Goal: Transaction & Acquisition: Purchase product/service

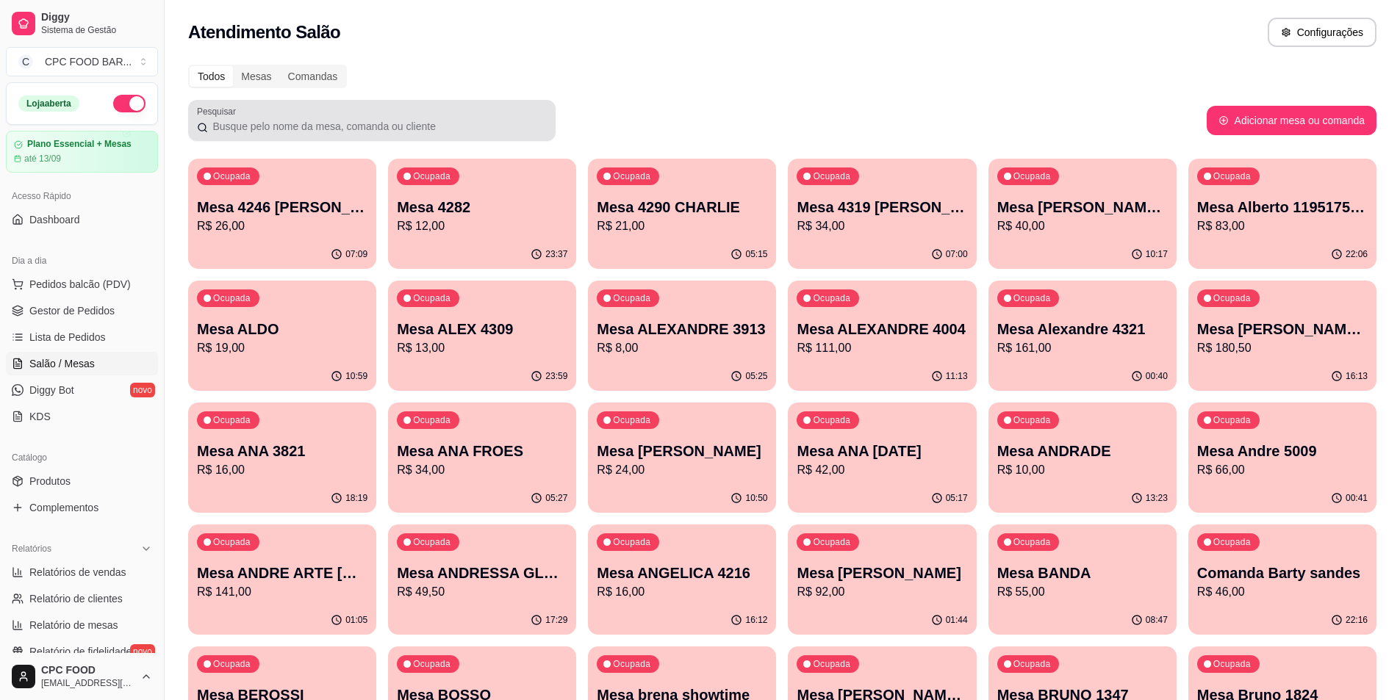
click at [337, 118] on div at bounding box center [372, 120] width 350 height 29
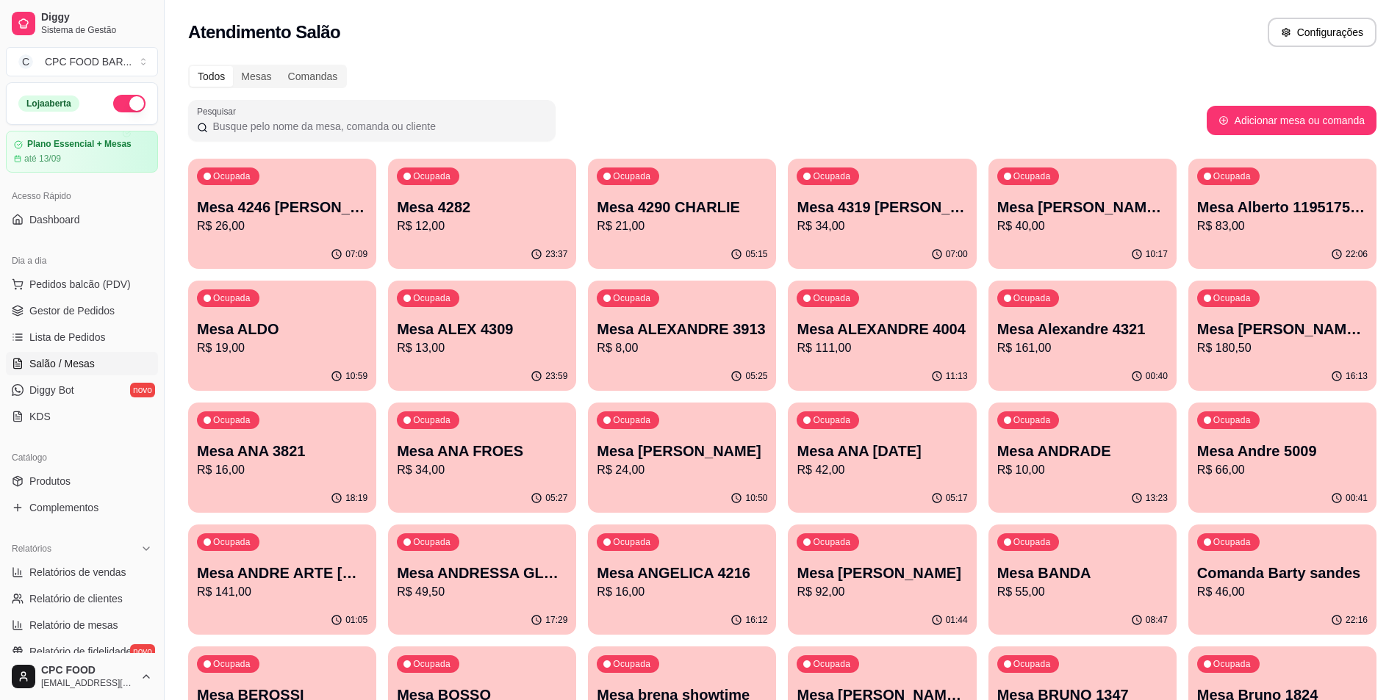
click at [376, 126] on input "Pesquisar" at bounding box center [377, 126] width 339 height 15
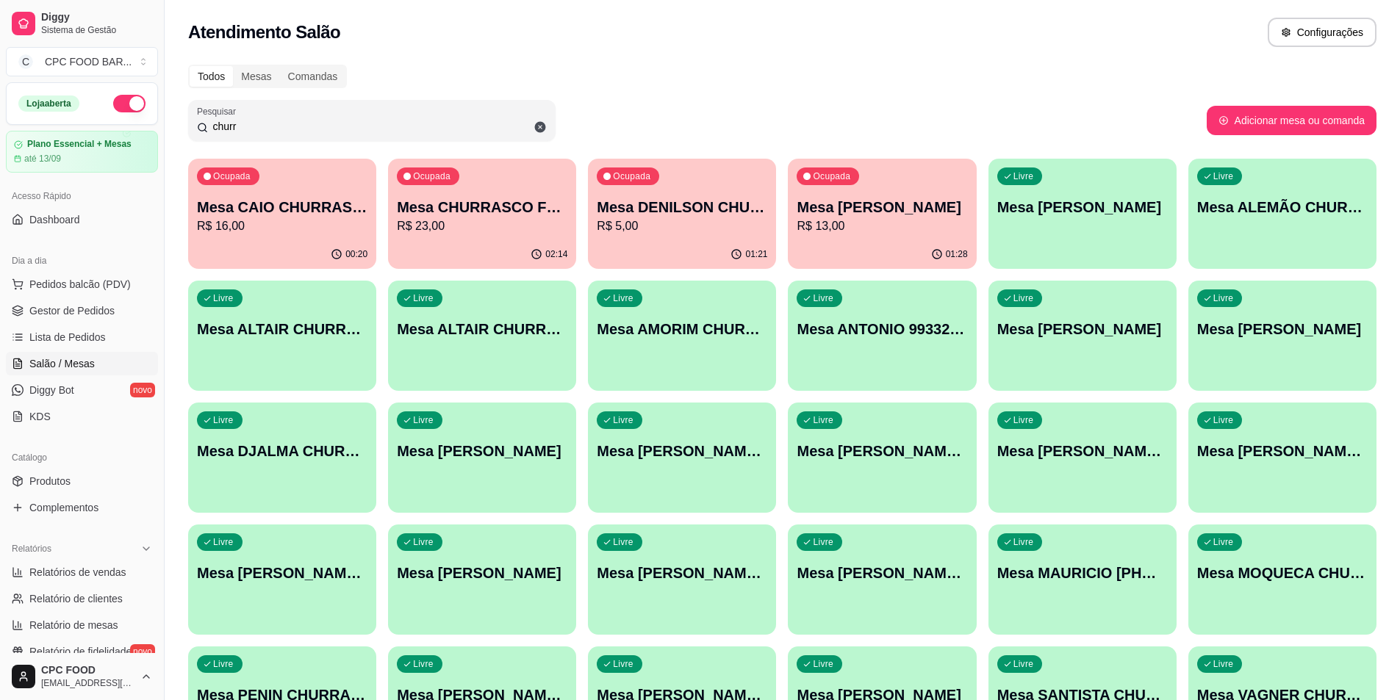
type input "churr"
click at [451, 207] on p "Mesa CHURRASCO FUTEBOL" at bounding box center [482, 208] width 165 height 20
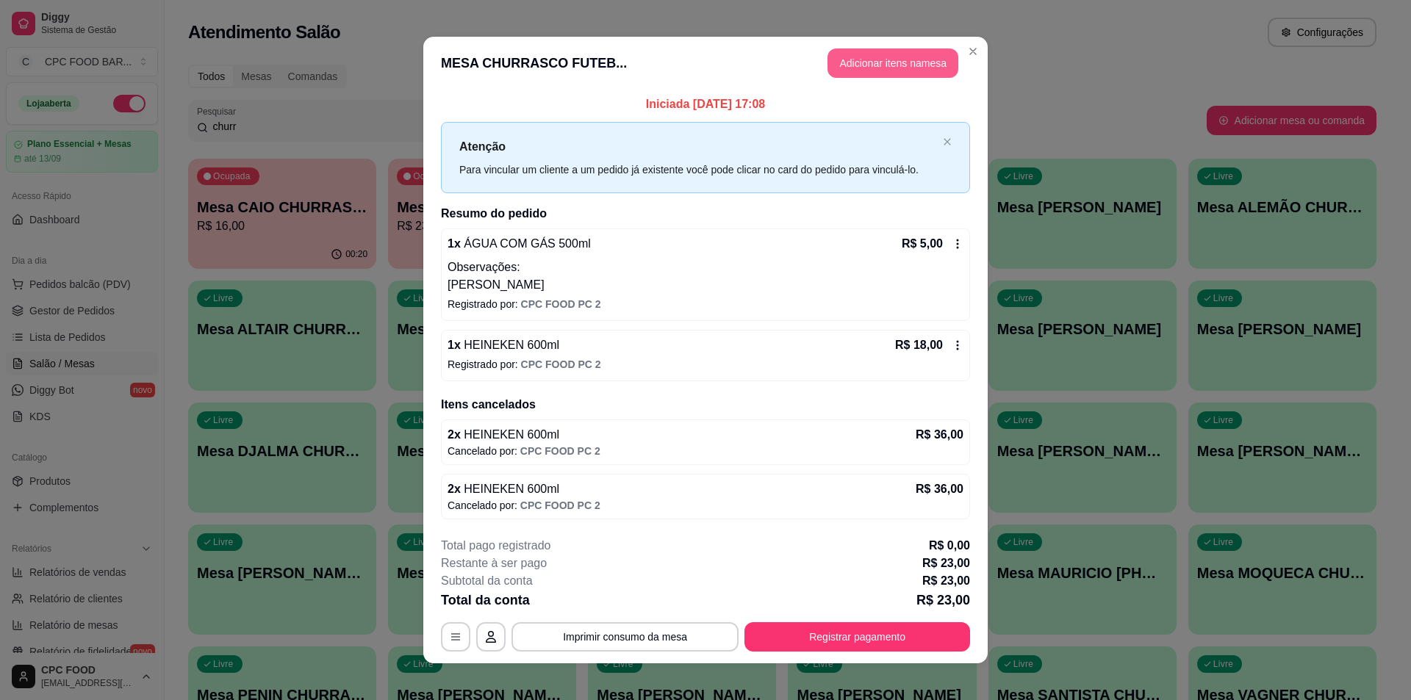
click at [845, 61] on button "Adicionar itens na mesa" at bounding box center [892, 62] width 131 height 29
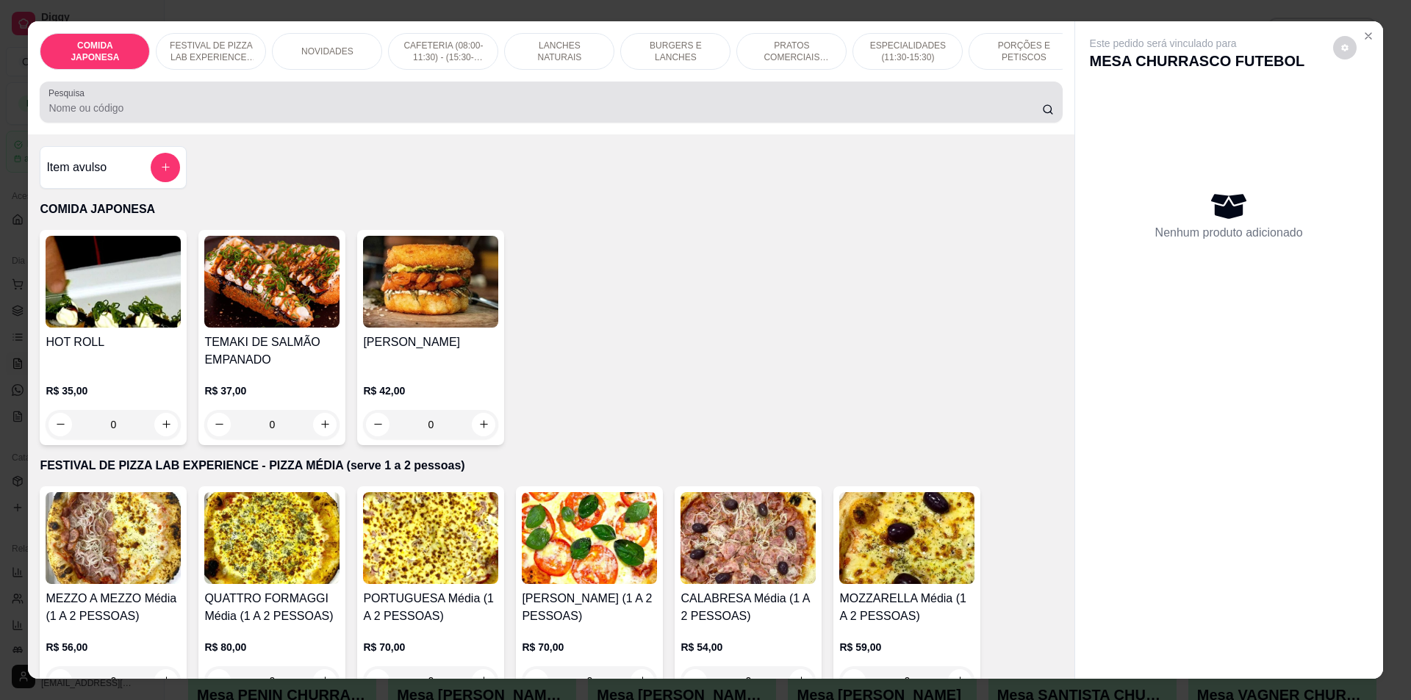
click at [327, 115] on input "Pesquisa" at bounding box center [544, 108] width 993 height 15
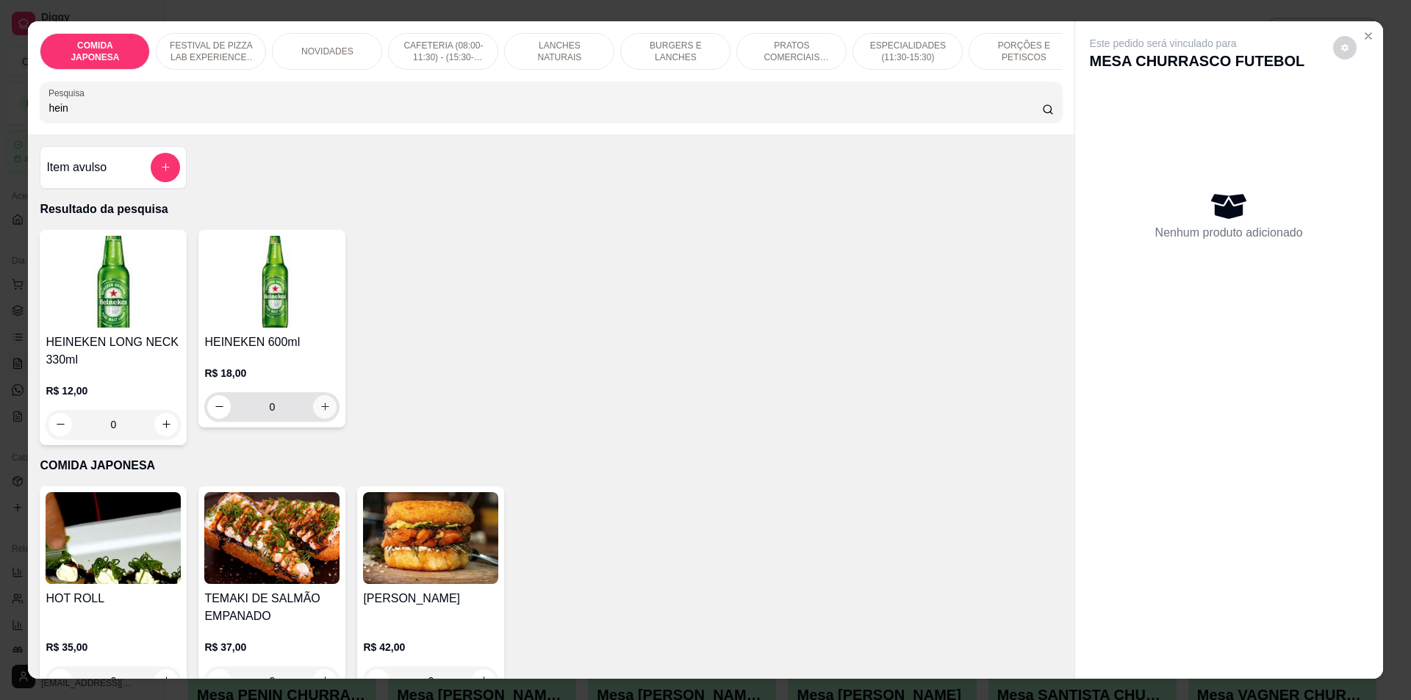
type input "hein"
click at [319, 410] on button "increase-product-quantity" at bounding box center [325, 406] width 23 height 23
type input "3"
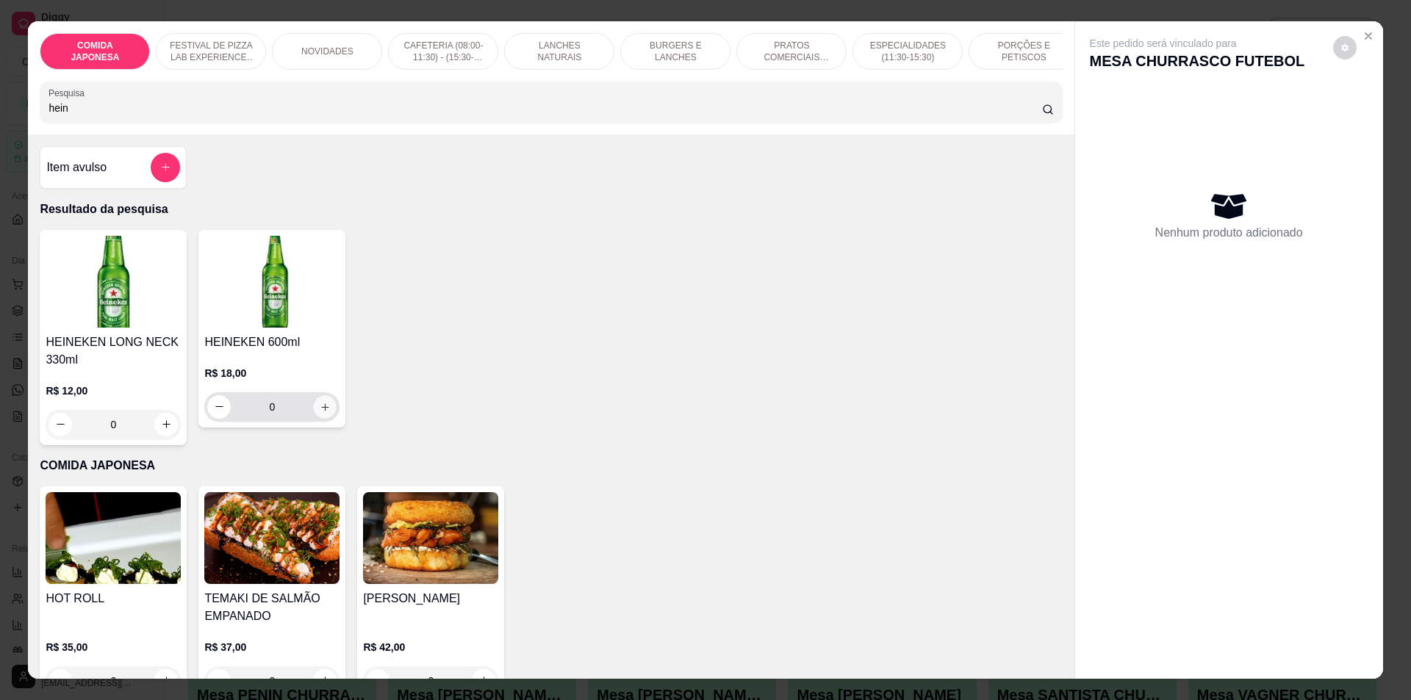
type input "3"
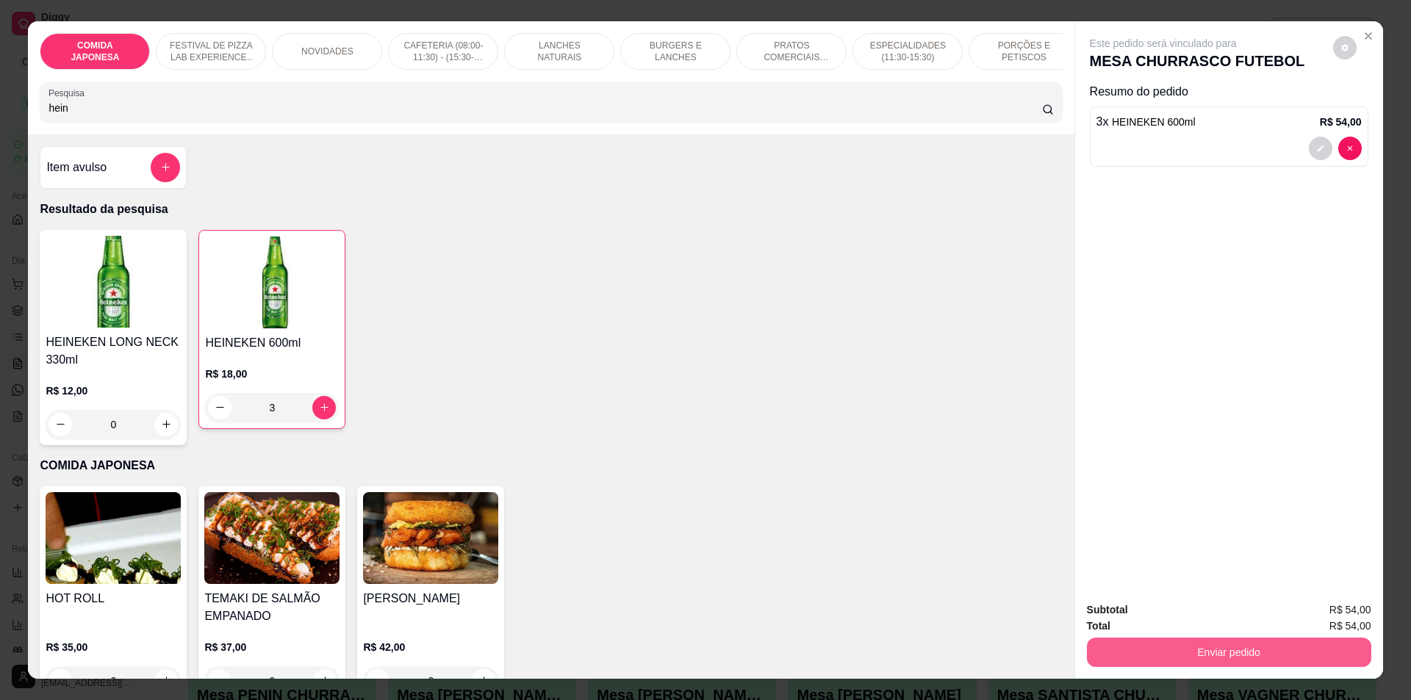
click at [1194, 655] on button "Enviar pedido" at bounding box center [1229, 652] width 284 height 29
click at [1160, 610] on button "Não registrar e enviar pedido" at bounding box center [1180, 617] width 153 height 28
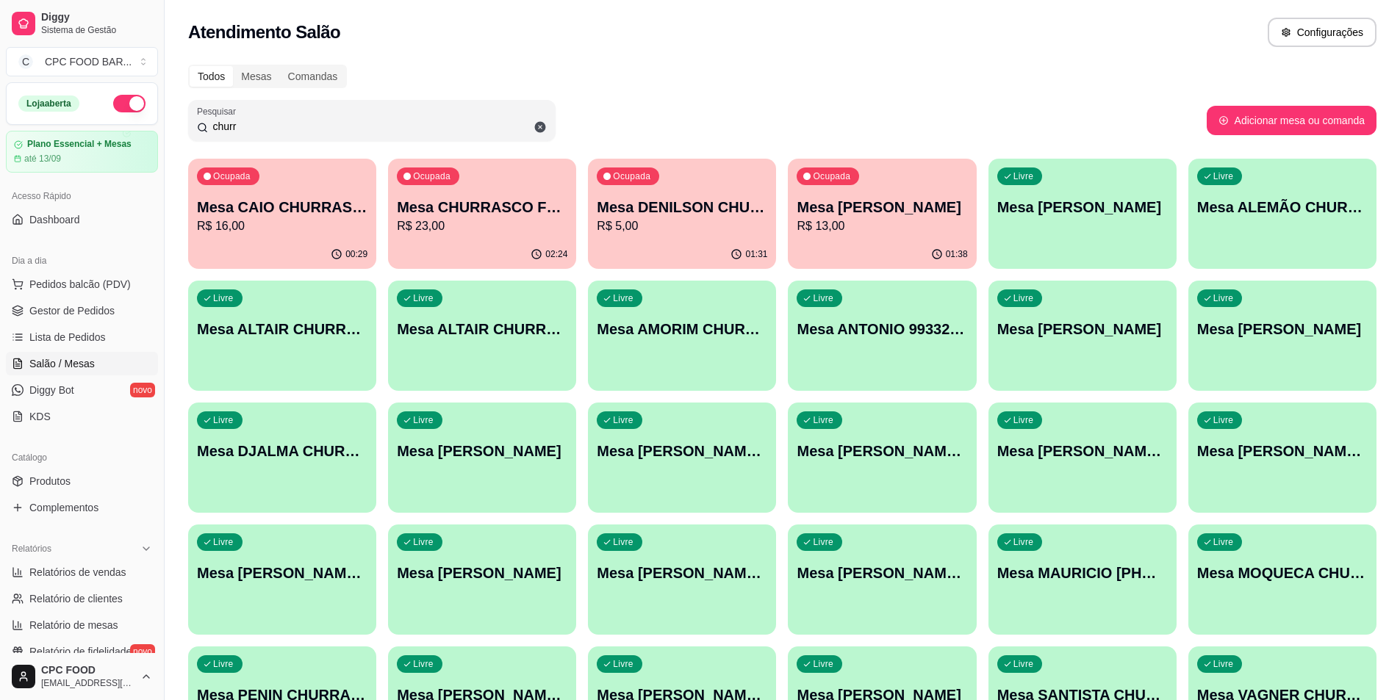
drag, startPoint x: 276, startPoint y: 131, endPoint x: 215, endPoint y: 127, distance: 61.8
click at [215, 127] on input "churr" at bounding box center [377, 126] width 339 height 15
click at [503, 232] on p "R$ 23,00" at bounding box center [482, 227] width 170 height 18
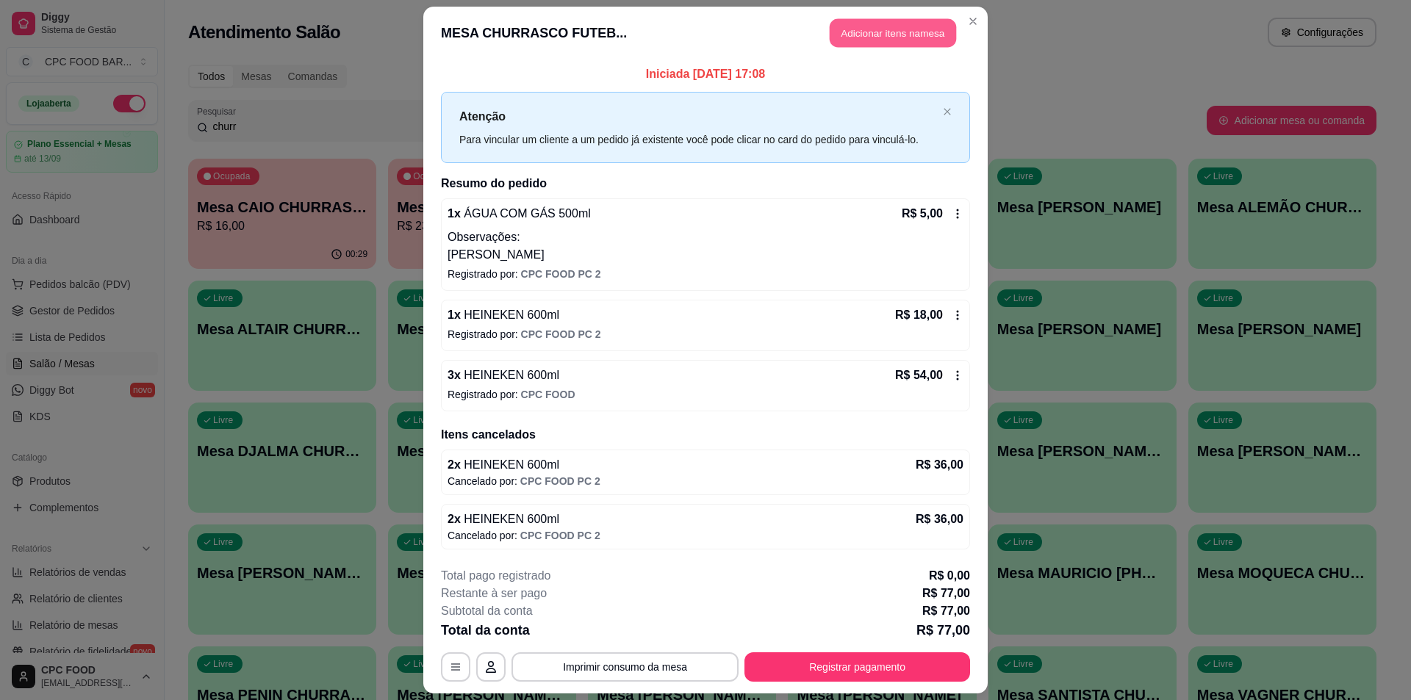
click at [851, 37] on button "Adicionar itens na mesa" at bounding box center [893, 33] width 126 height 29
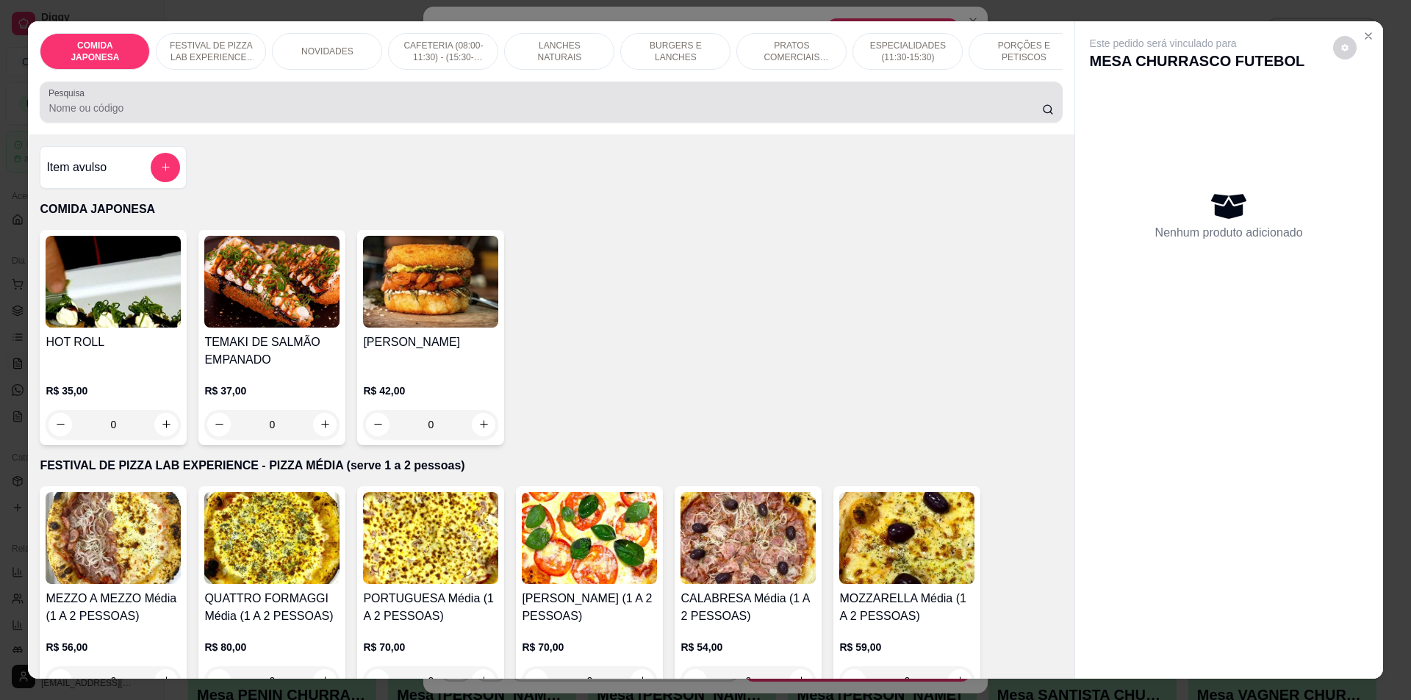
click at [485, 115] on input "Pesquisa" at bounding box center [544, 108] width 993 height 15
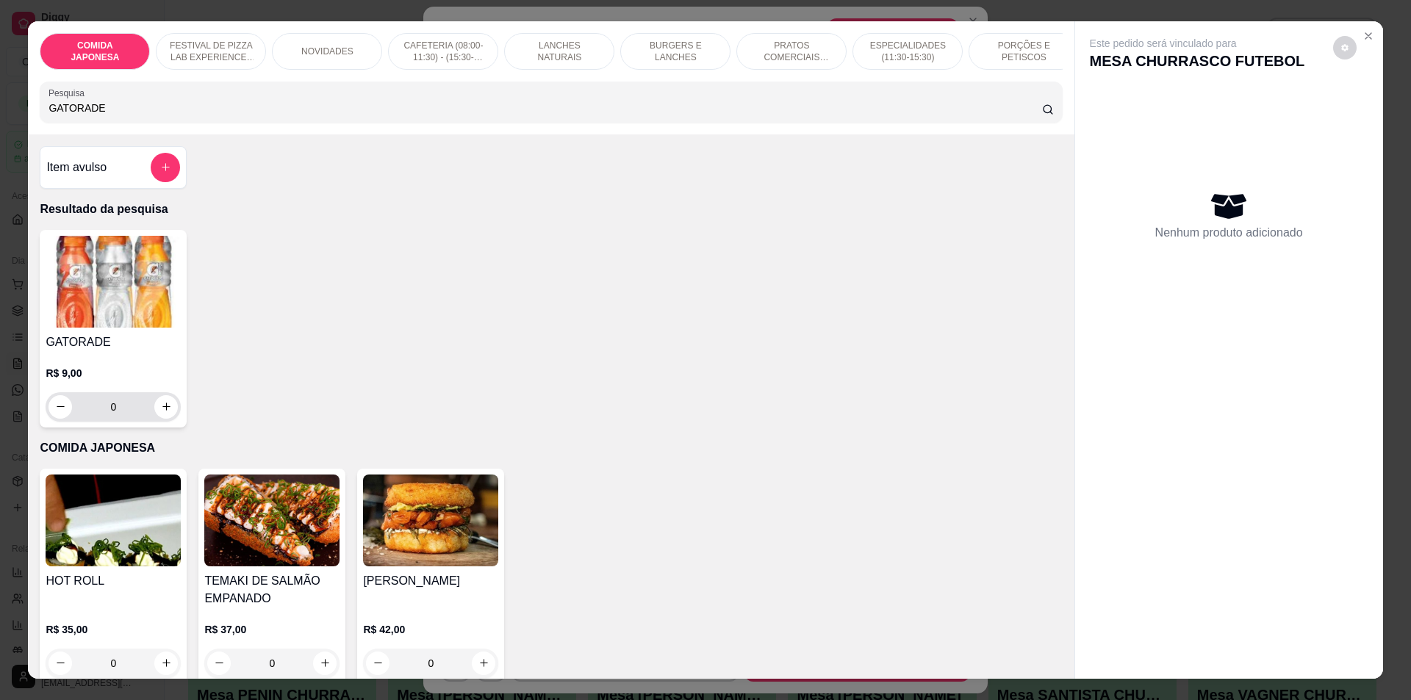
type input "GATORADE"
click at [143, 414] on input "0" at bounding box center [113, 406] width 82 height 29
click at [161, 412] on icon "increase-product-quantity" at bounding box center [166, 406] width 11 height 11
type input "1"
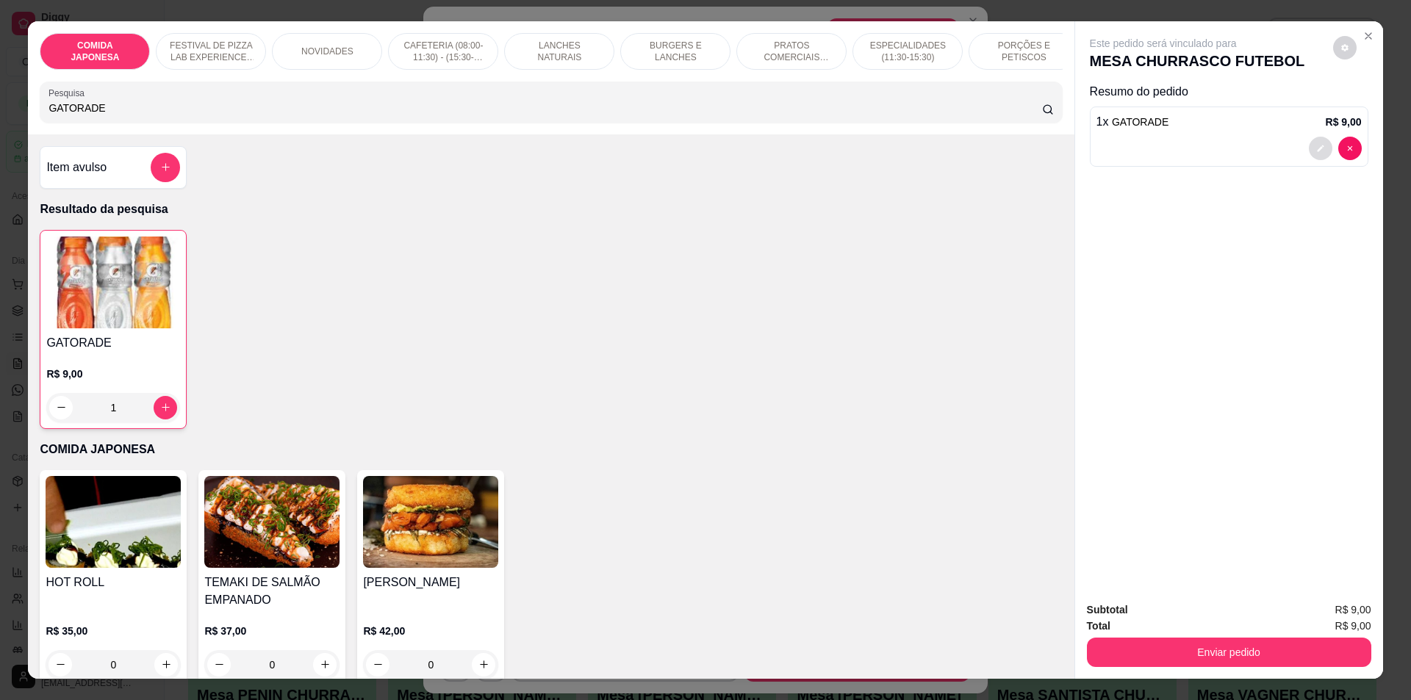
click at [1316, 148] on icon "decrease-product-quantity" at bounding box center [1320, 148] width 9 height 9
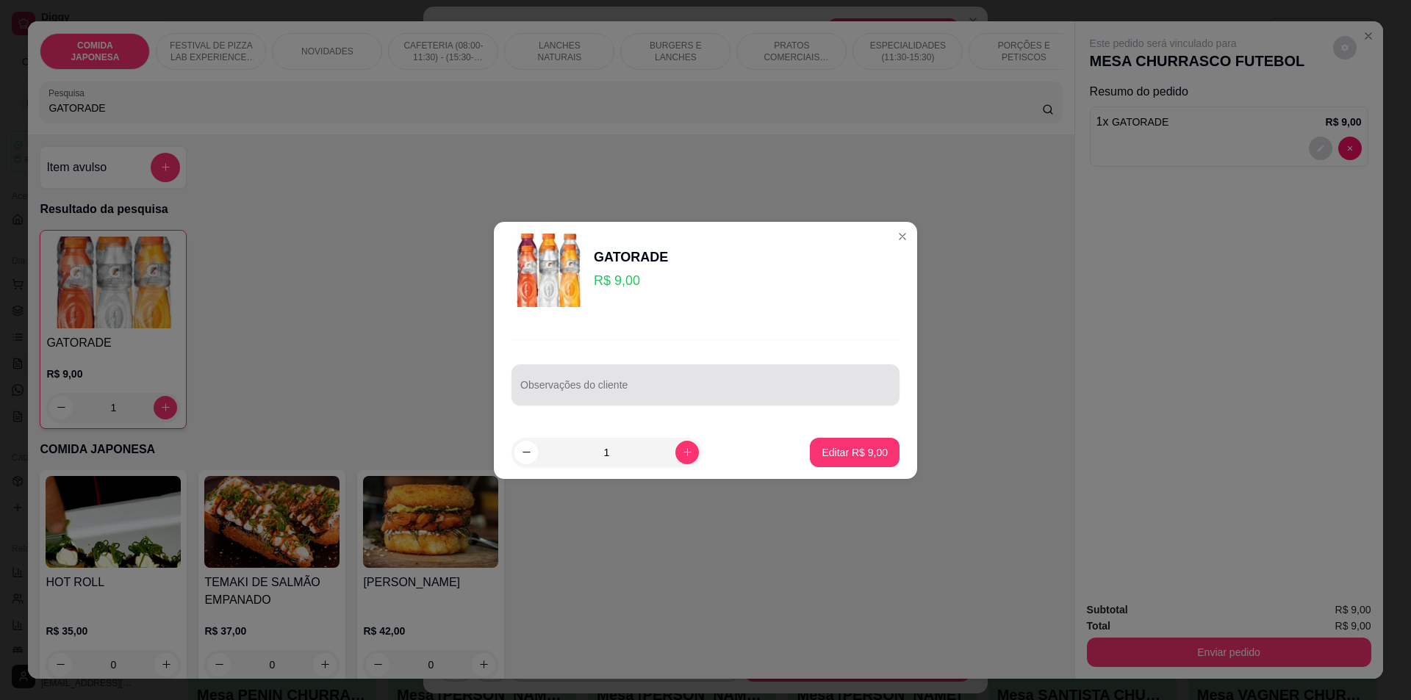
click at [611, 390] on input "Observações do cliente" at bounding box center [705, 391] width 370 height 15
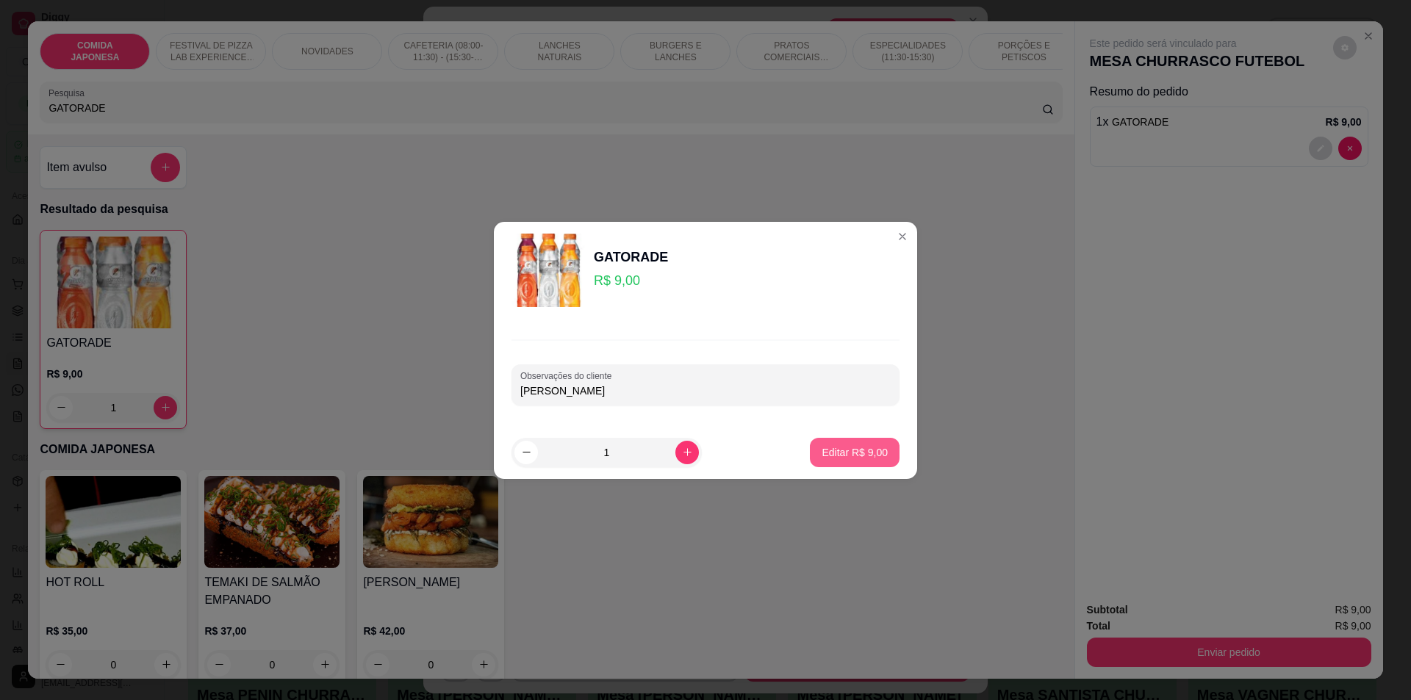
type input "[PERSON_NAME]"
click at [836, 453] on p "Editar R$ 9,00" at bounding box center [855, 452] width 66 height 15
type input "0"
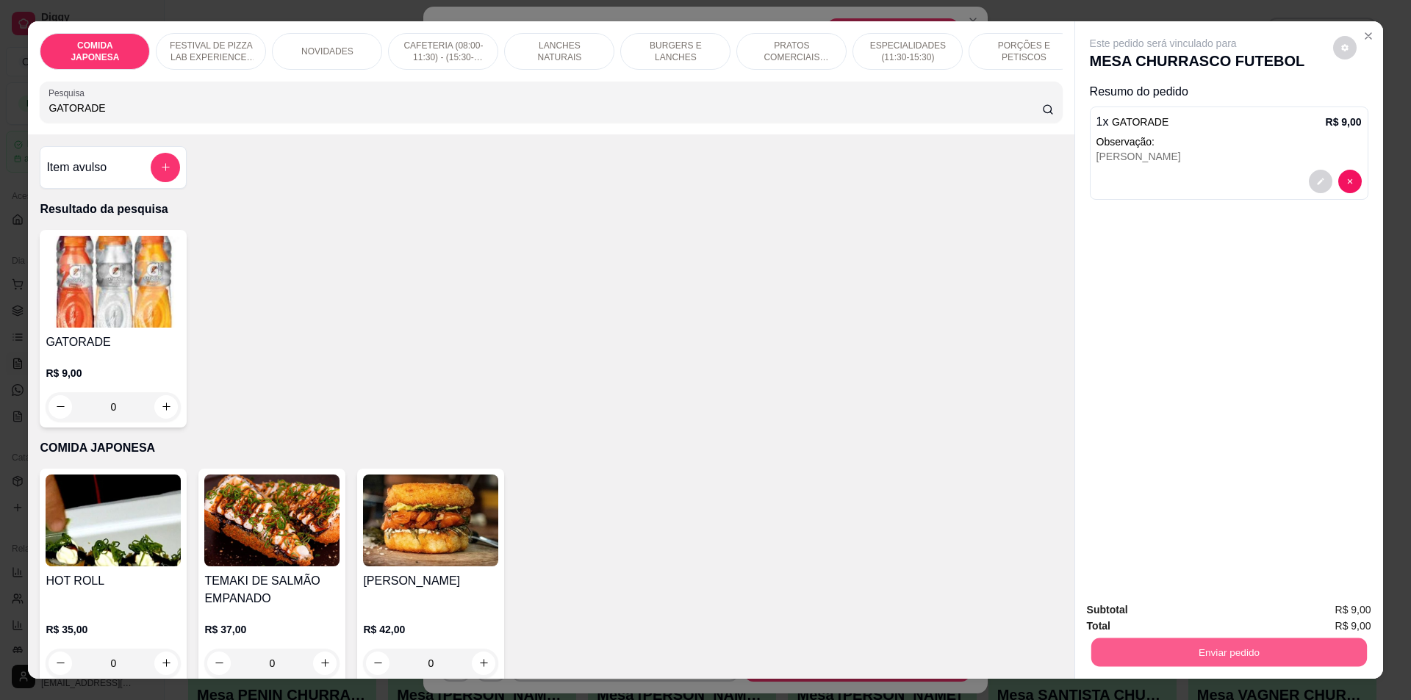
click at [1256, 647] on button "Enviar pedido" at bounding box center [1228, 653] width 276 height 29
click at [1146, 620] on button "Não registrar e enviar pedido" at bounding box center [1180, 617] width 153 height 28
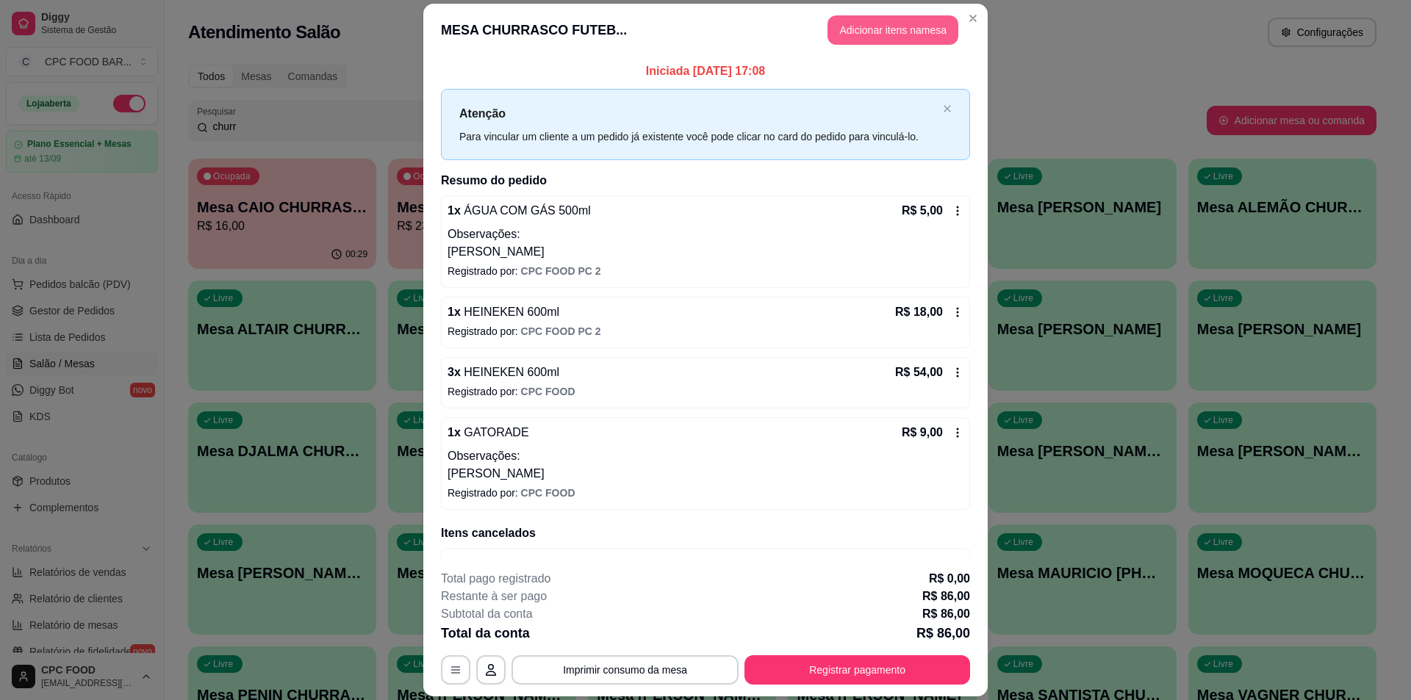
click at [906, 24] on button "Adicionar itens na mesa" at bounding box center [892, 29] width 131 height 29
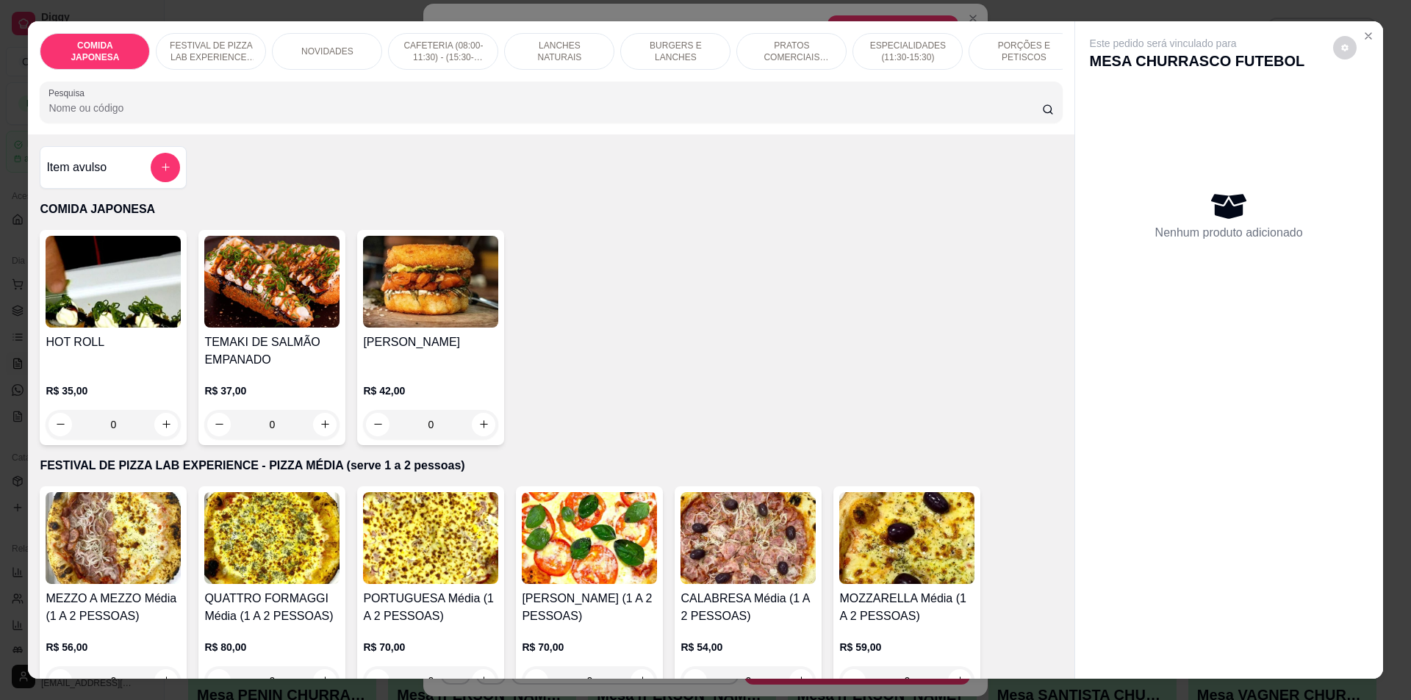
click at [287, 115] on input "Pesquisa" at bounding box center [544, 108] width 993 height 15
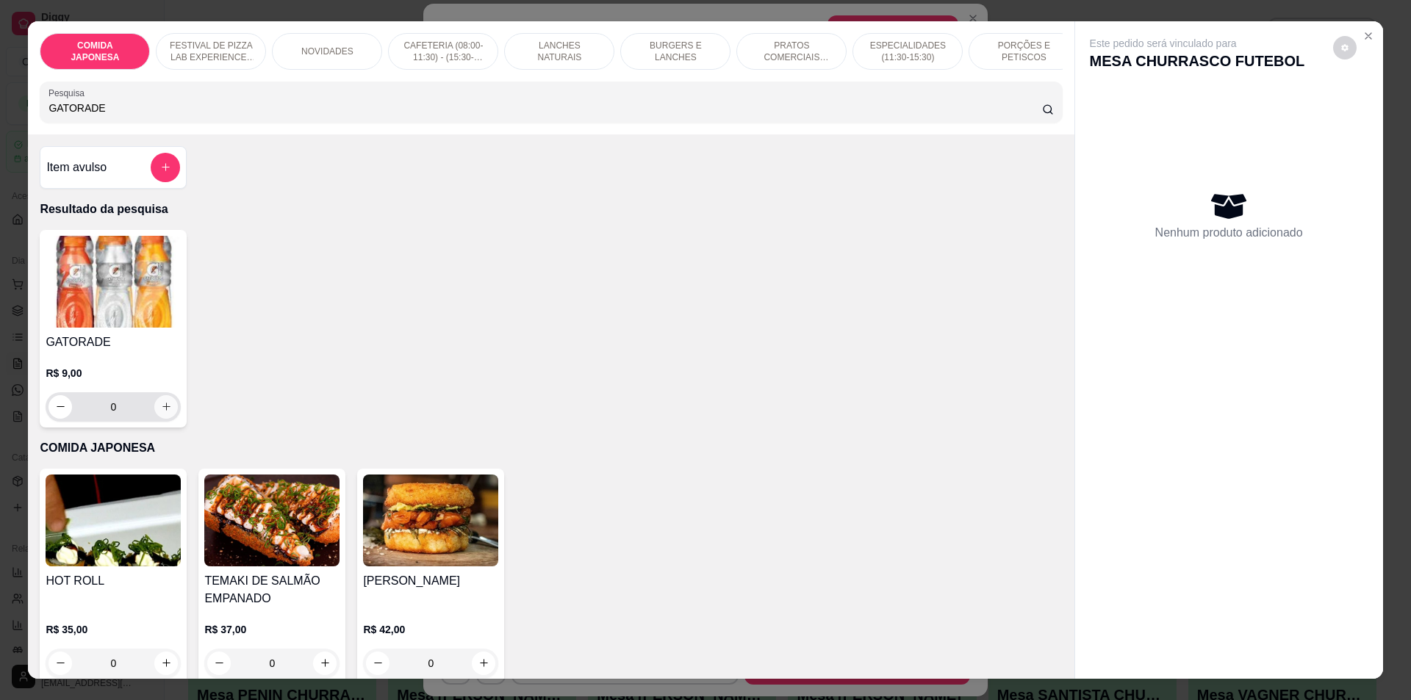
type input "GATORADE"
click at [164, 412] on icon "increase-product-quantity" at bounding box center [166, 406] width 11 height 11
type input "1"
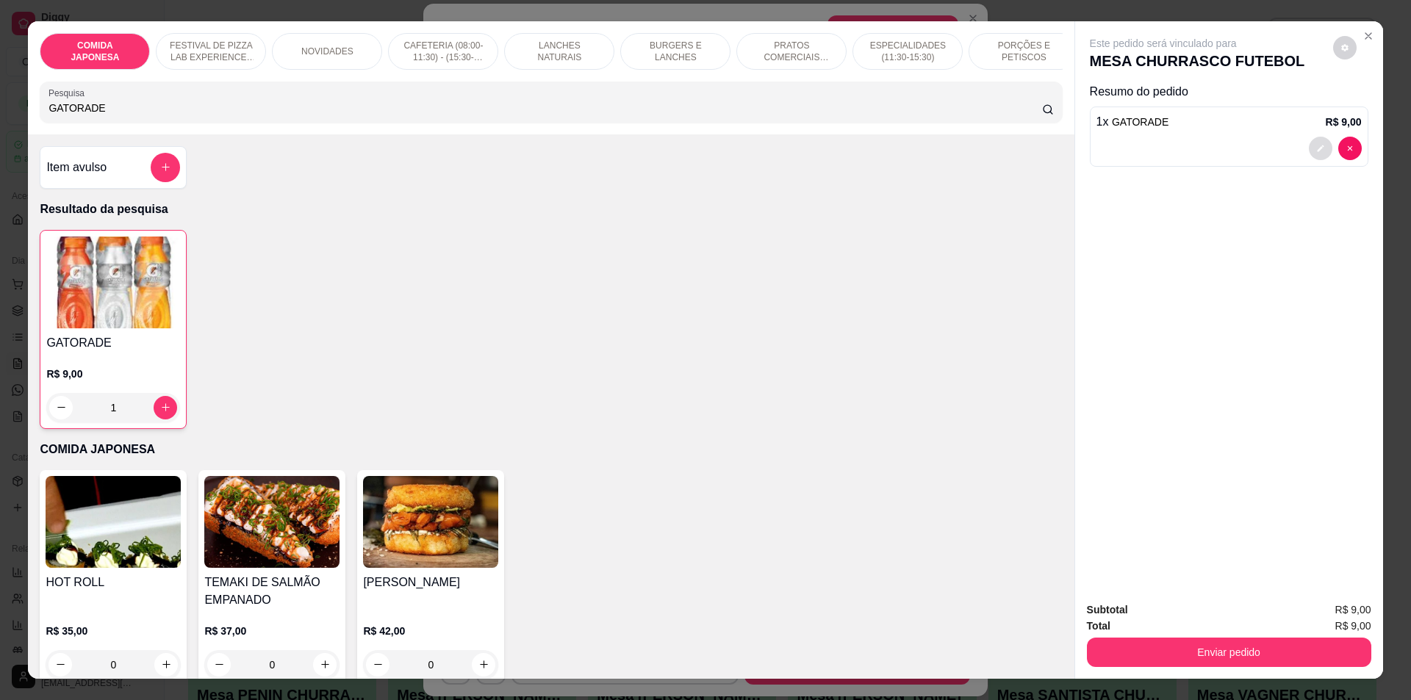
click at [1313, 155] on button "decrease-product-quantity" at bounding box center [1321, 149] width 24 height 24
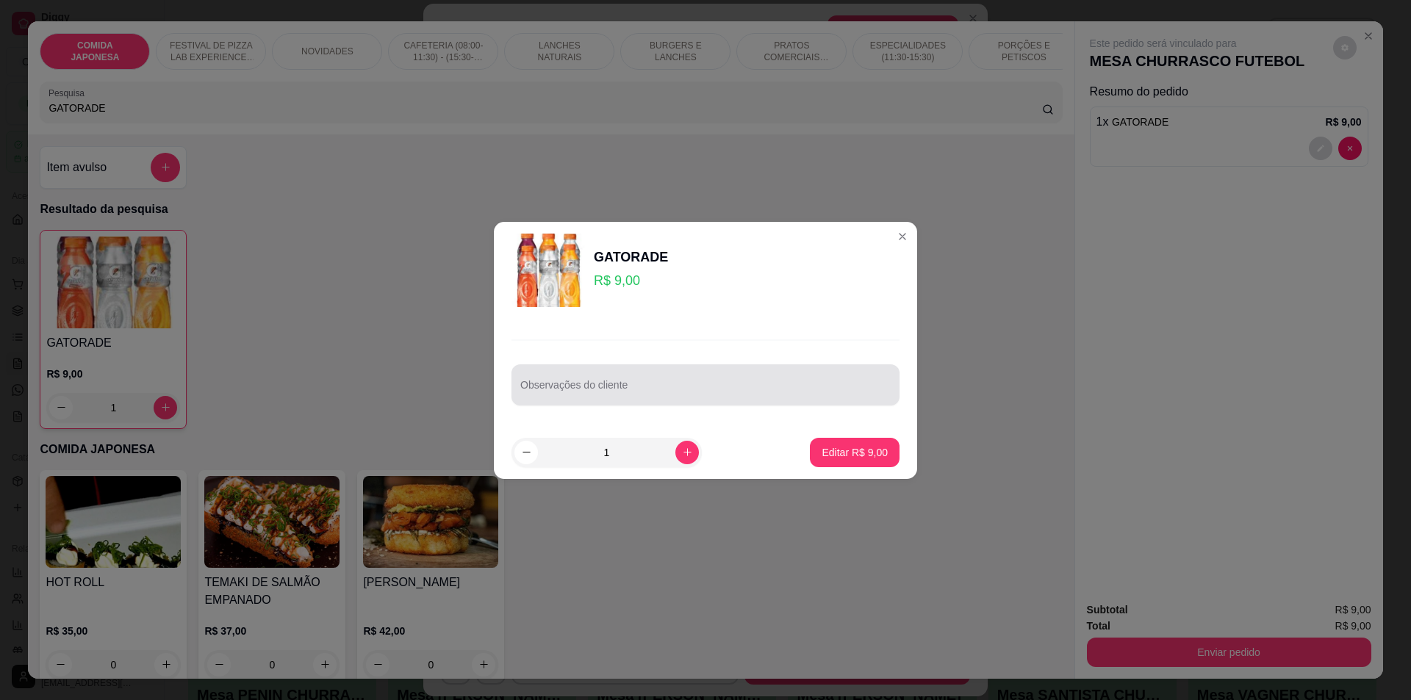
click at [566, 398] on div at bounding box center [705, 384] width 370 height 29
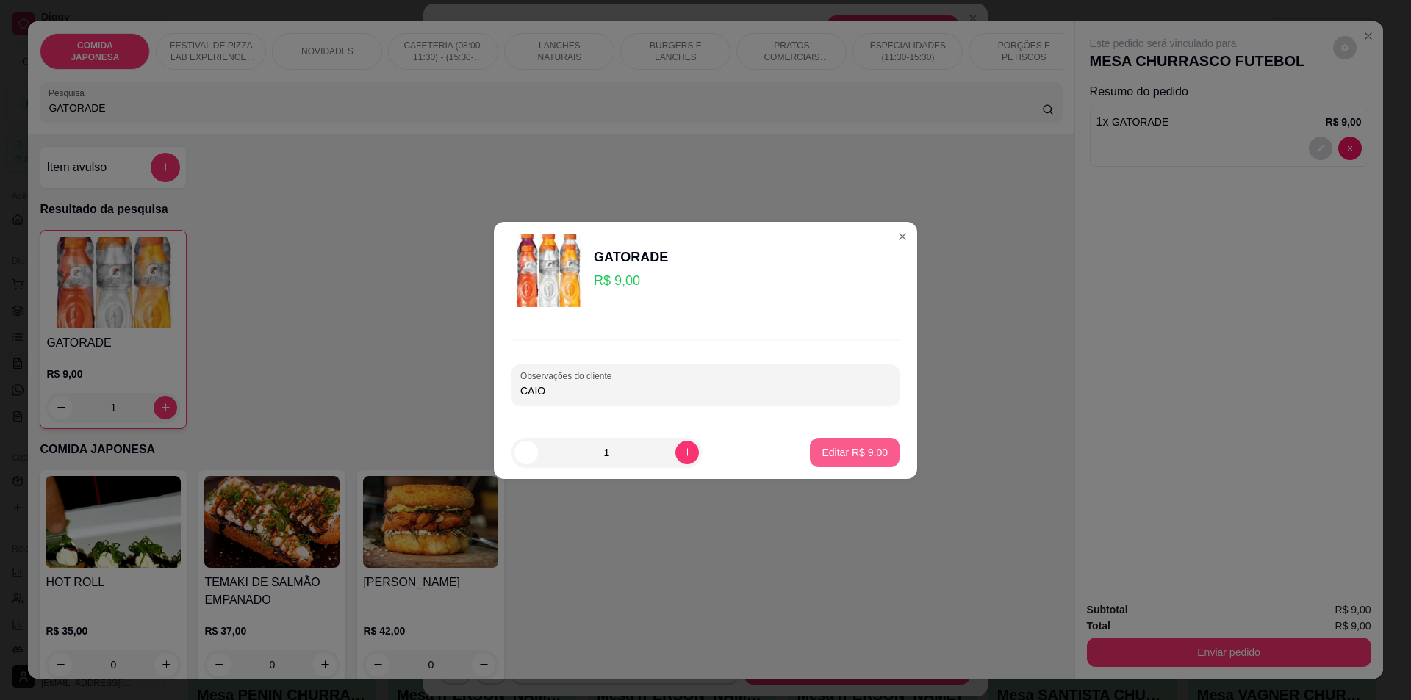
type input "CAIO"
click at [843, 439] on button "Editar R$ 9,00" at bounding box center [855, 452] width 90 height 29
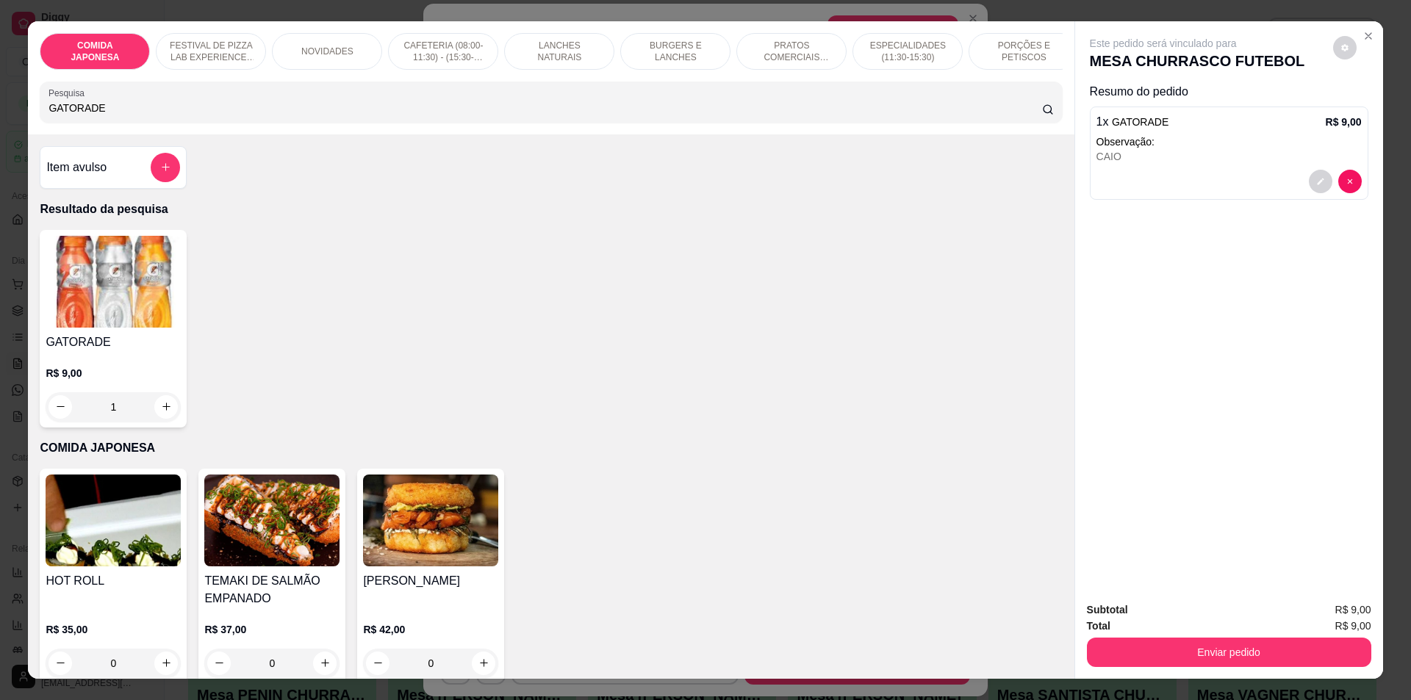
type input "0"
click at [1153, 658] on button "Enviar pedido" at bounding box center [1229, 652] width 284 height 29
click at [1149, 626] on button "Não registrar e enviar pedido" at bounding box center [1180, 616] width 148 height 27
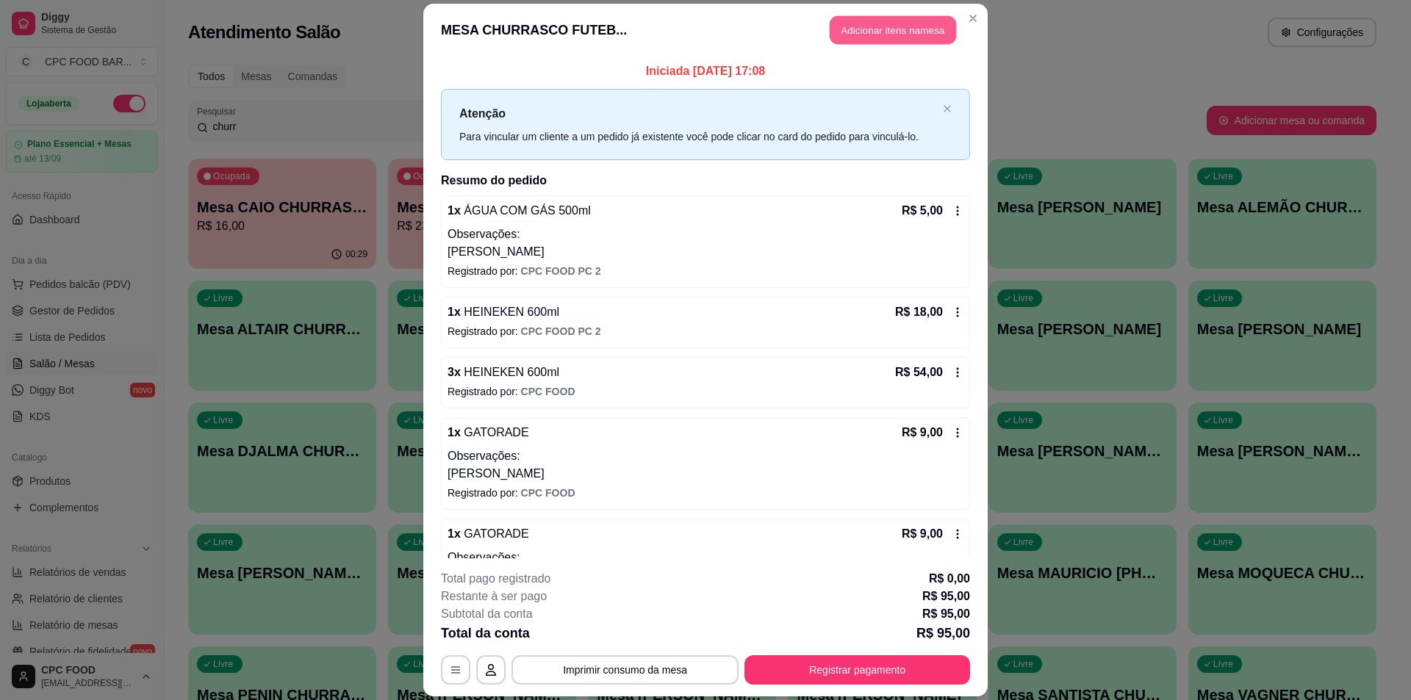
click at [910, 30] on button "Adicionar itens na mesa" at bounding box center [893, 29] width 126 height 29
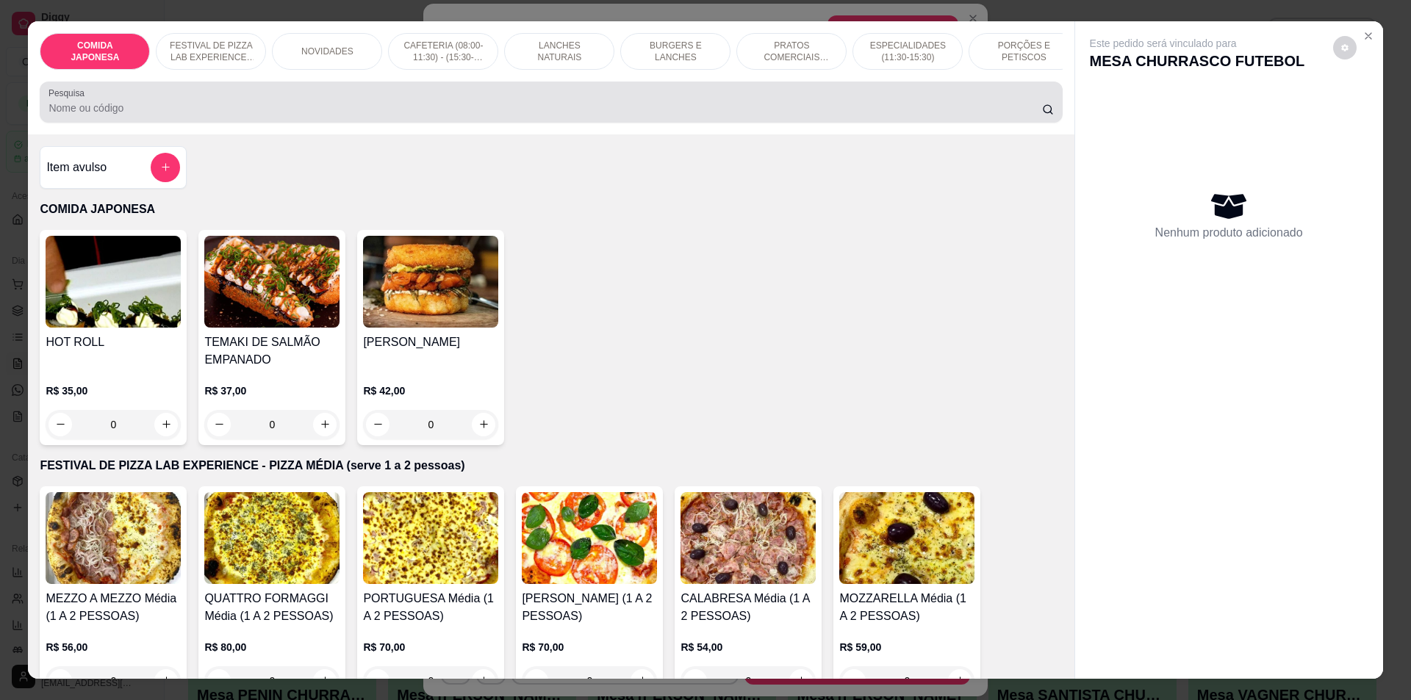
click at [497, 115] on input "Pesquisa" at bounding box center [544, 108] width 993 height 15
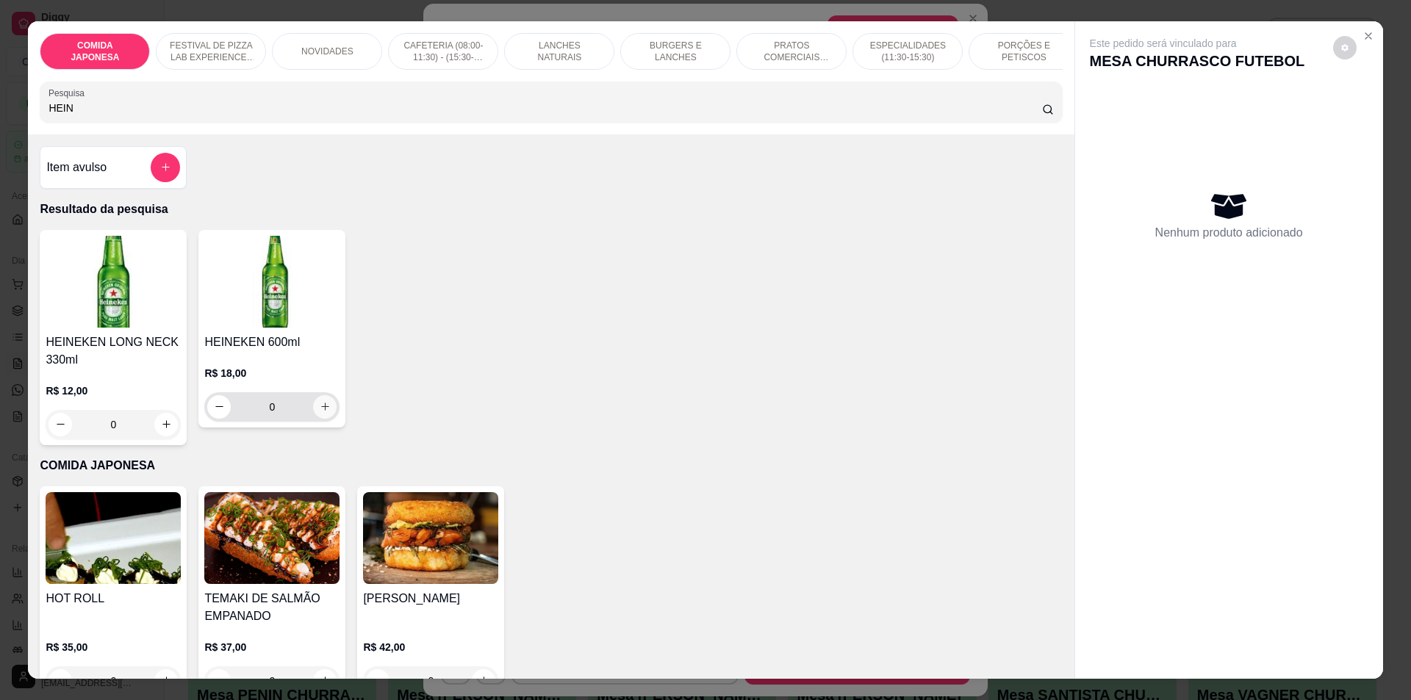
type input "HEIN"
click at [320, 412] on icon "increase-product-quantity" at bounding box center [325, 406] width 11 height 11
type input "3"
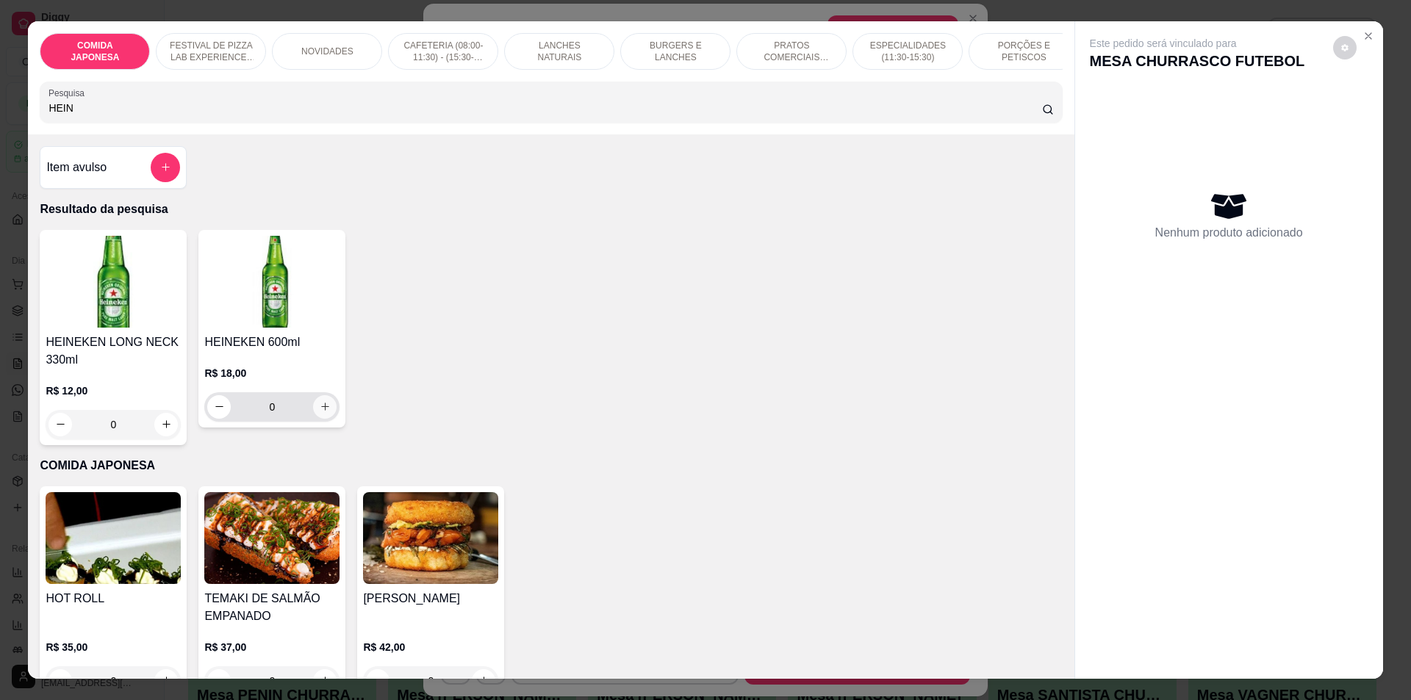
type input "3"
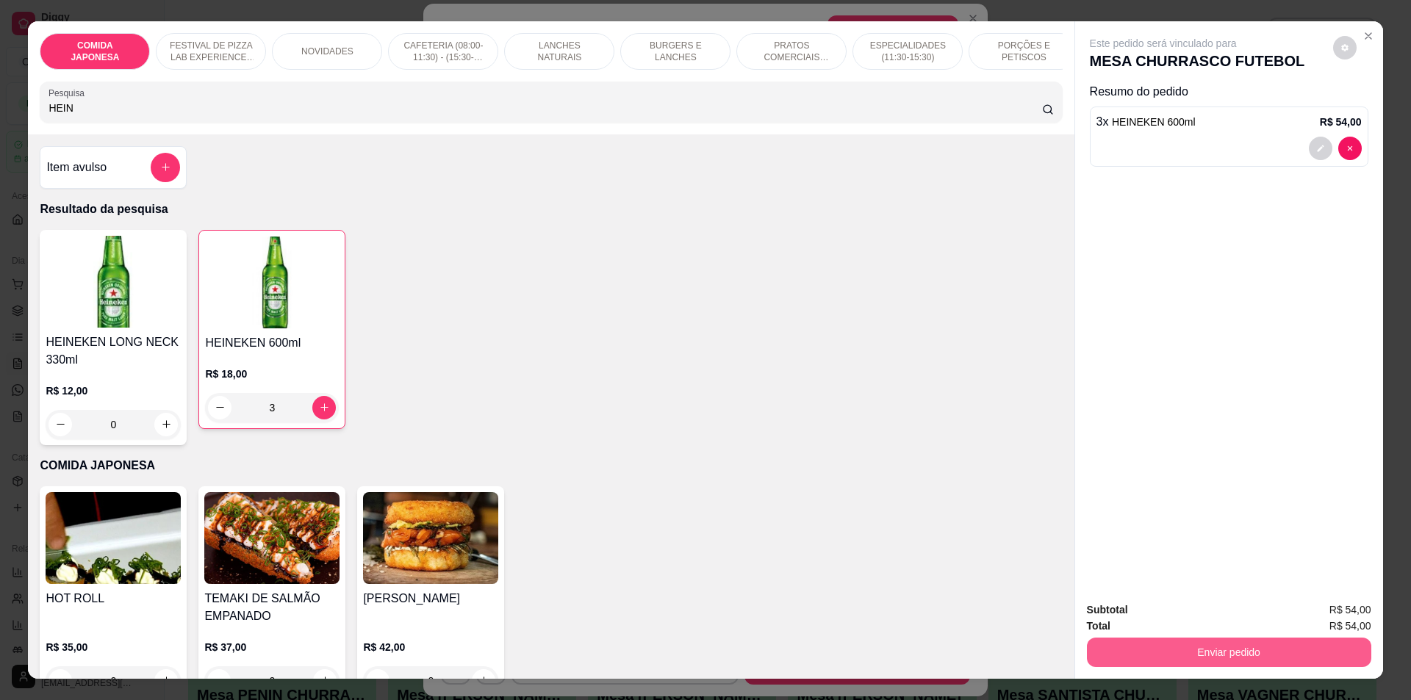
click at [1169, 650] on button "Enviar pedido" at bounding box center [1229, 652] width 284 height 29
click at [1168, 611] on button "Não registrar e enviar pedido" at bounding box center [1180, 617] width 153 height 28
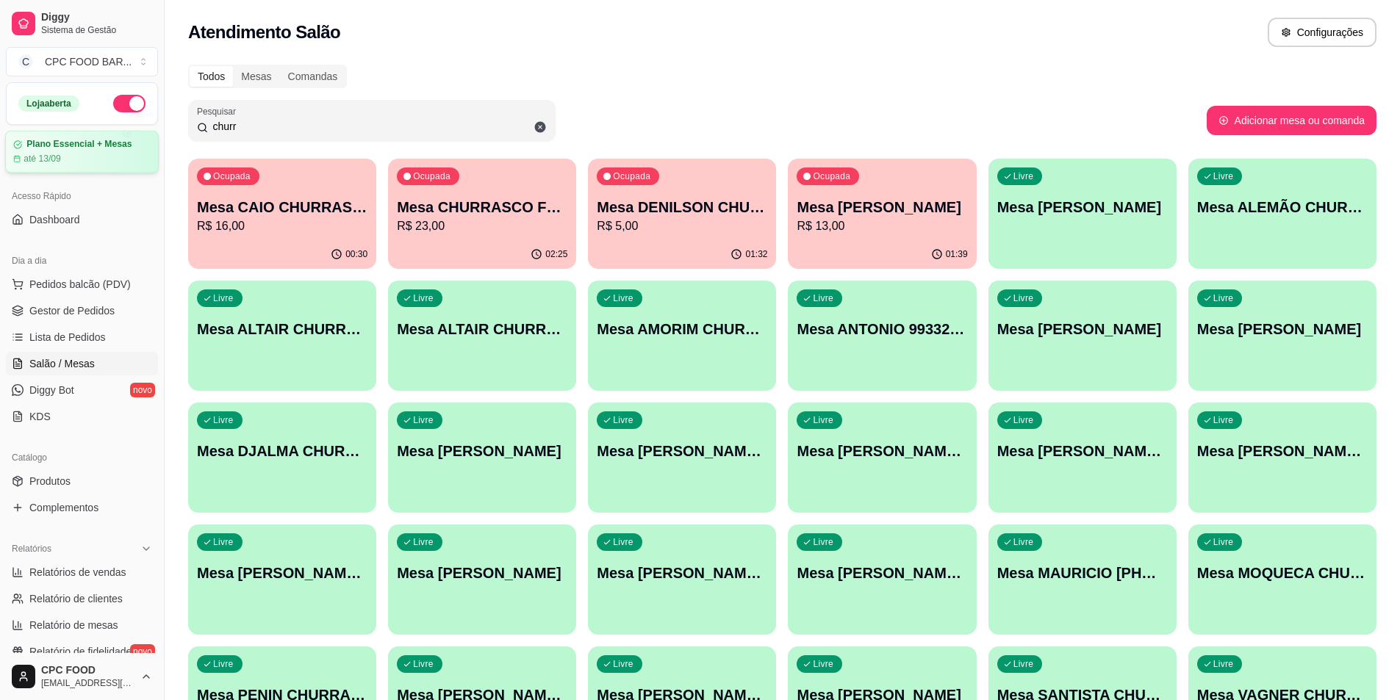
drag, startPoint x: 262, startPoint y: 123, endPoint x: 145, endPoint y: 141, distance: 119.0
click at [145, 141] on div "Diggy Sistema de Gestão C CPC FOOD BAR ... Loja aberta Plano Essencial + Mesas …" at bounding box center [700, 469] width 1400 height 938
click at [716, 215] on p "Mesa DENILSON CHURRASCO" at bounding box center [682, 208] width 165 height 20
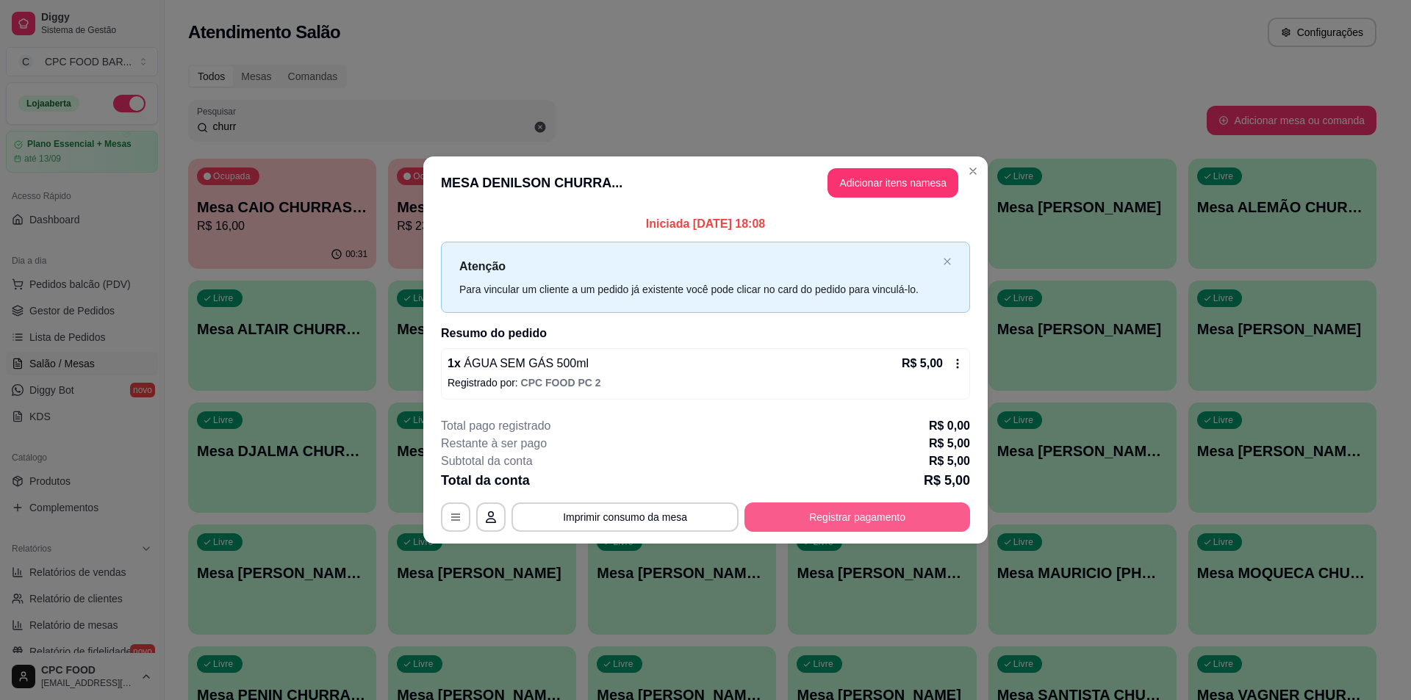
click at [907, 510] on button "Registrar pagamento" at bounding box center [857, 517] width 226 height 29
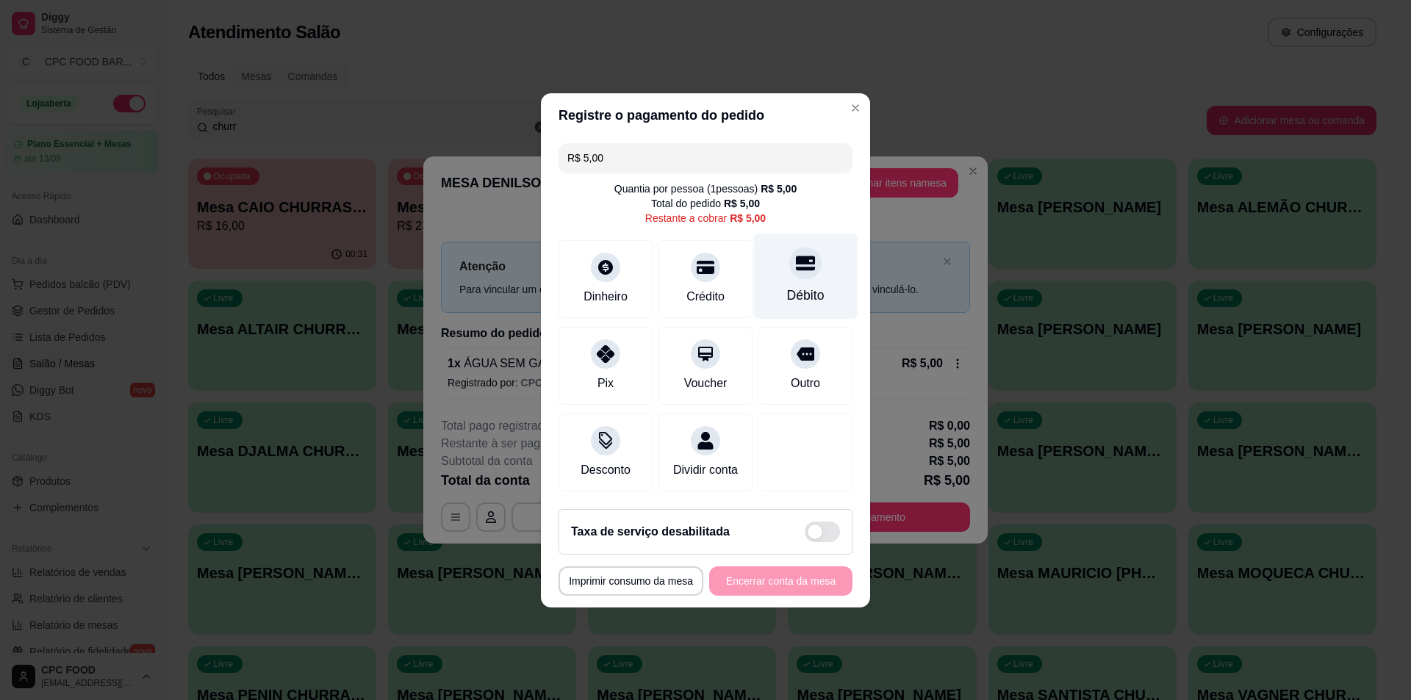
click at [802, 260] on icon at bounding box center [805, 263] width 19 height 15
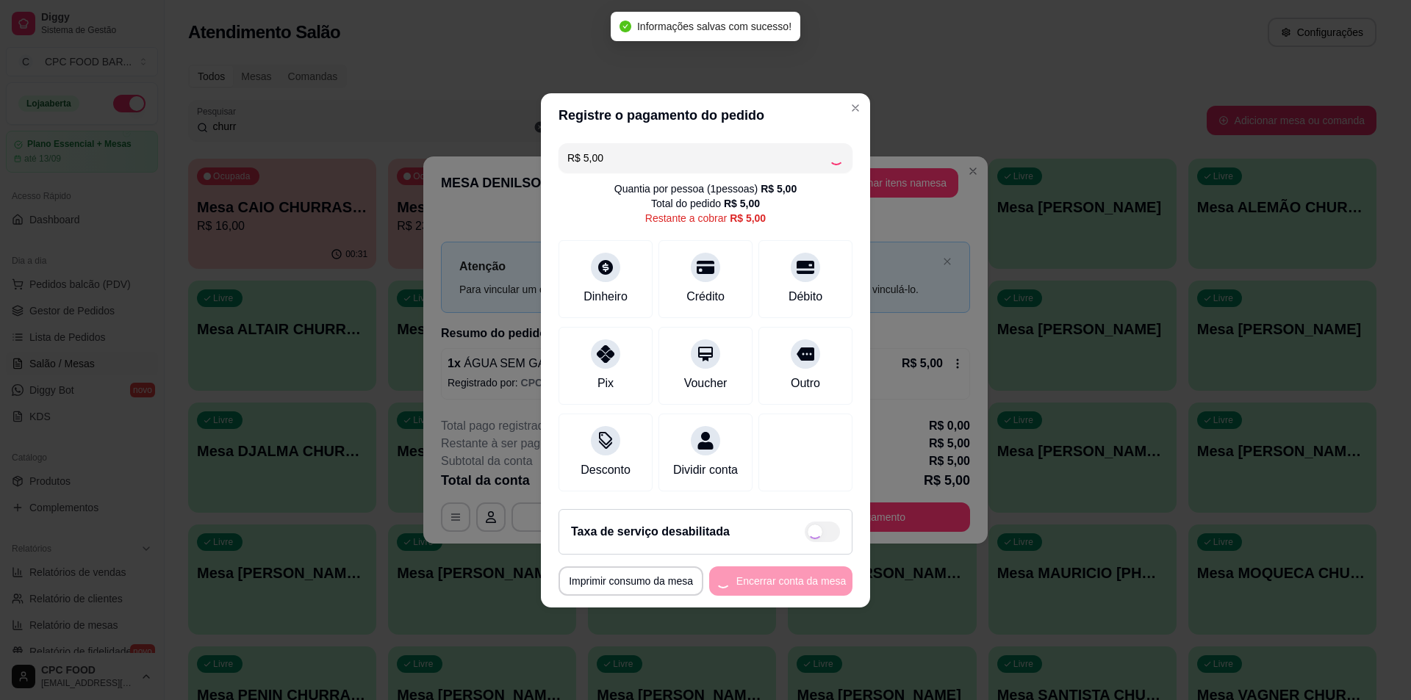
type input "R$ 0,00"
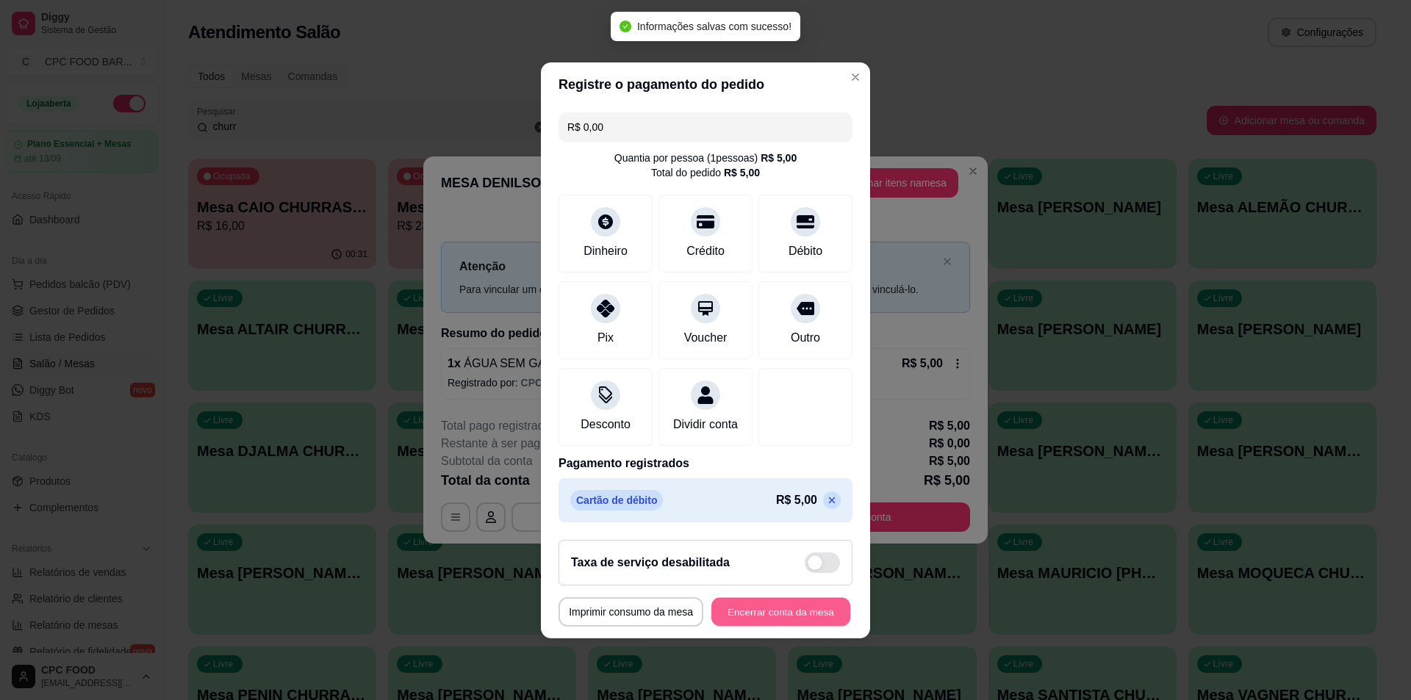
click at [763, 617] on button "Encerrar conta da mesa" at bounding box center [780, 611] width 139 height 29
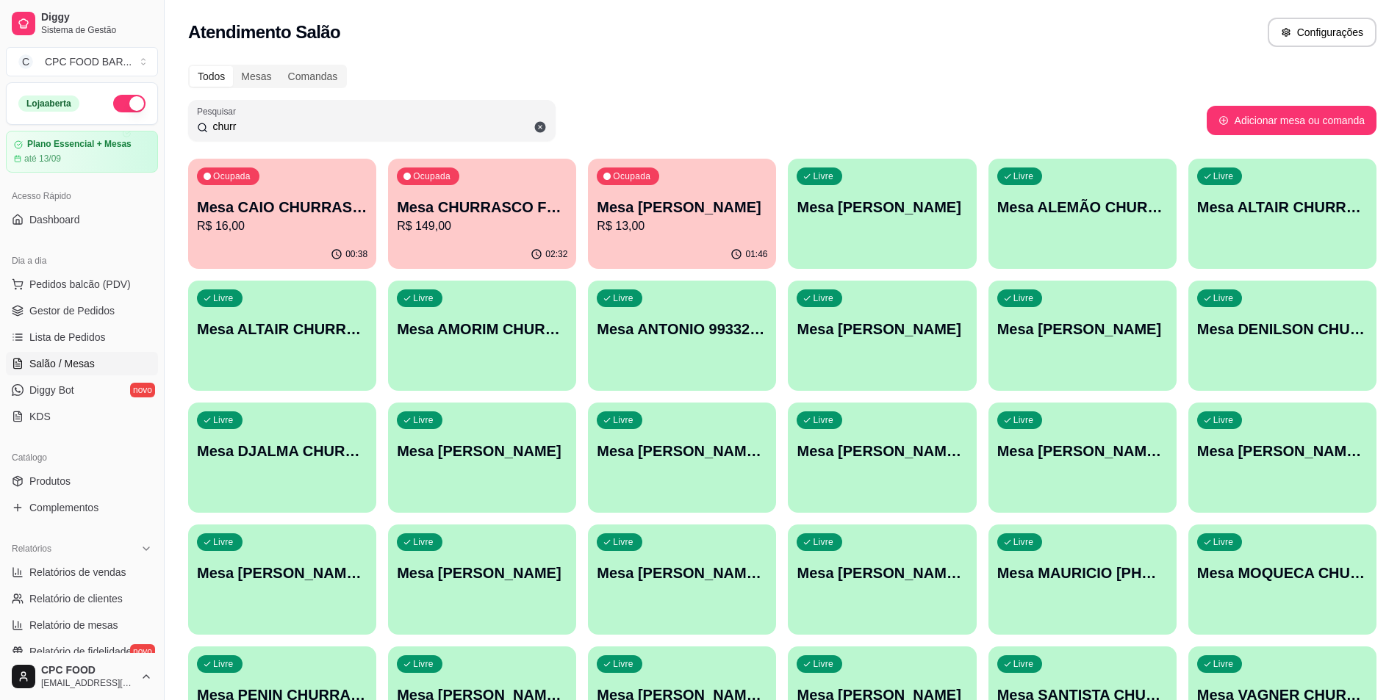
click at [234, 121] on input "churr" at bounding box center [377, 126] width 339 height 15
drag, startPoint x: 255, startPoint y: 129, endPoint x: 19, endPoint y: 107, distance: 237.0
click at [19, 107] on div "Diggy Sistema de Gestão C CPC FOOD BAR ... Loja aberta Plano Essencial + Mesas …" at bounding box center [700, 469] width 1400 height 938
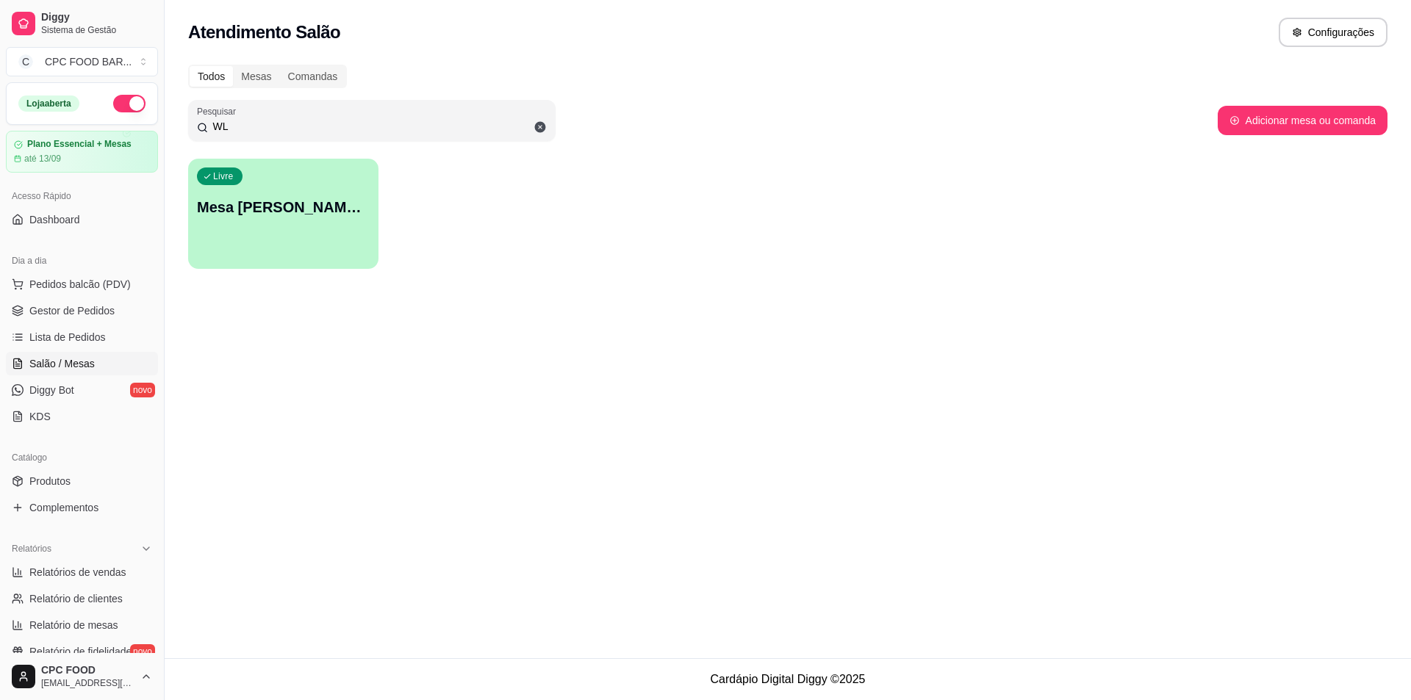
type input "WL"
click at [259, 229] on div "Livre Mesa [PERSON_NAME] FUTEBOL" at bounding box center [283, 205] width 190 height 93
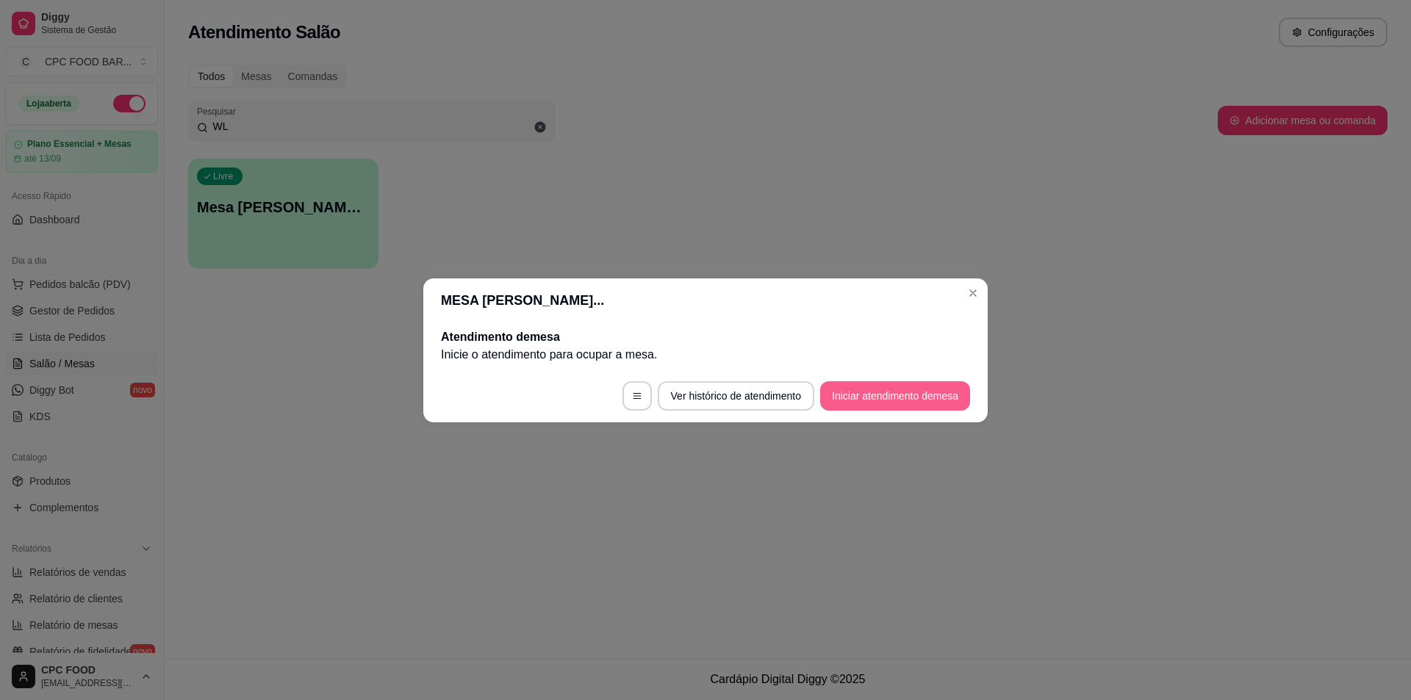
click at [910, 391] on button "Iniciar atendimento de mesa" at bounding box center [895, 395] width 150 height 29
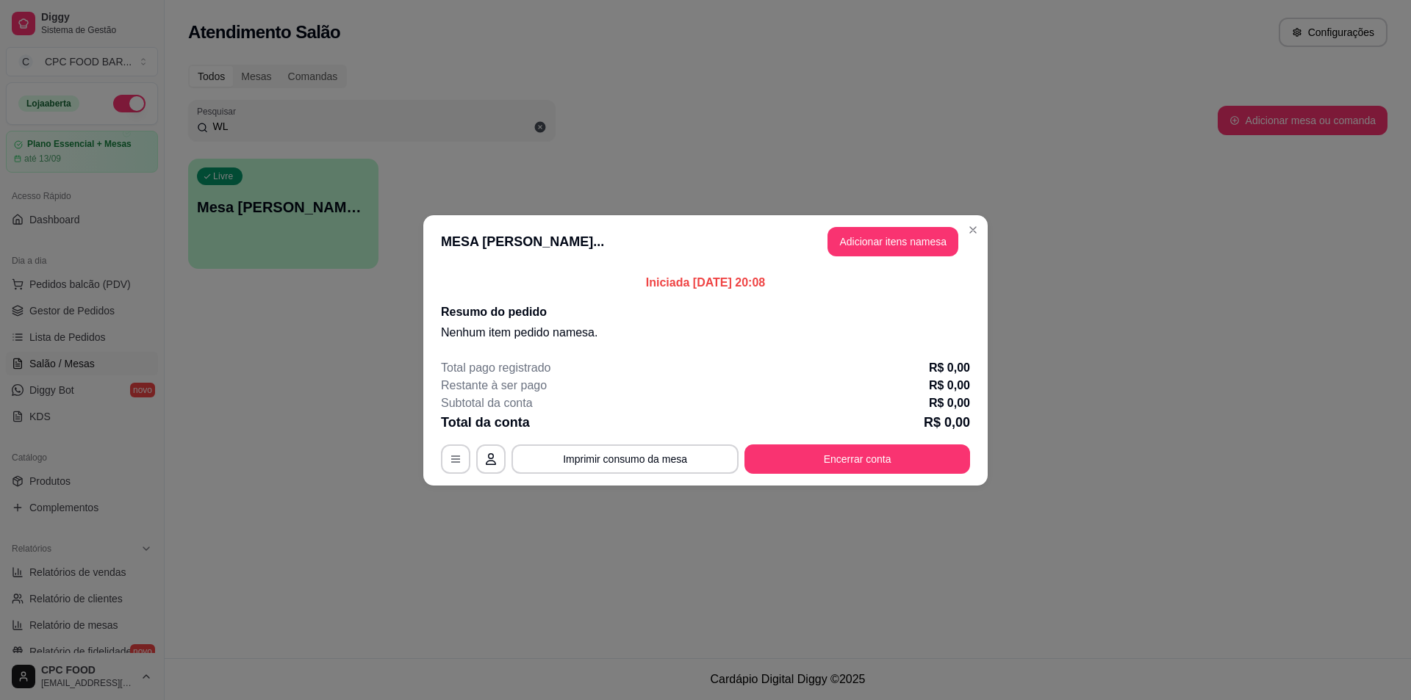
click at [888, 220] on header "MESA [PERSON_NAME]... Adicionar itens na mesa" at bounding box center [705, 241] width 564 height 53
click at [885, 265] on header "MESA [PERSON_NAME]... Adicionar itens na mesa" at bounding box center [705, 241] width 564 height 53
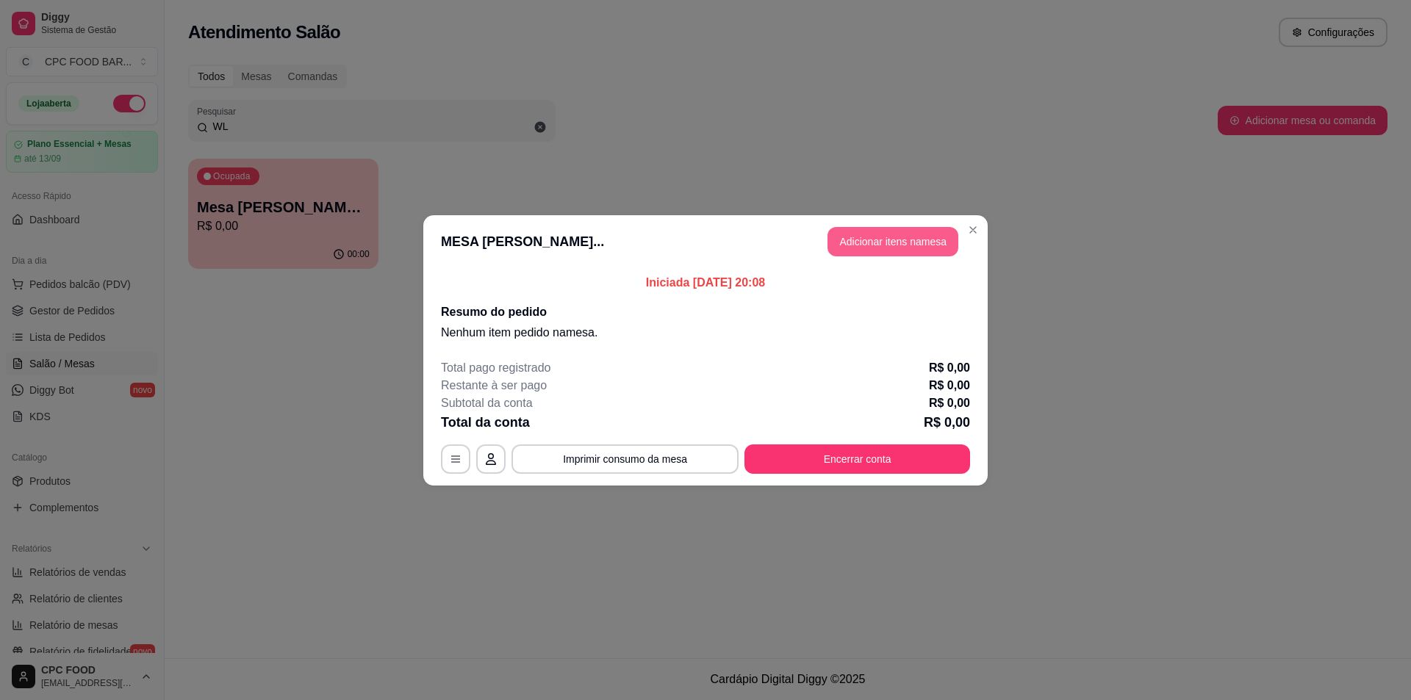
click at [924, 232] on button "Adicionar itens na mesa" at bounding box center [892, 241] width 131 height 29
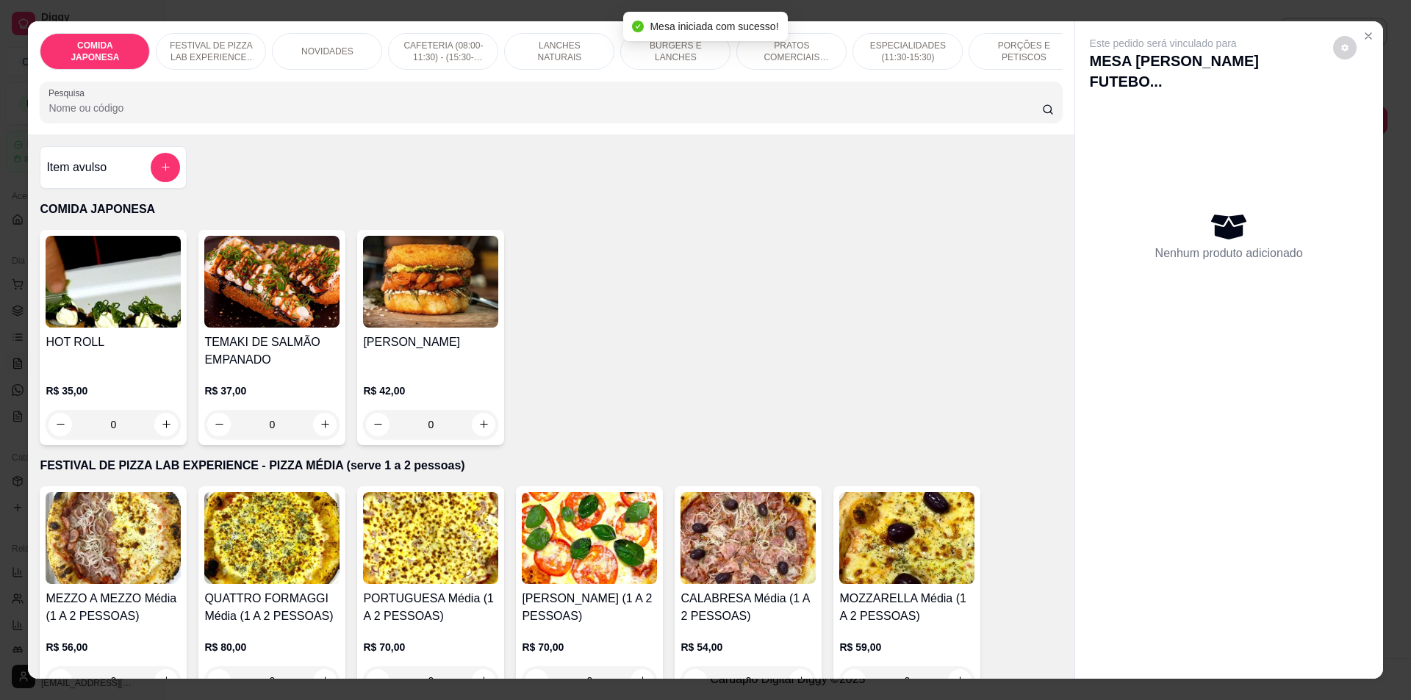
click at [320, 197] on div "Item avulso COMIDA JAPONESA HOT ROLL R$ 35,00 0 TEMAKI DE SALMÃO EMPANADO R$ 37…" at bounding box center [551, 406] width 1046 height 545
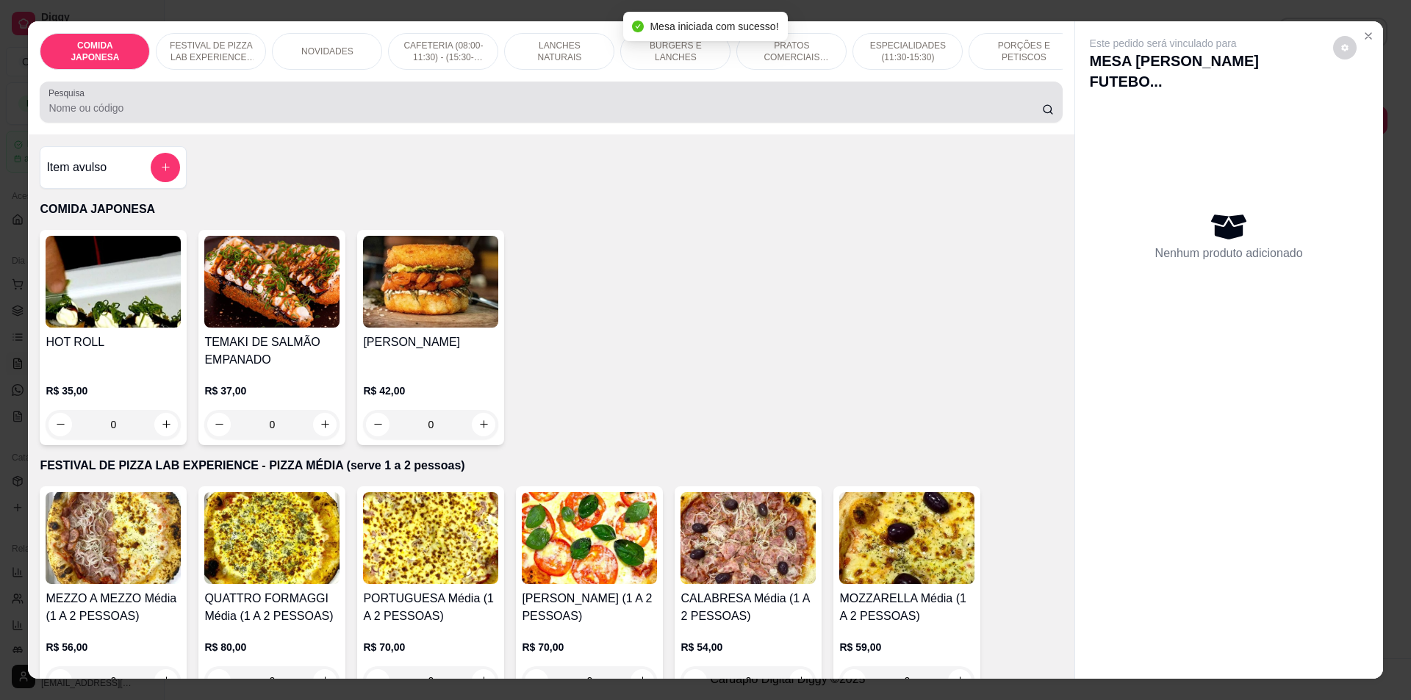
click at [302, 112] on div at bounding box center [550, 101] width 1004 height 29
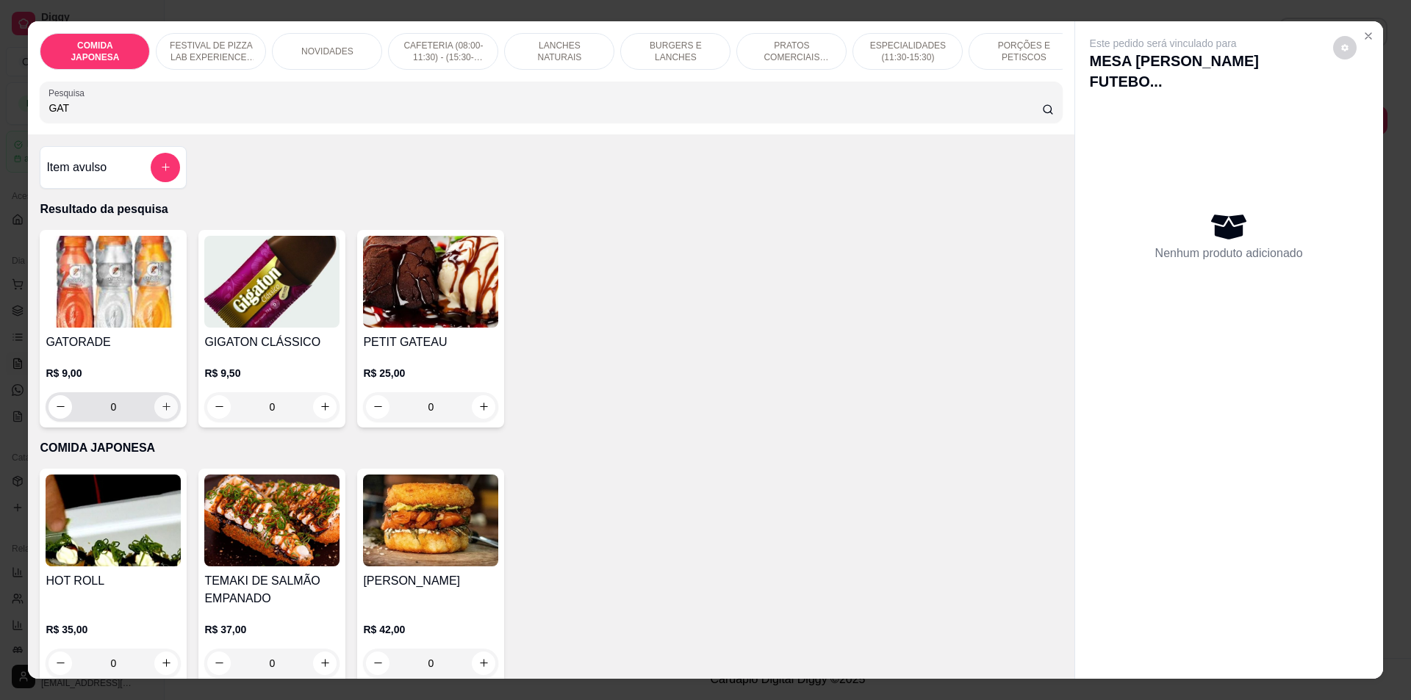
type input "GAT"
click at [161, 412] on icon "increase-product-quantity" at bounding box center [166, 406] width 11 height 11
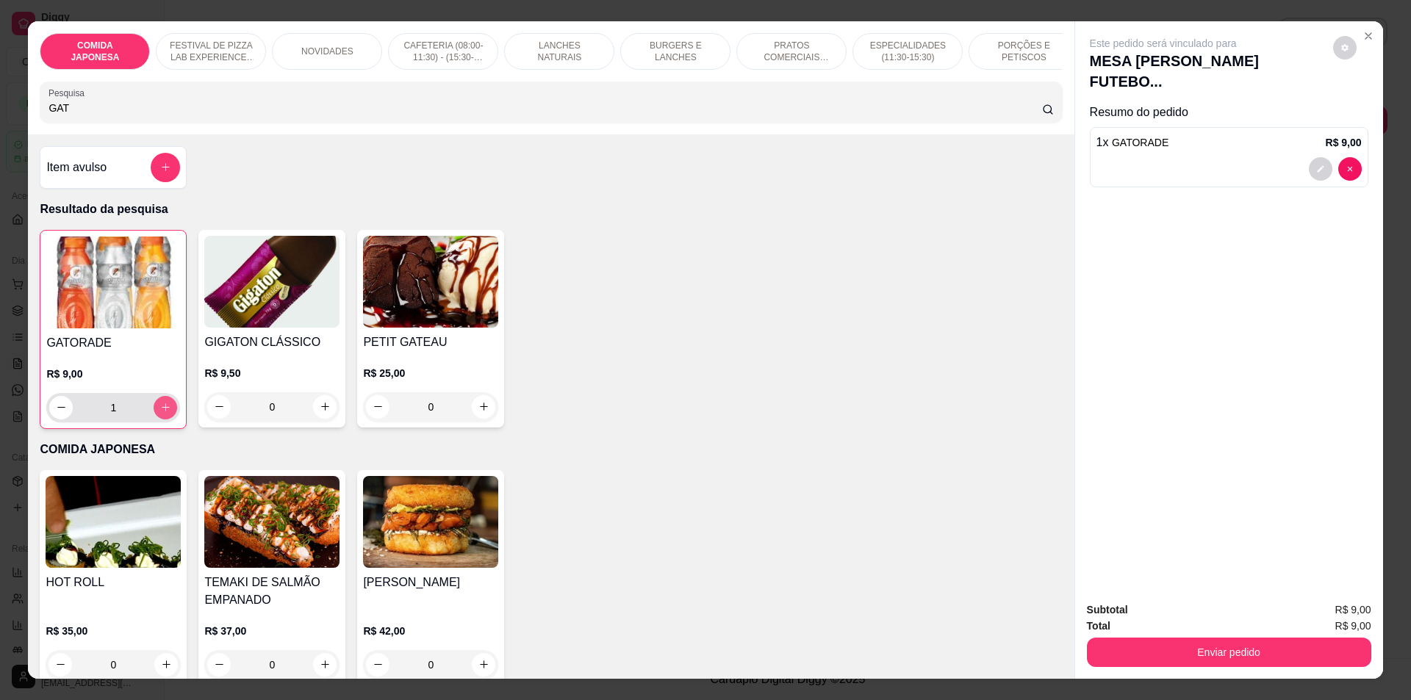
type input "1"
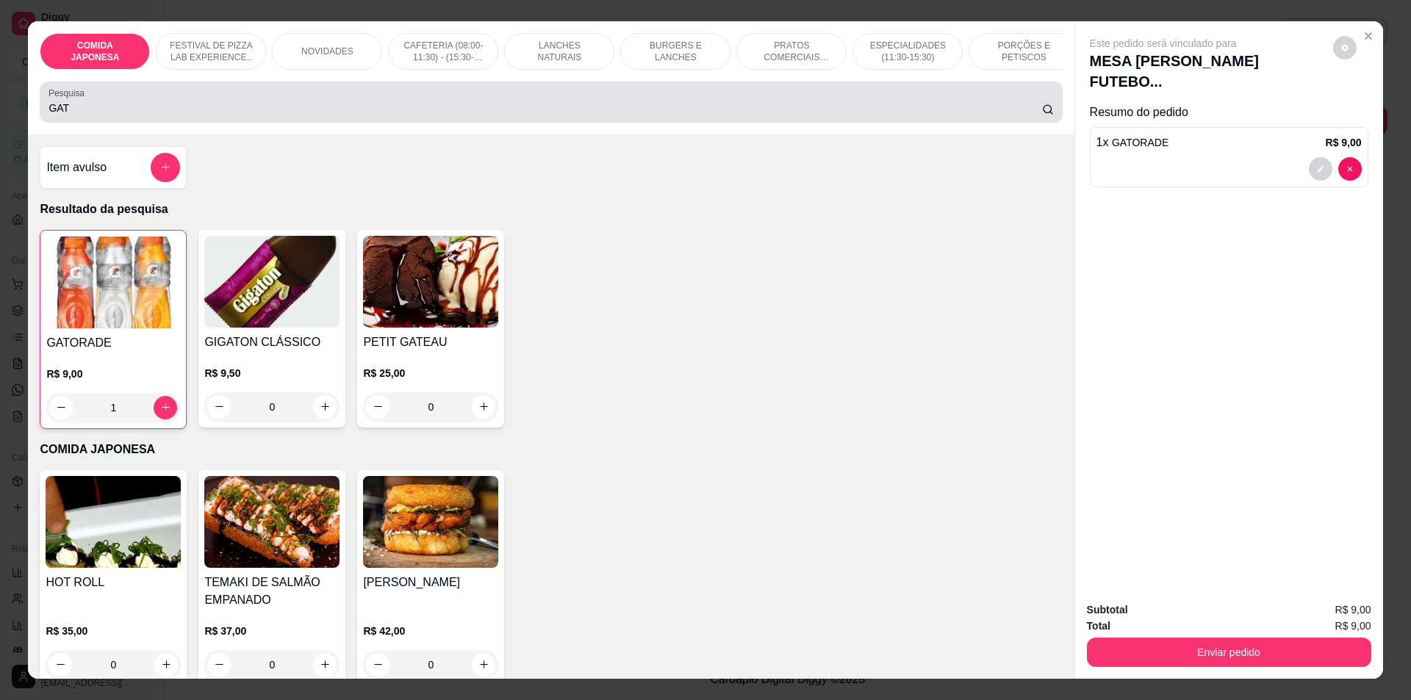
click at [86, 115] on input "GAT" at bounding box center [544, 108] width 993 height 15
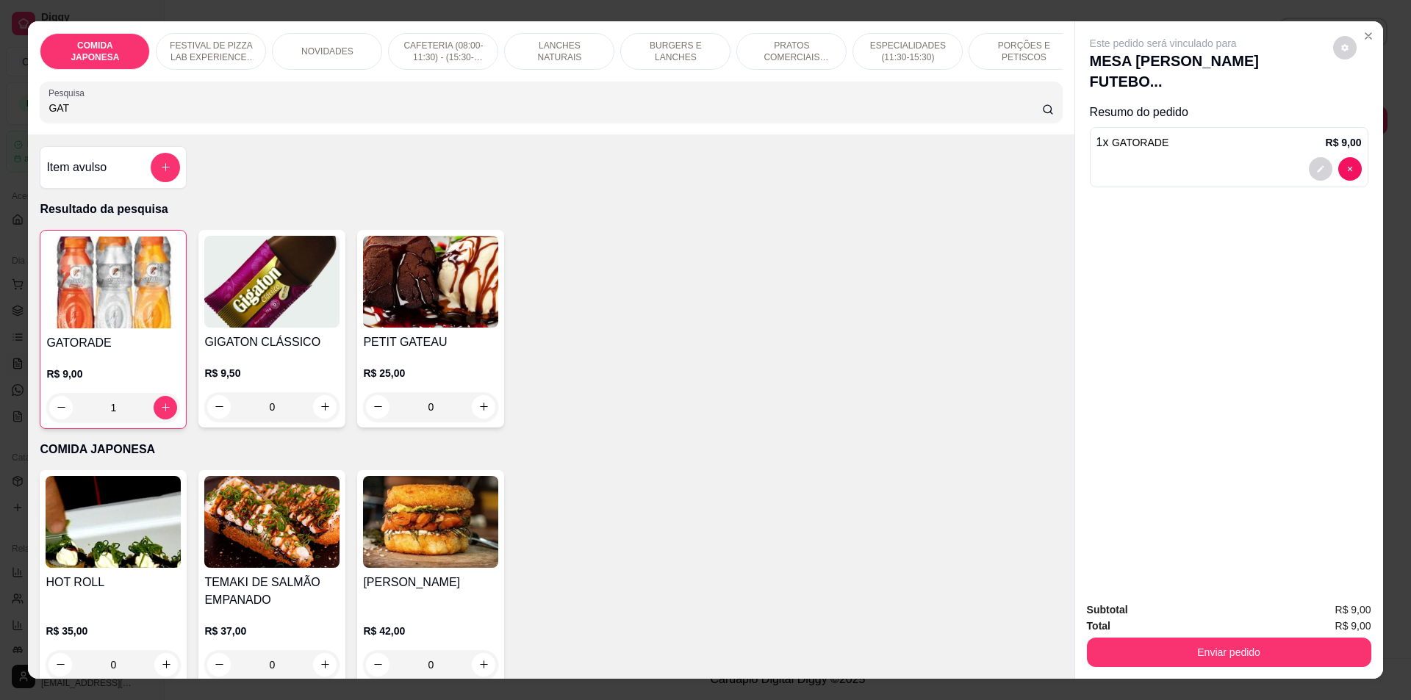
click at [86, 115] on input "GAT" at bounding box center [544, 108] width 993 height 15
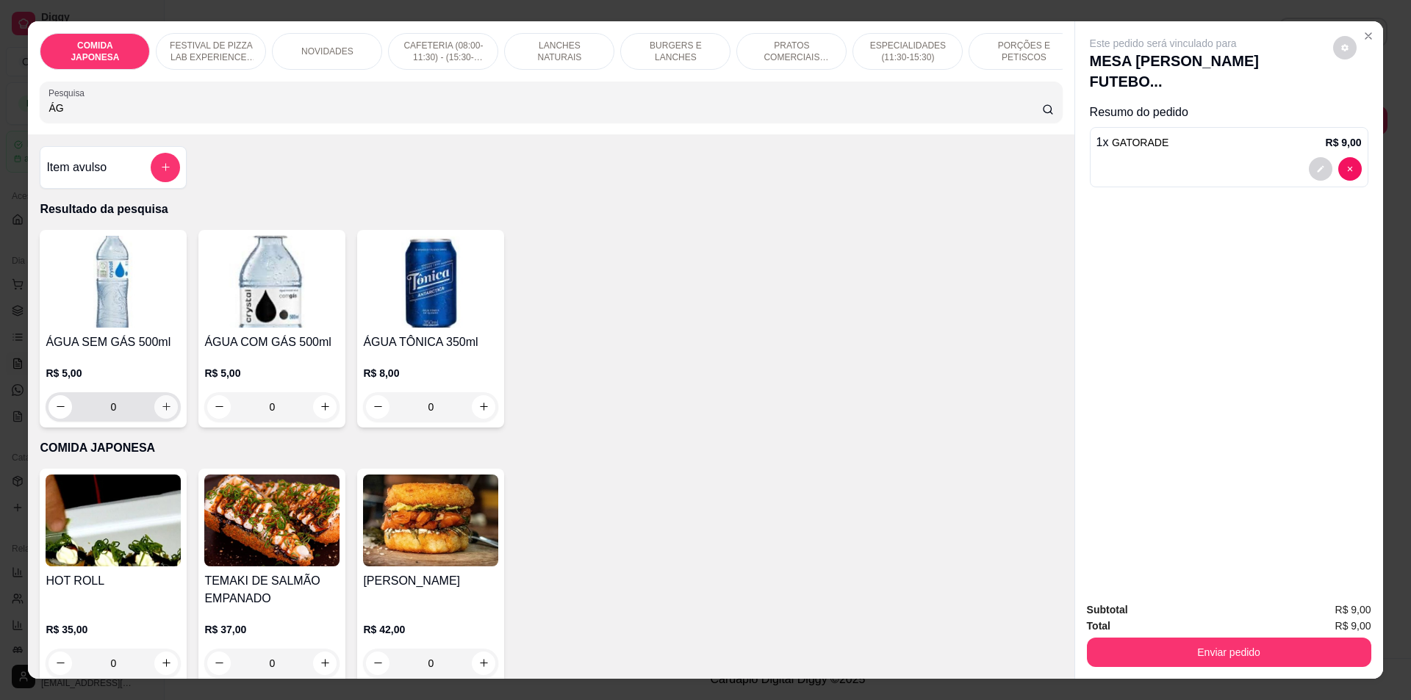
type input "ÁG"
click at [165, 412] on icon "increase-product-quantity" at bounding box center [166, 406] width 11 height 11
type input "1"
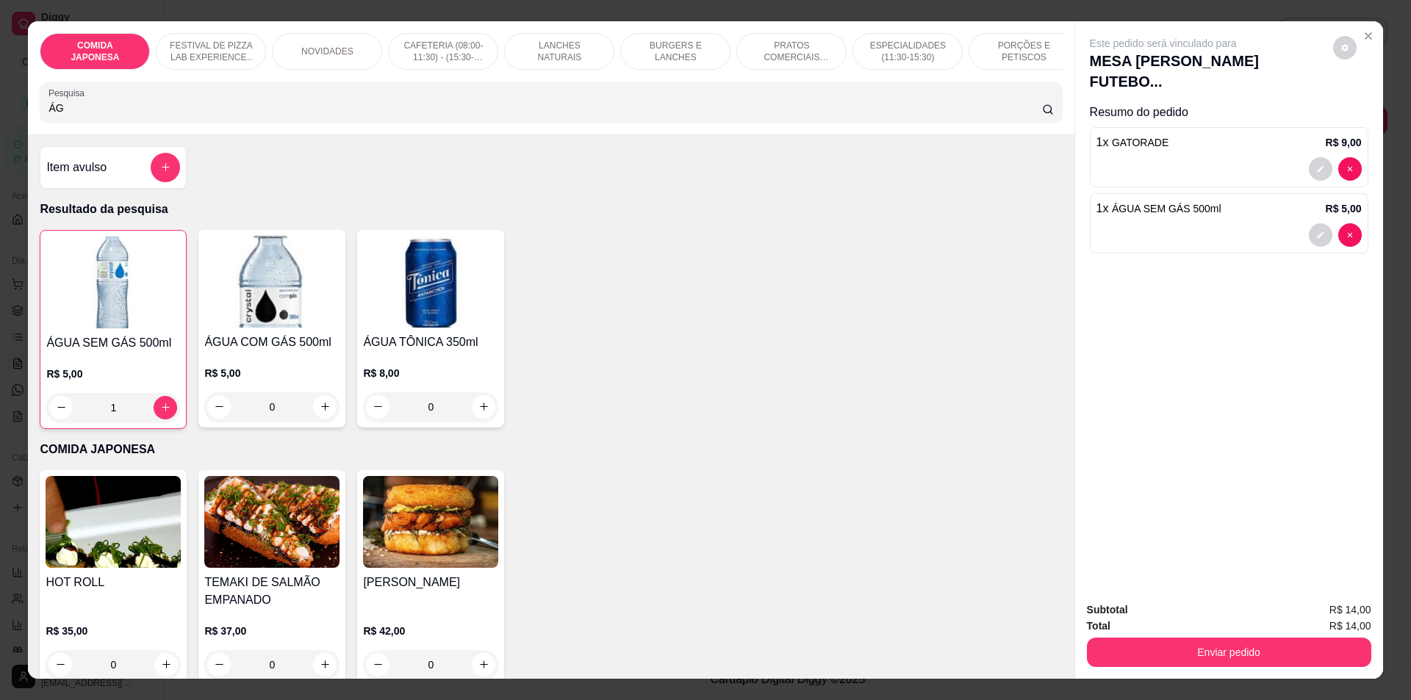
click at [1234, 654] on button "Enviar pedido" at bounding box center [1229, 652] width 284 height 29
click at [1218, 603] on button "Não registrar e enviar pedido" at bounding box center [1180, 616] width 148 height 27
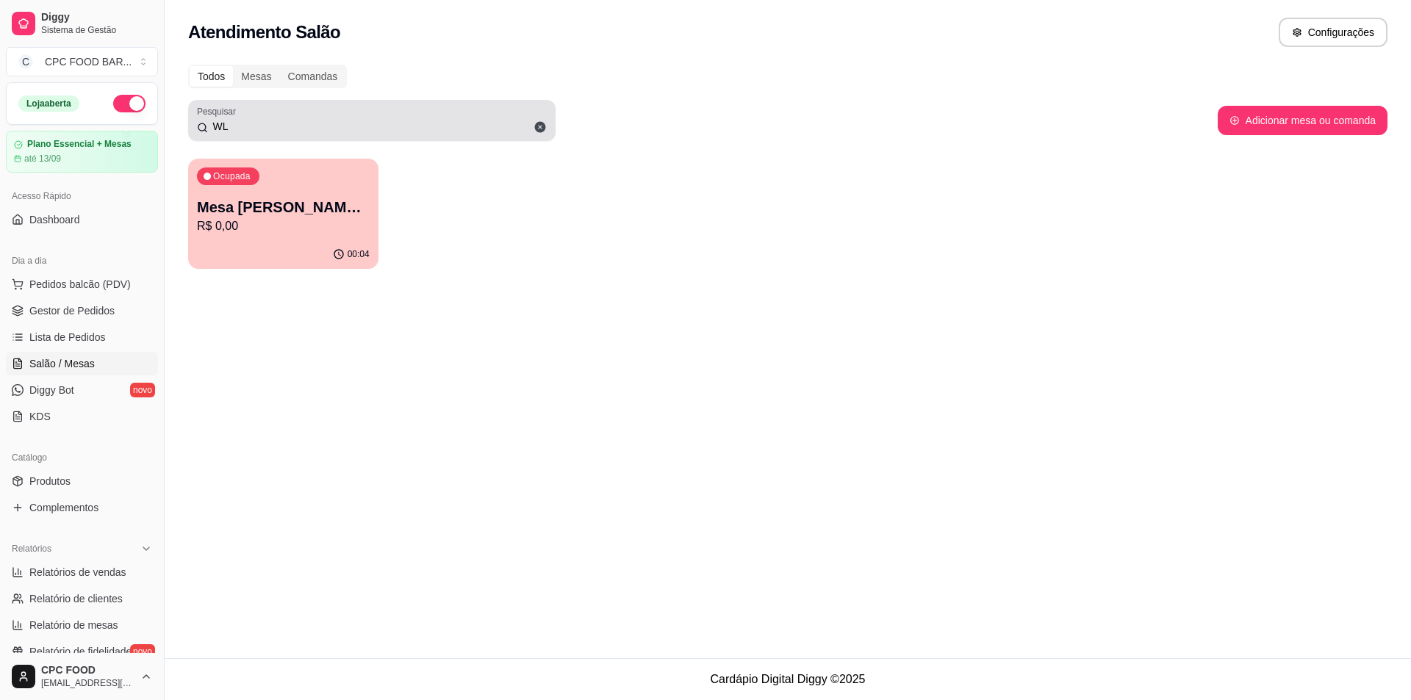
click at [287, 126] on input "WL" at bounding box center [377, 126] width 339 height 15
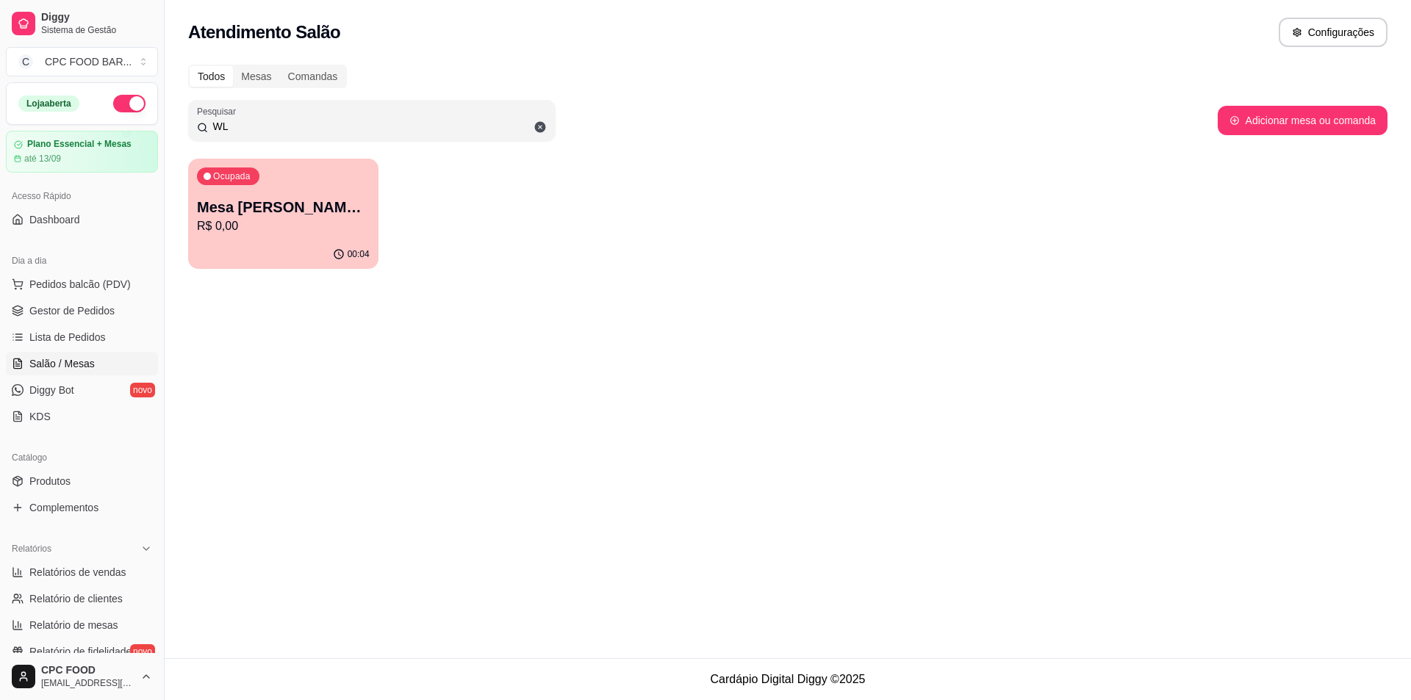
click at [284, 126] on input "WL" at bounding box center [377, 126] width 339 height 15
click at [282, 126] on input "WL" at bounding box center [377, 126] width 339 height 15
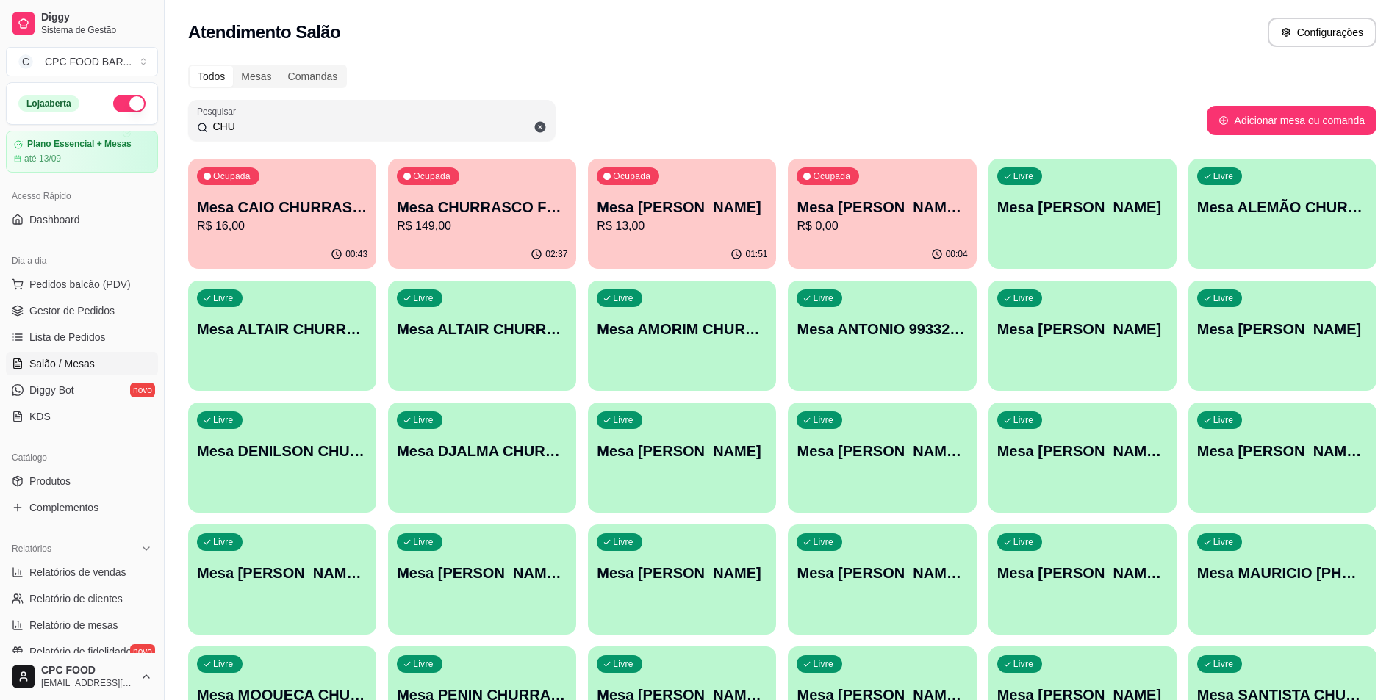
type input "CHU"
click at [553, 265] on div "02:37" at bounding box center [482, 254] width 188 height 29
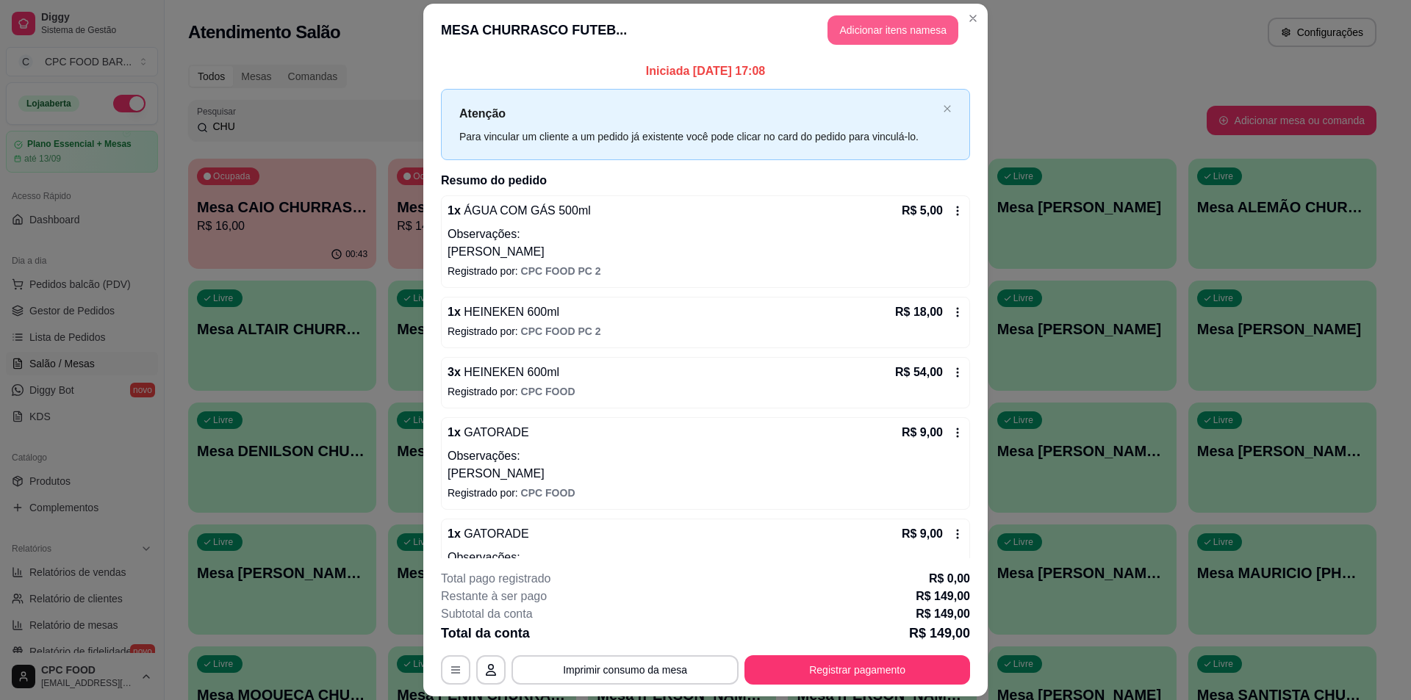
click at [860, 32] on button "Adicionar itens na mesa" at bounding box center [892, 29] width 131 height 29
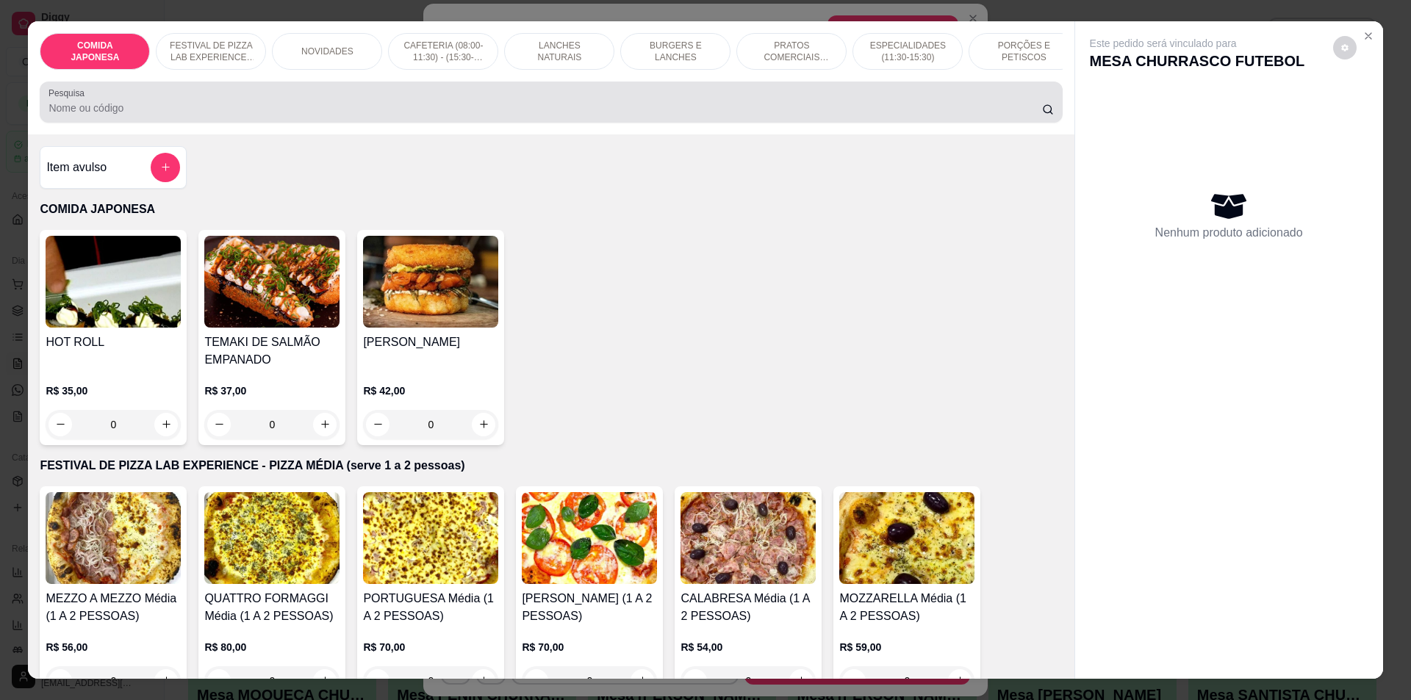
click at [317, 115] on input "Pesquisa" at bounding box center [544, 108] width 993 height 15
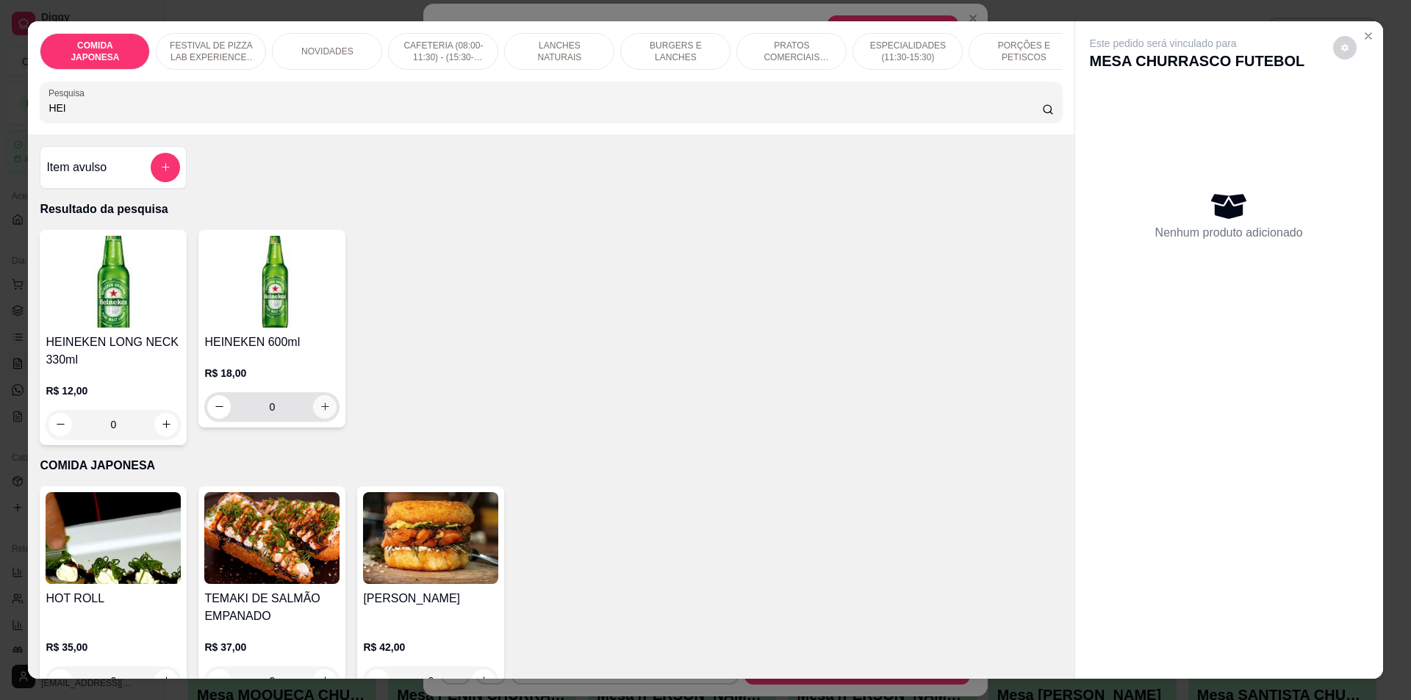
type input "HEI"
click at [322, 411] on button "increase-product-quantity" at bounding box center [325, 407] width 24 height 24
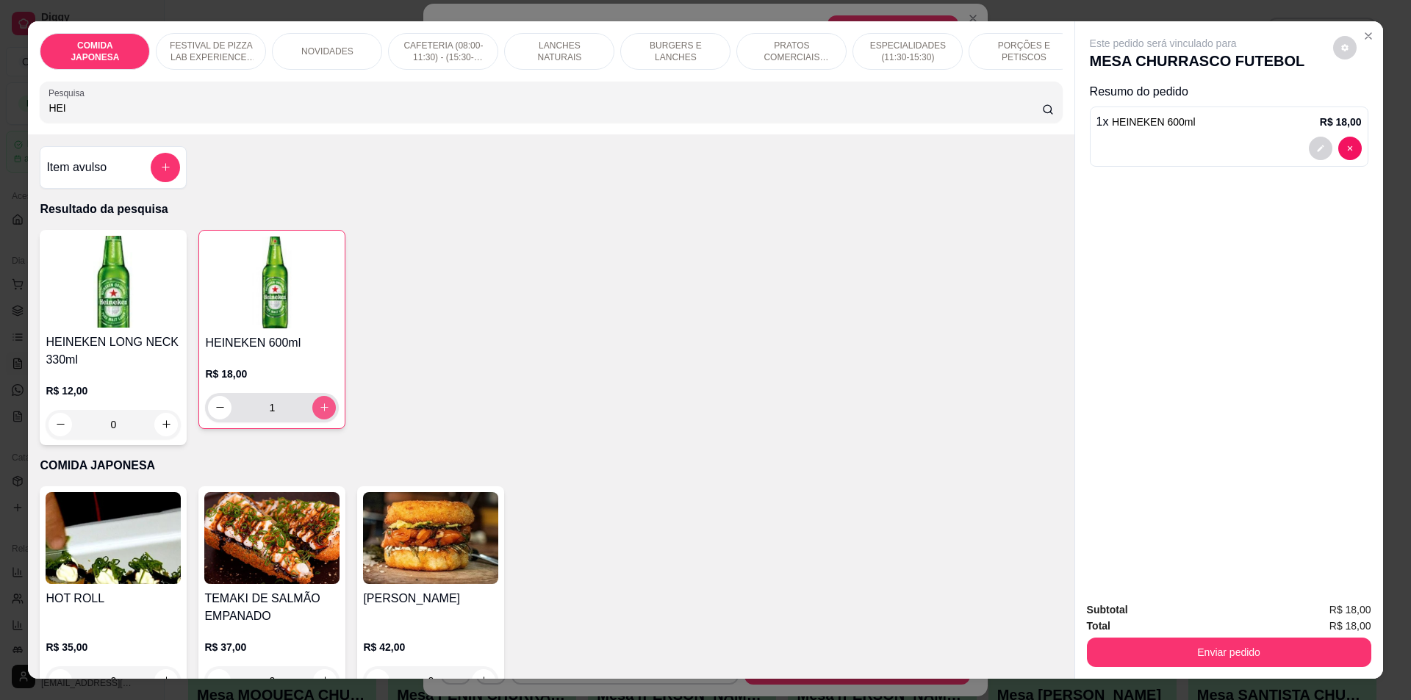
type input "1"
click at [312, 419] on button "increase-product-quantity" at bounding box center [324, 408] width 24 height 24
click at [314, 419] on button "increase-product-quantity" at bounding box center [324, 408] width 24 height 24
type input "3"
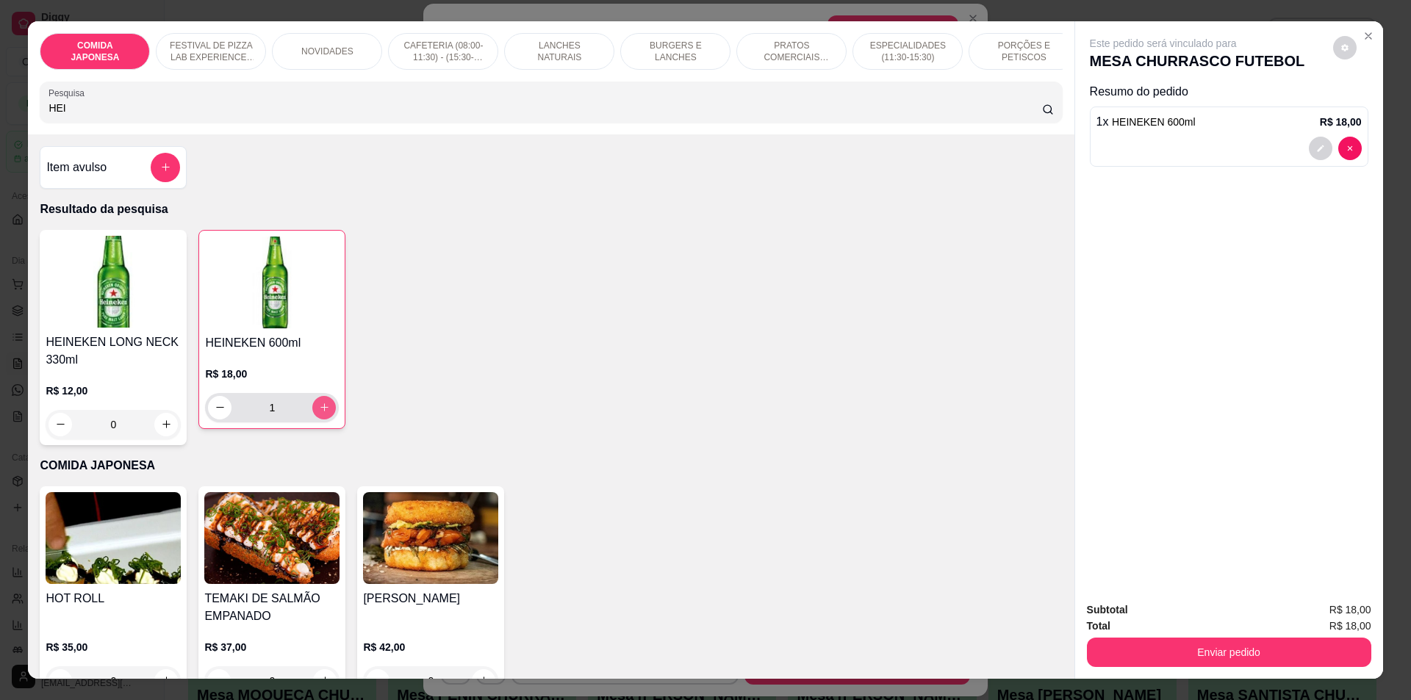
type input "3"
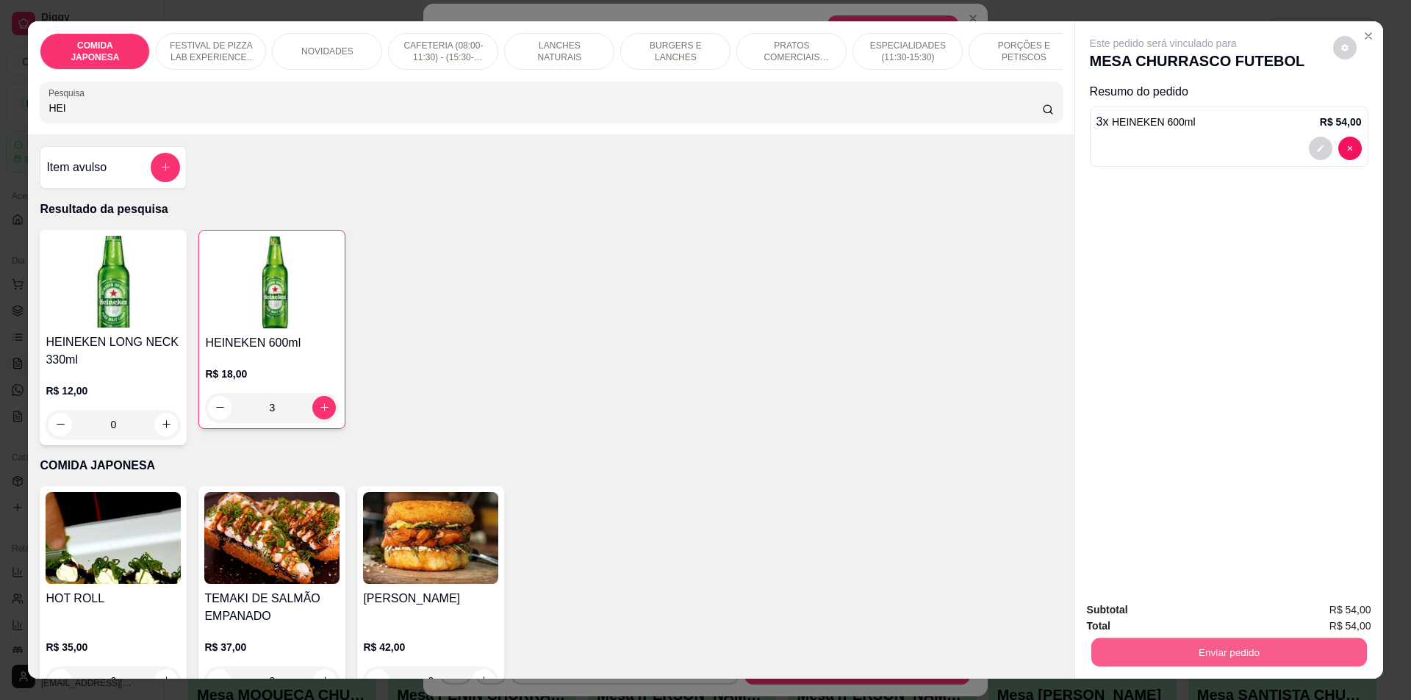
click at [1199, 647] on button "Enviar pedido" at bounding box center [1228, 653] width 276 height 29
click at [1188, 609] on button "Não registrar e enviar pedido" at bounding box center [1180, 617] width 153 height 28
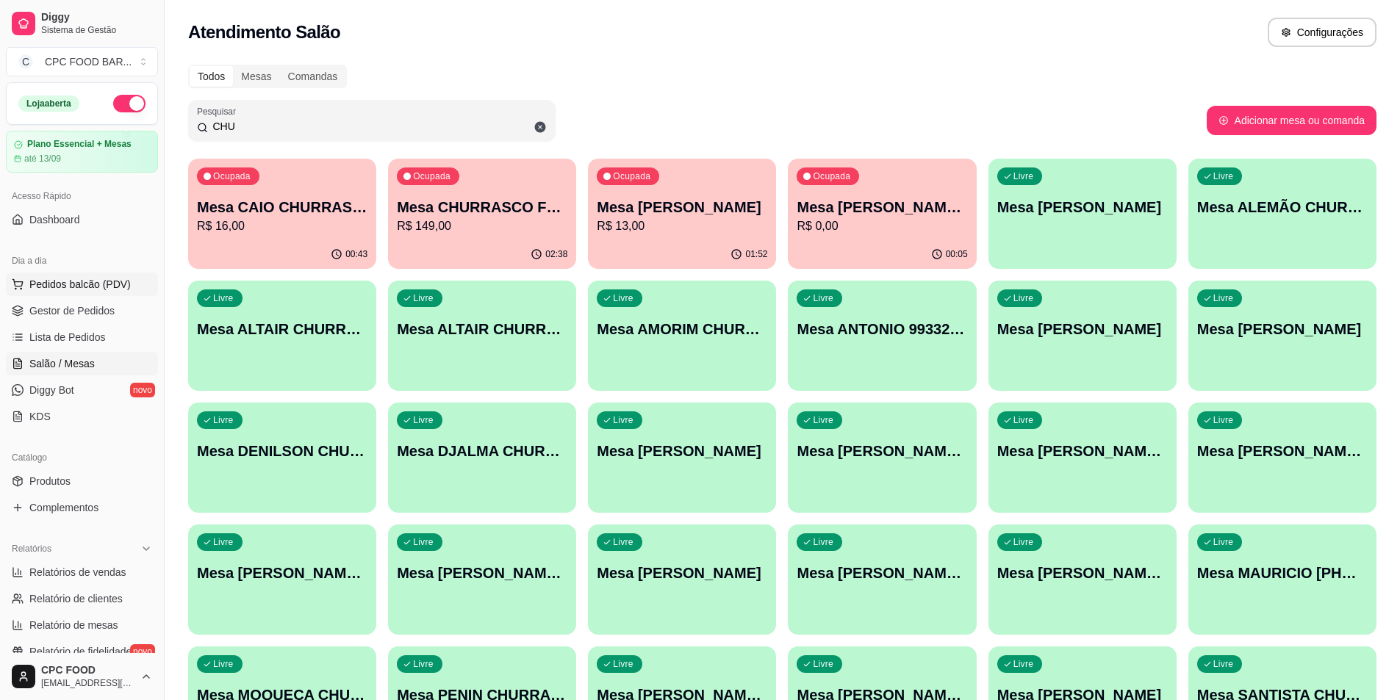
click at [79, 287] on span "Pedidos balcão (PDV)" at bounding box center [79, 284] width 101 height 15
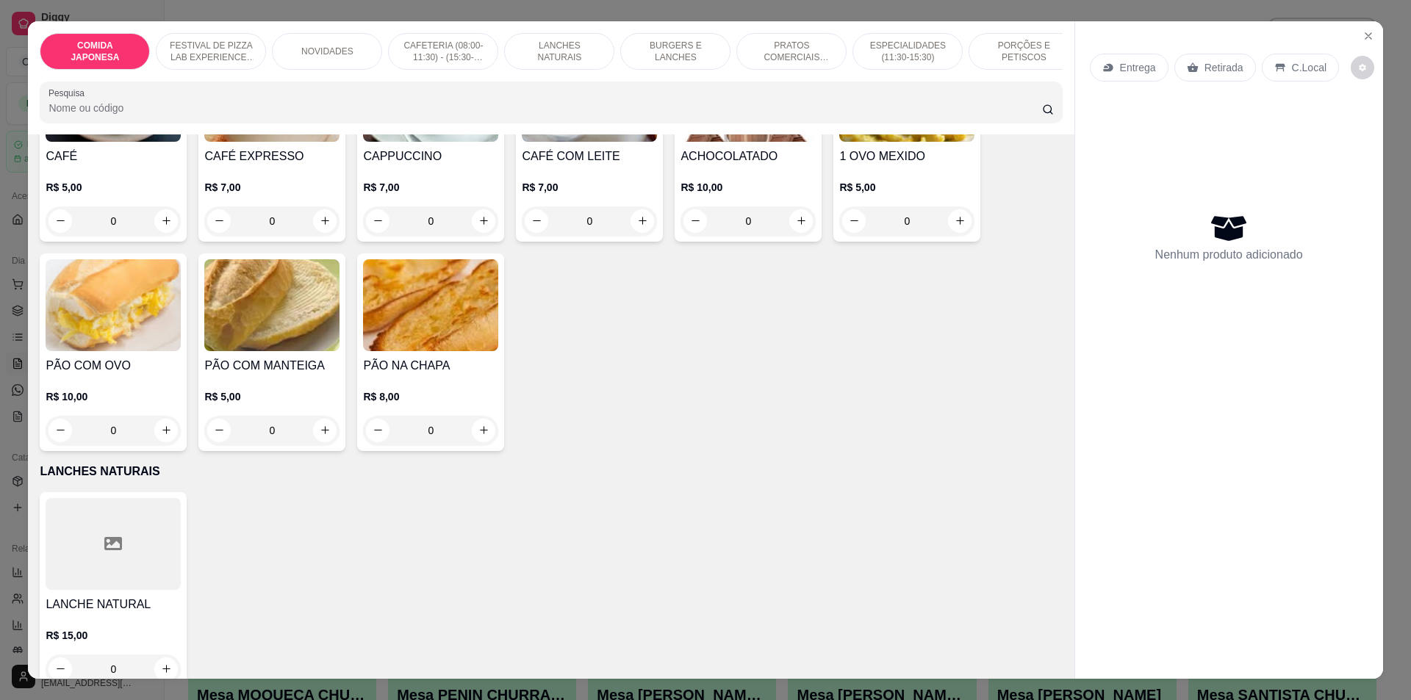
scroll to position [1396, 0]
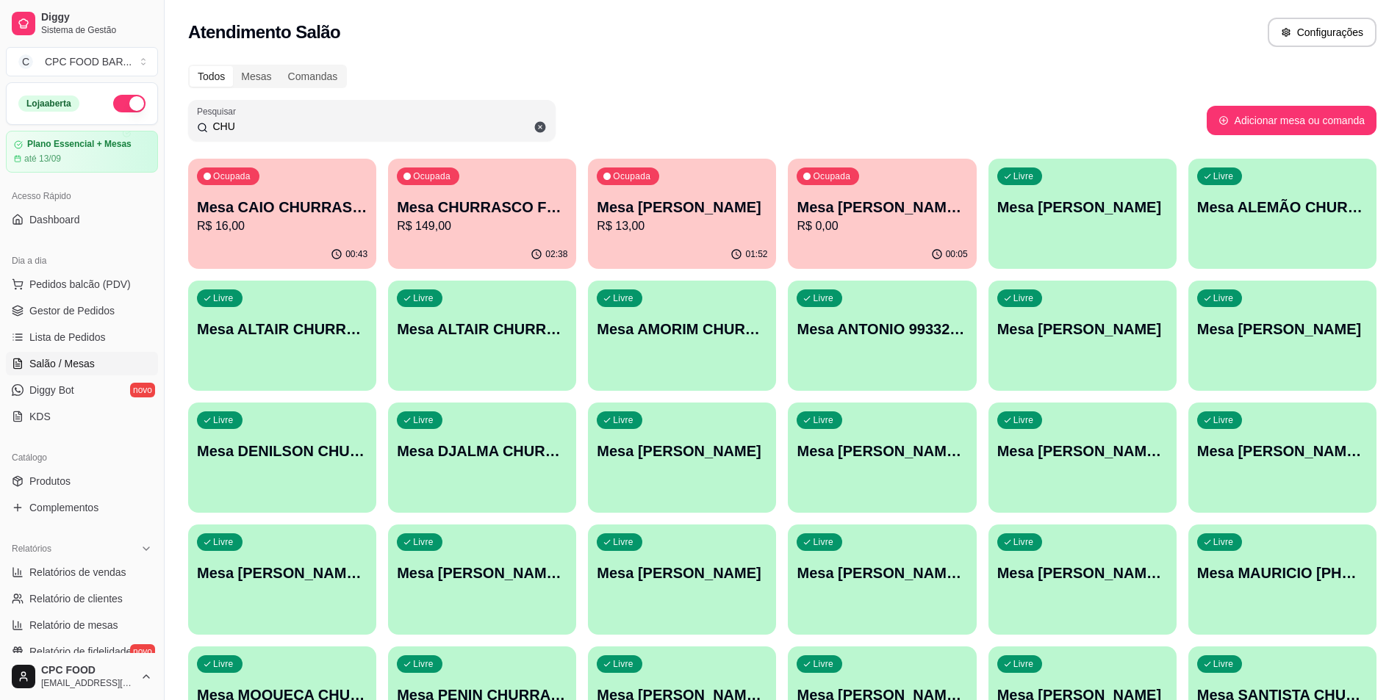
click at [492, 206] on p "Mesa CHURRASCO FUTEBOL" at bounding box center [482, 207] width 170 height 21
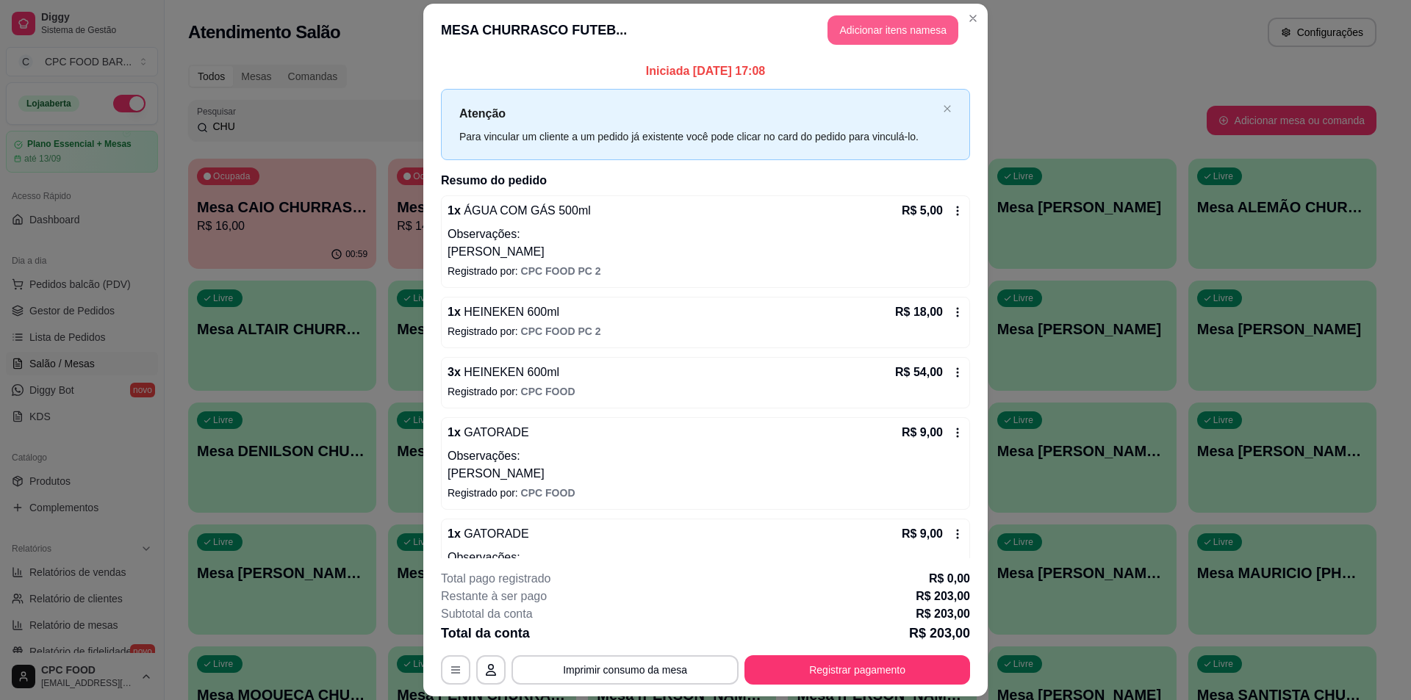
click at [893, 31] on button "Adicionar itens na mesa" at bounding box center [892, 29] width 131 height 29
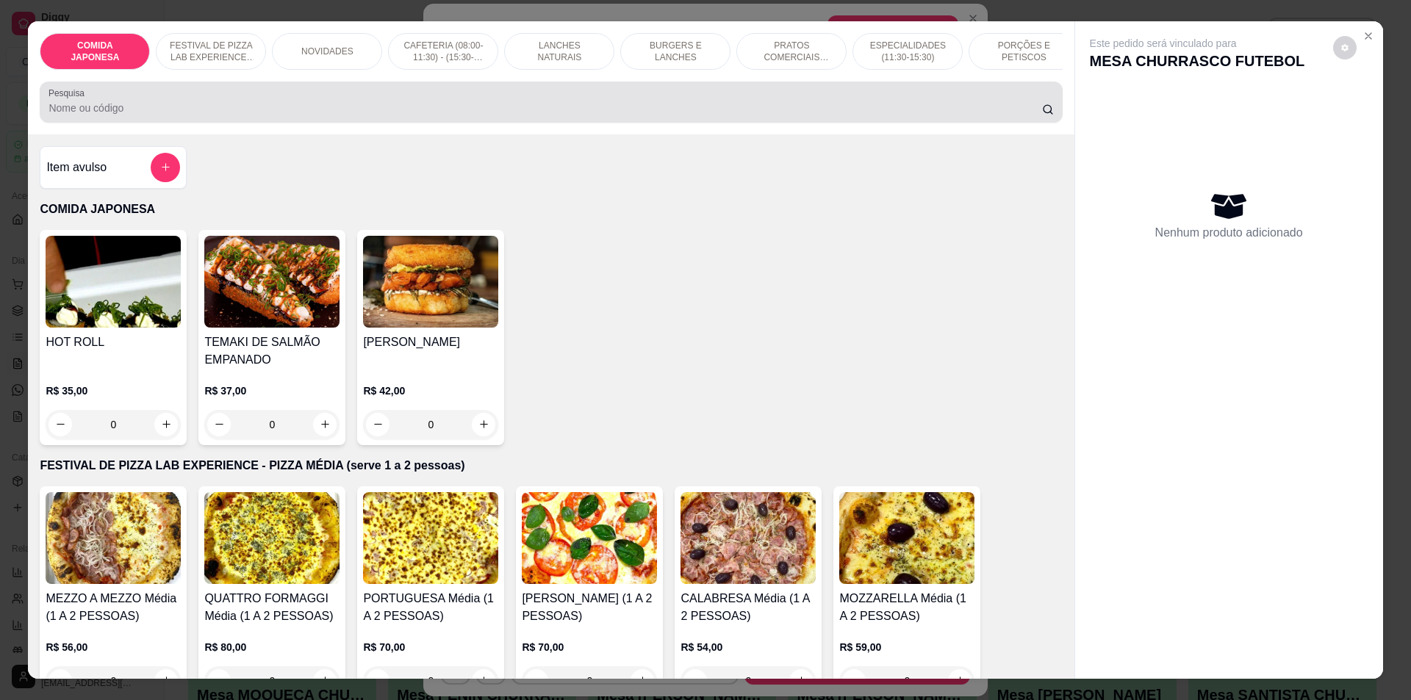
click at [508, 134] on div "COMIDA JAPONESA FESTIVAL DE PIZZA LAB EXPERIENCE - PIZZA MÉDIA (serve 1 a 2 pes…" at bounding box center [551, 77] width 1046 height 113
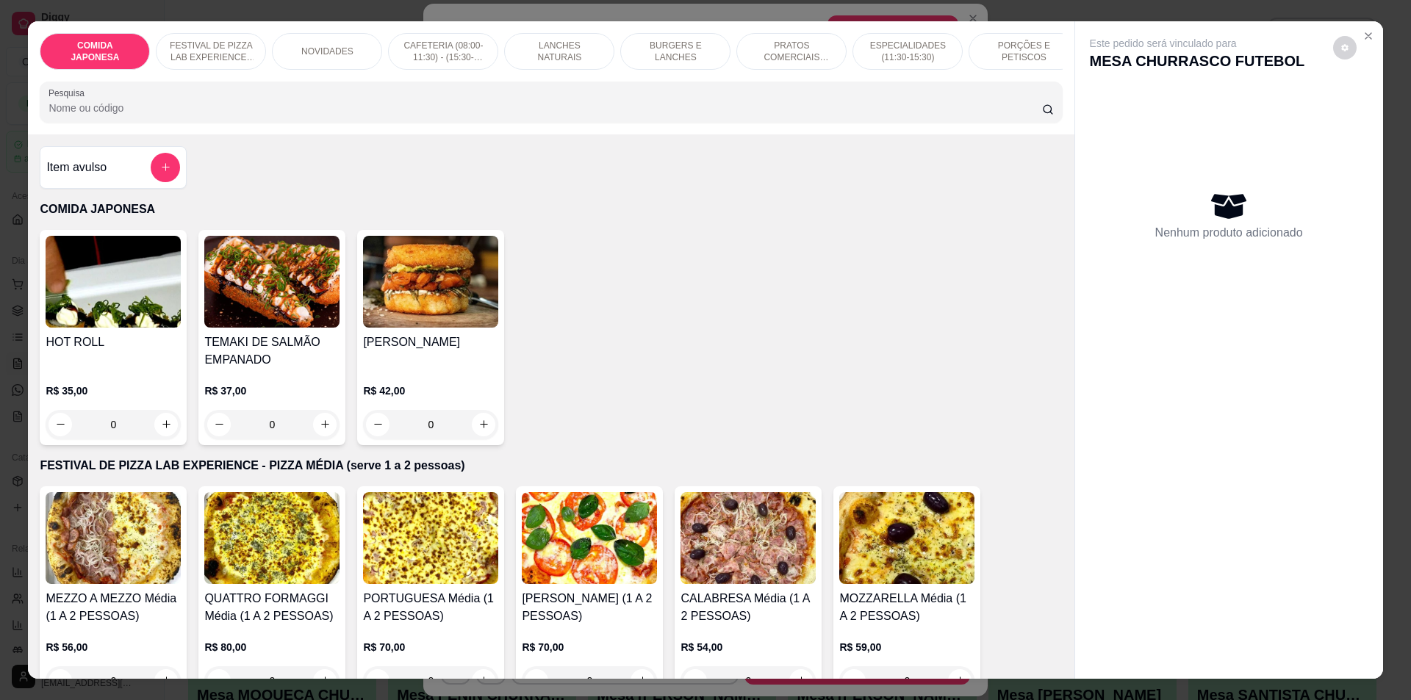
click at [520, 115] on input "Pesquisa" at bounding box center [544, 108] width 993 height 15
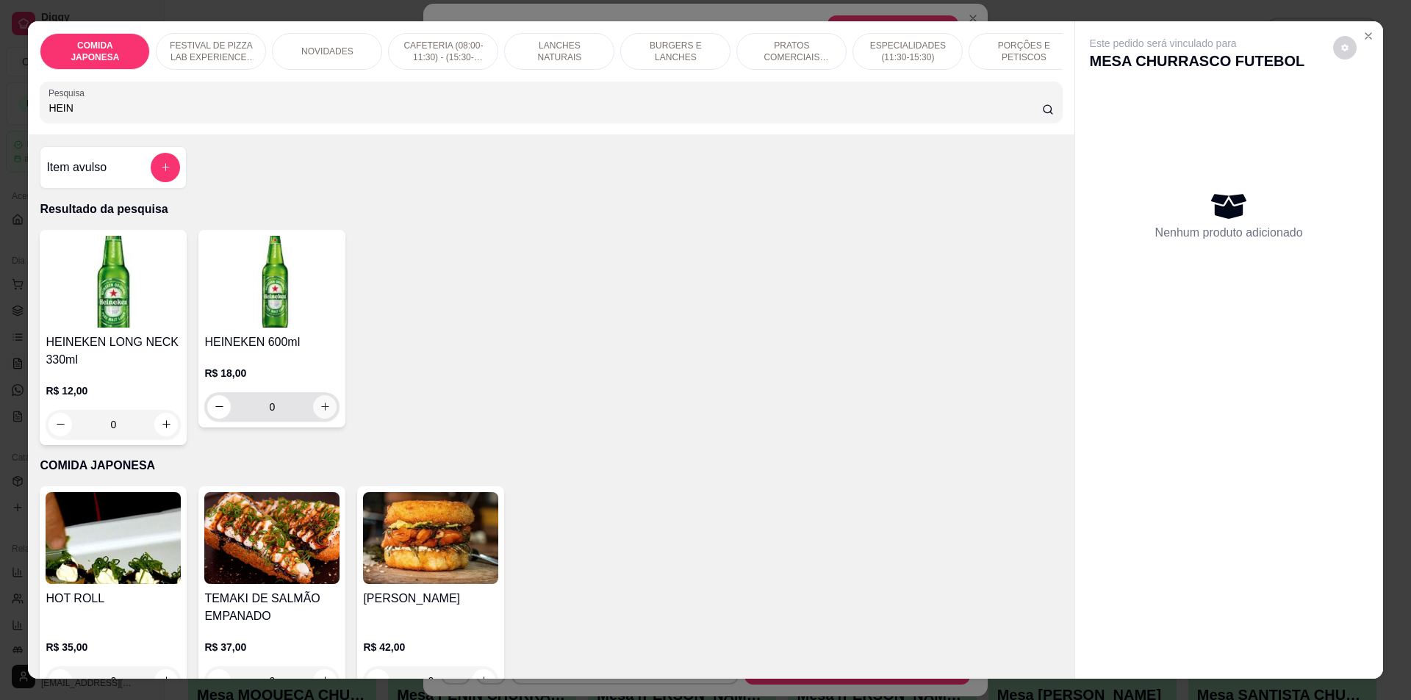
type input "HEIN"
click at [321, 411] on icon "increase-product-quantity" at bounding box center [325, 407] width 8 height 8
click at [320, 412] on icon "increase-product-quantity" at bounding box center [325, 406] width 11 height 11
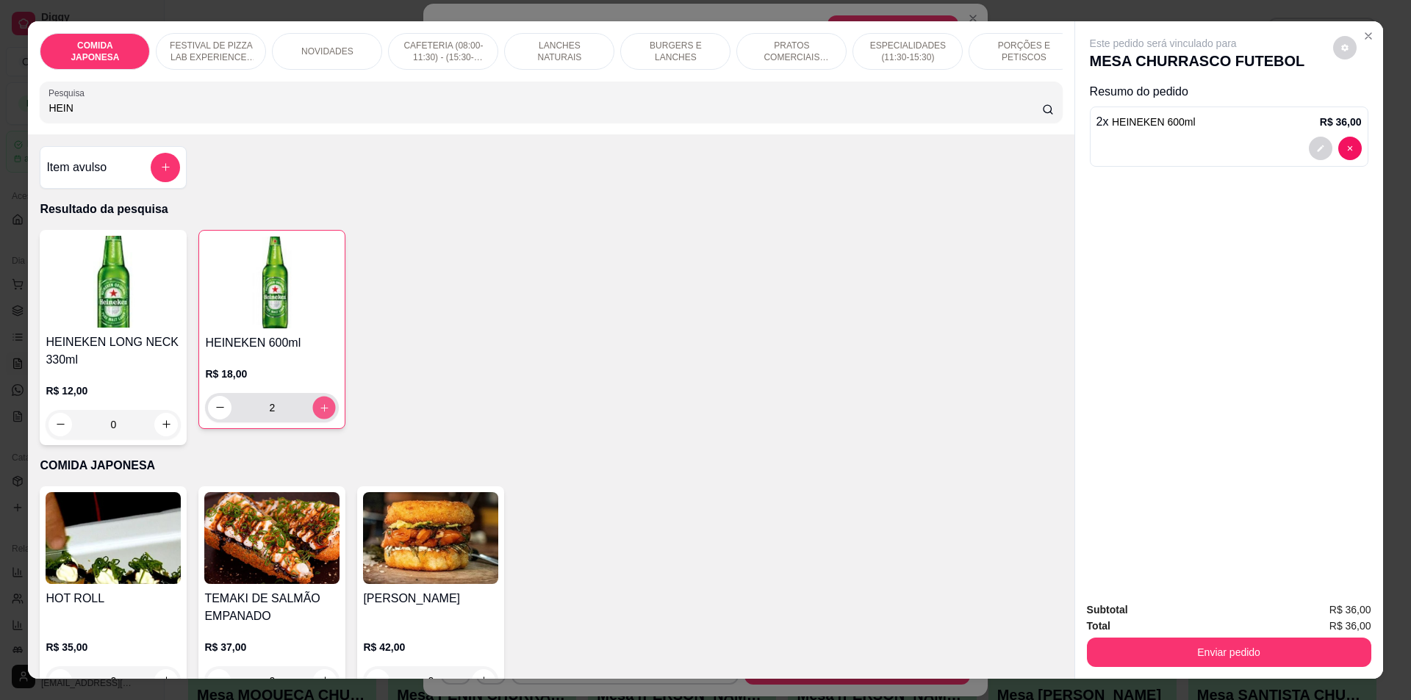
click at [320, 413] on icon "increase-product-quantity" at bounding box center [324, 407] width 11 height 11
type input "3"
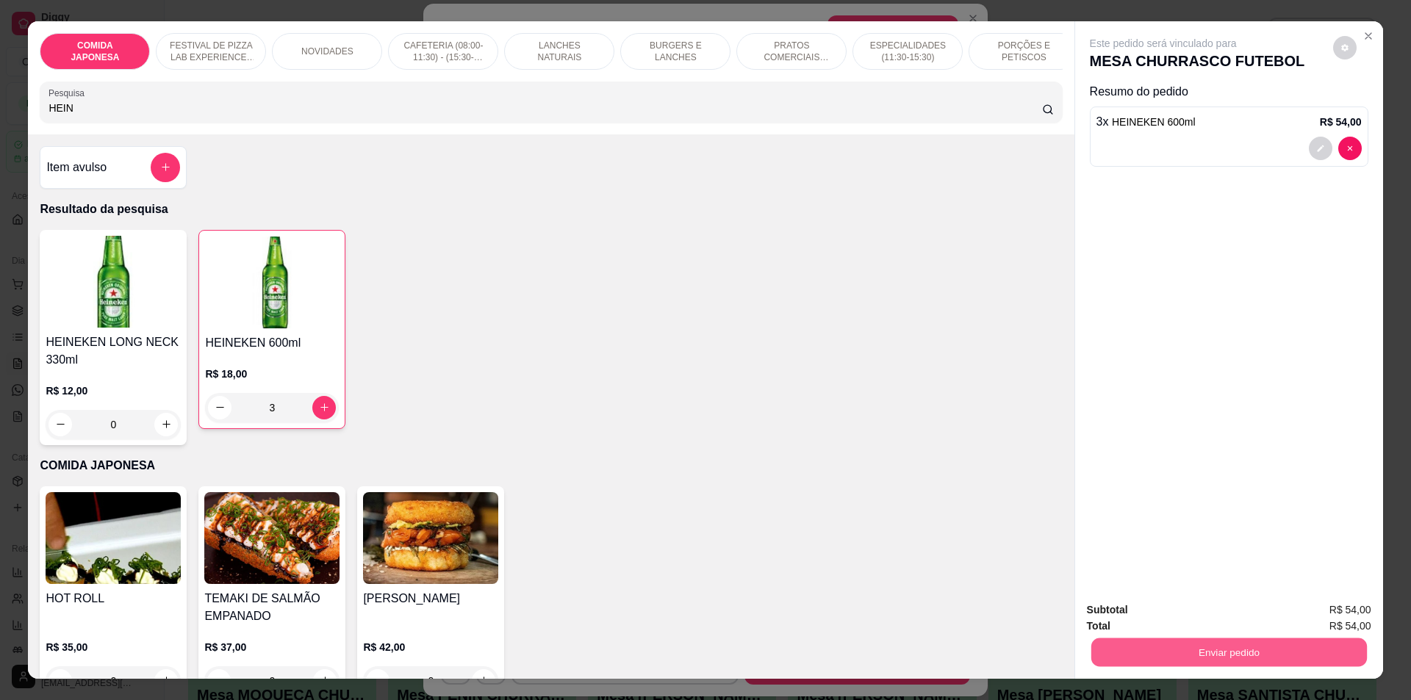
click at [1224, 649] on button "Enviar pedido" at bounding box center [1228, 653] width 276 height 29
click at [1163, 621] on button "Não registrar e enviar pedido" at bounding box center [1180, 616] width 148 height 27
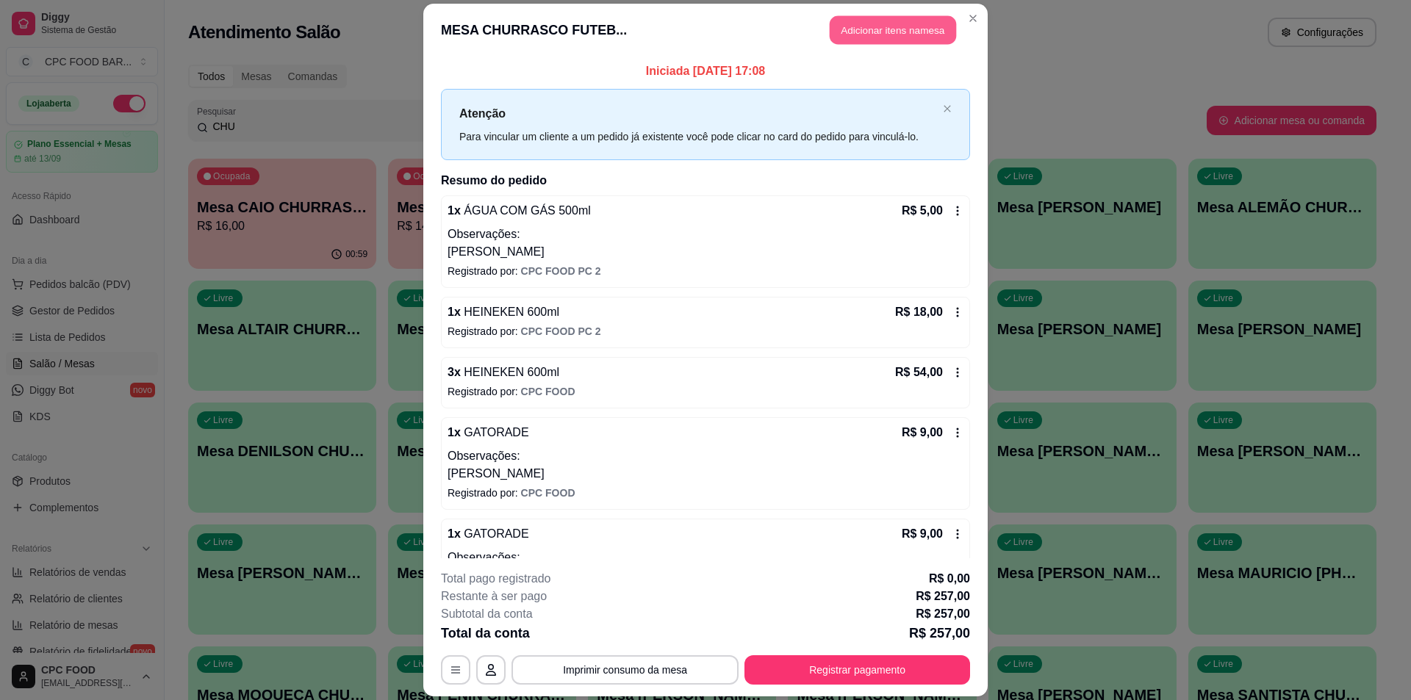
click at [870, 39] on button "Adicionar itens na mesa" at bounding box center [893, 29] width 126 height 29
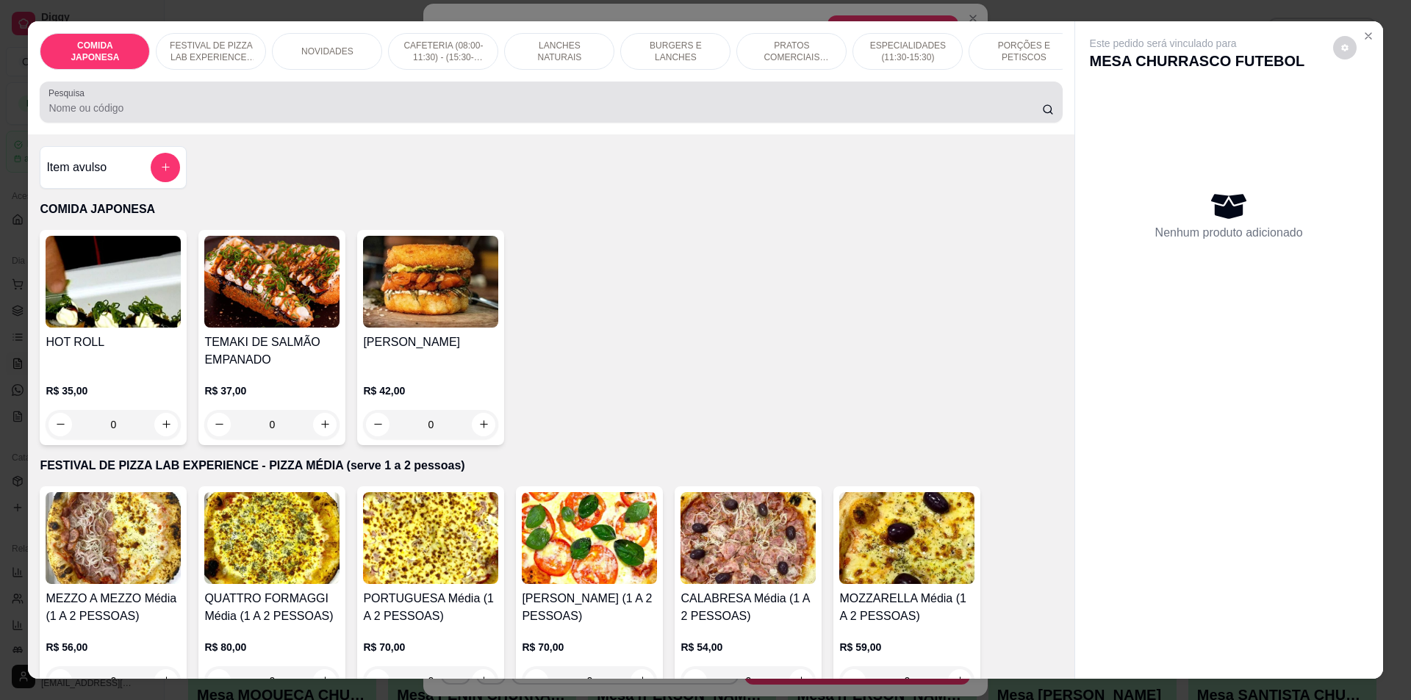
click at [333, 115] on input "Pesquisa" at bounding box center [544, 108] width 993 height 15
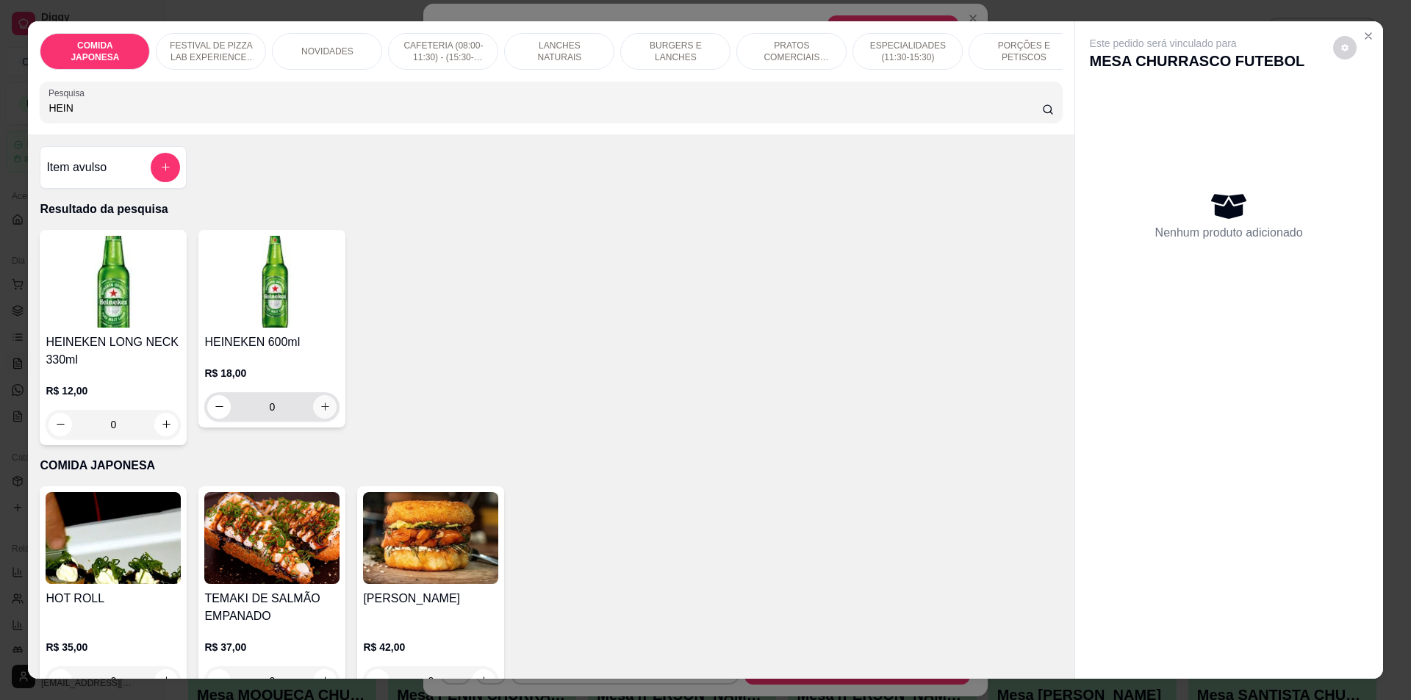
type input "HEIN"
click at [321, 411] on icon "increase-product-quantity" at bounding box center [325, 407] width 8 height 8
click at [320, 412] on icon "increase-product-quantity" at bounding box center [325, 406] width 11 height 11
type input "3"
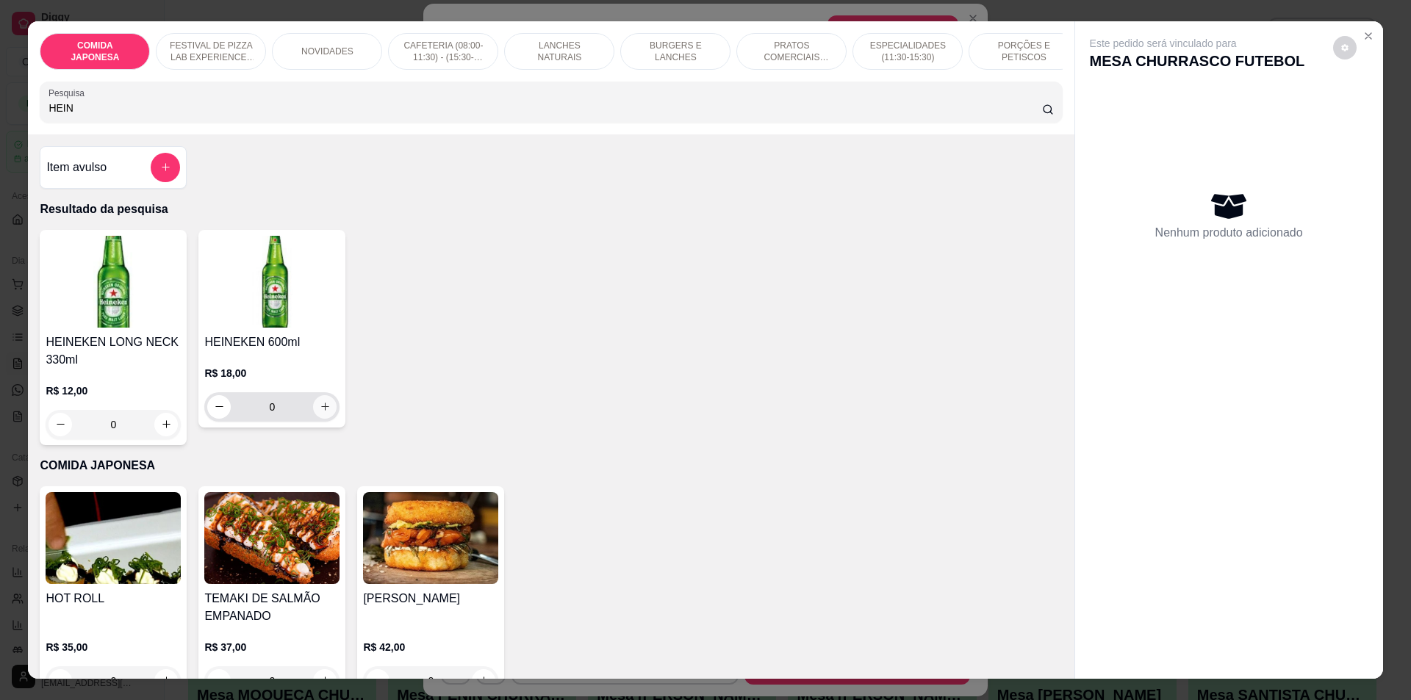
type input "3"
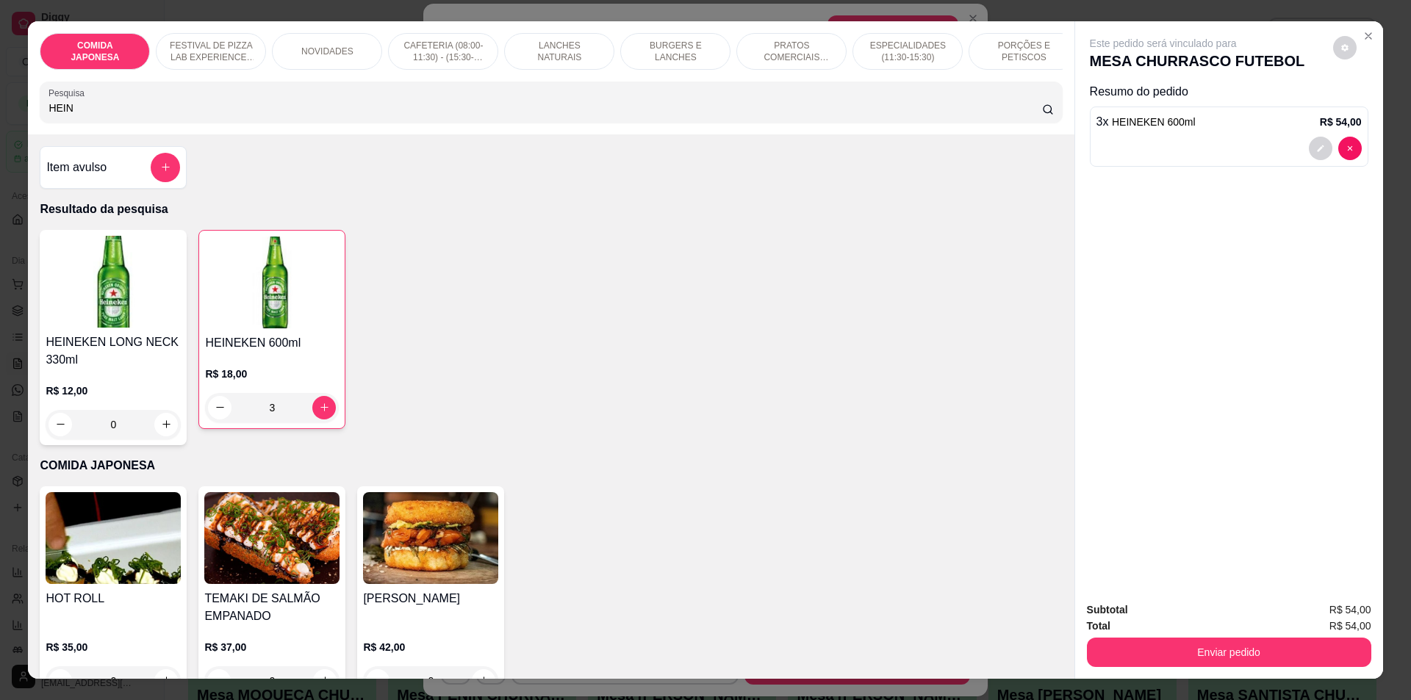
click at [1224, 636] on div "Enviar pedido" at bounding box center [1229, 650] width 284 height 33
click at [1221, 650] on button "Enviar pedido" at bounding box center [1228, 653] width 276 height 29
click at [1194, 622] on button "Não registrar e enviar pedido" at bounding box center [1180, 616] width 148 height 27
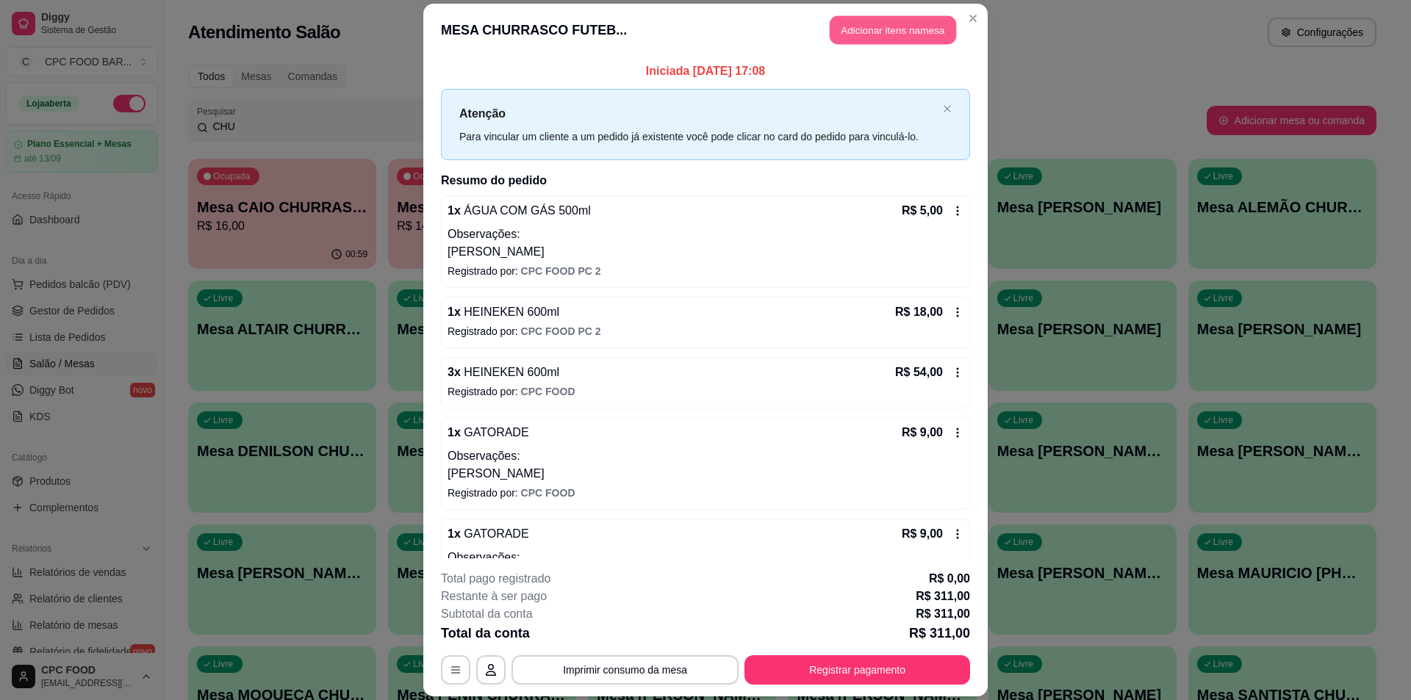
click at [879, 35] on button "Adicionar itens na mesa" at bounding box center [893, 29] width 126 height 29
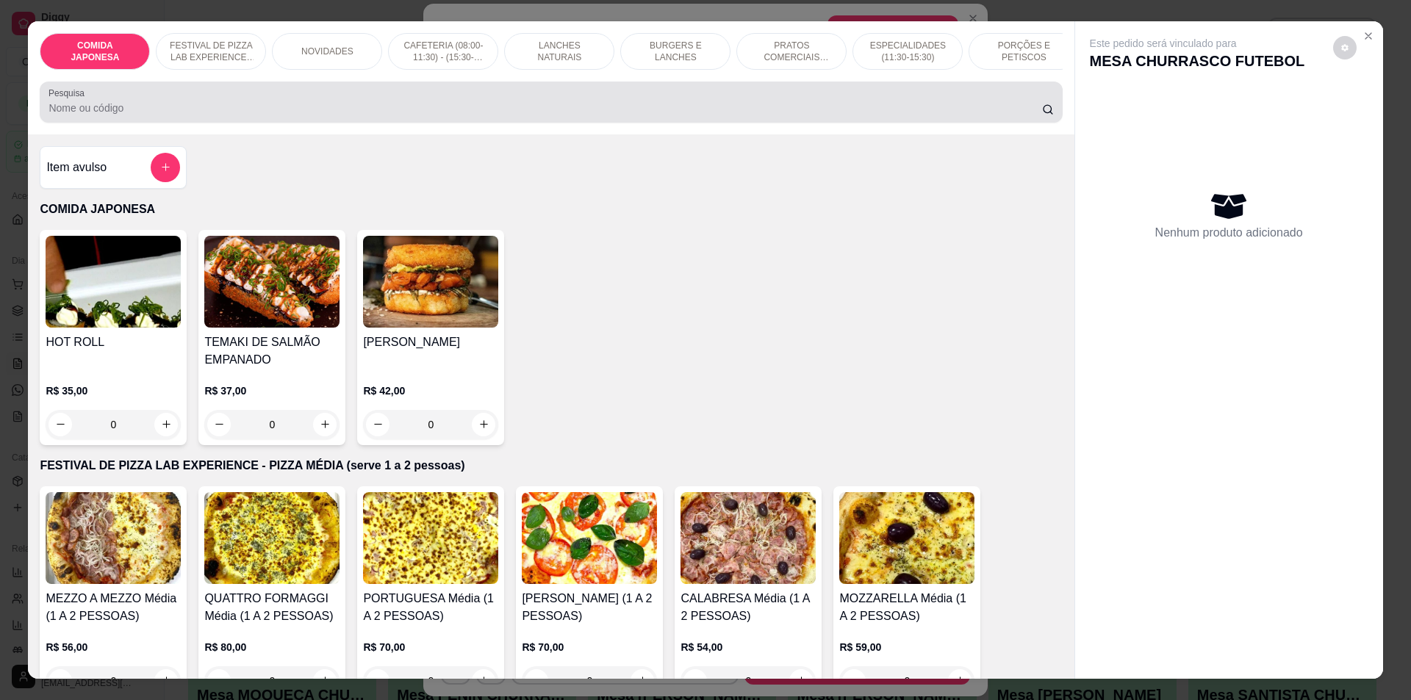
click at [405, 115] on input "Pesquisa" at bounding box center [544, 108] width 993 height 15
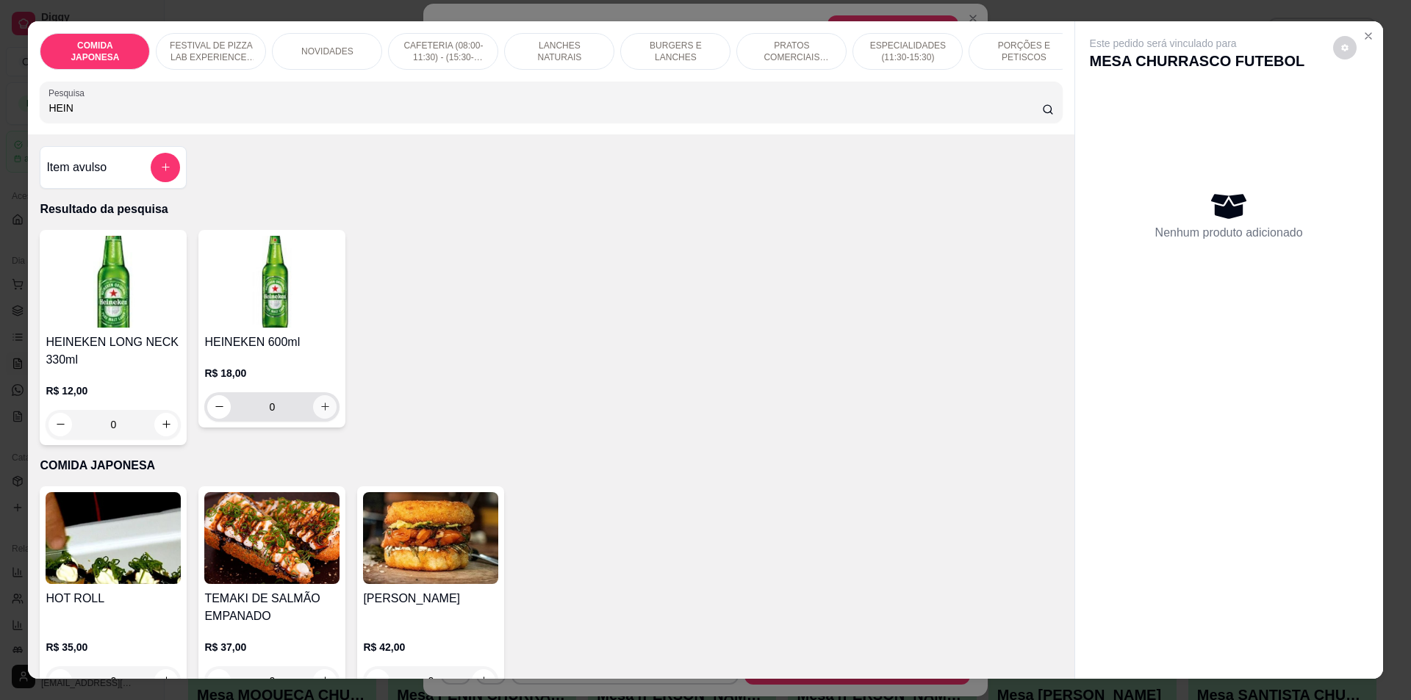
type input "HEIN"
click at [320, 412] on icon "increase-product-quantity" at bounding box center [325, 406] width 11 height 11
click at [321, 411] on icon "increase-product-quantity" at bounding box center [325, 407] width 8 height 8
type input "3"
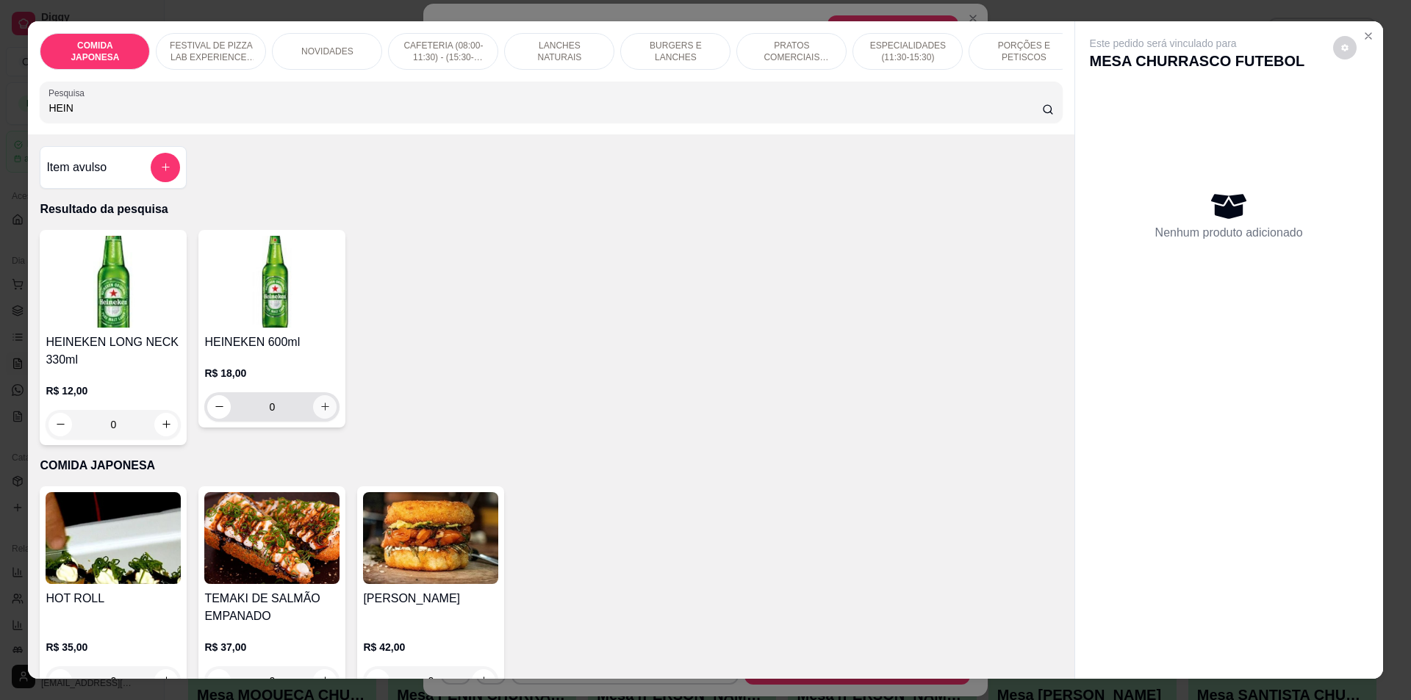
type input "3"
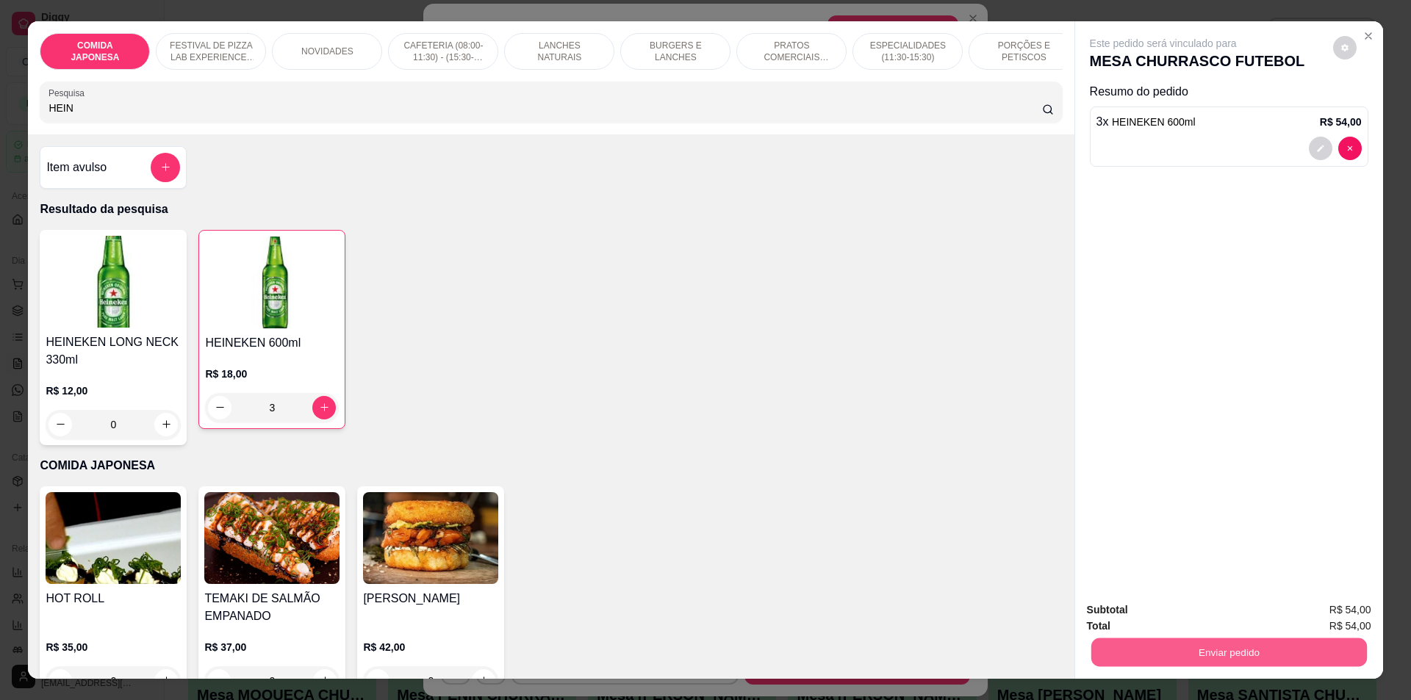
click at [1195, 649] on button "Enviar pedido" at bounding box center [1228, 653] width 276 height 29
click at [1190, 617] on button "Não registrar e enviar pedido" at bounding box center [1180, 616] width 148 height 27
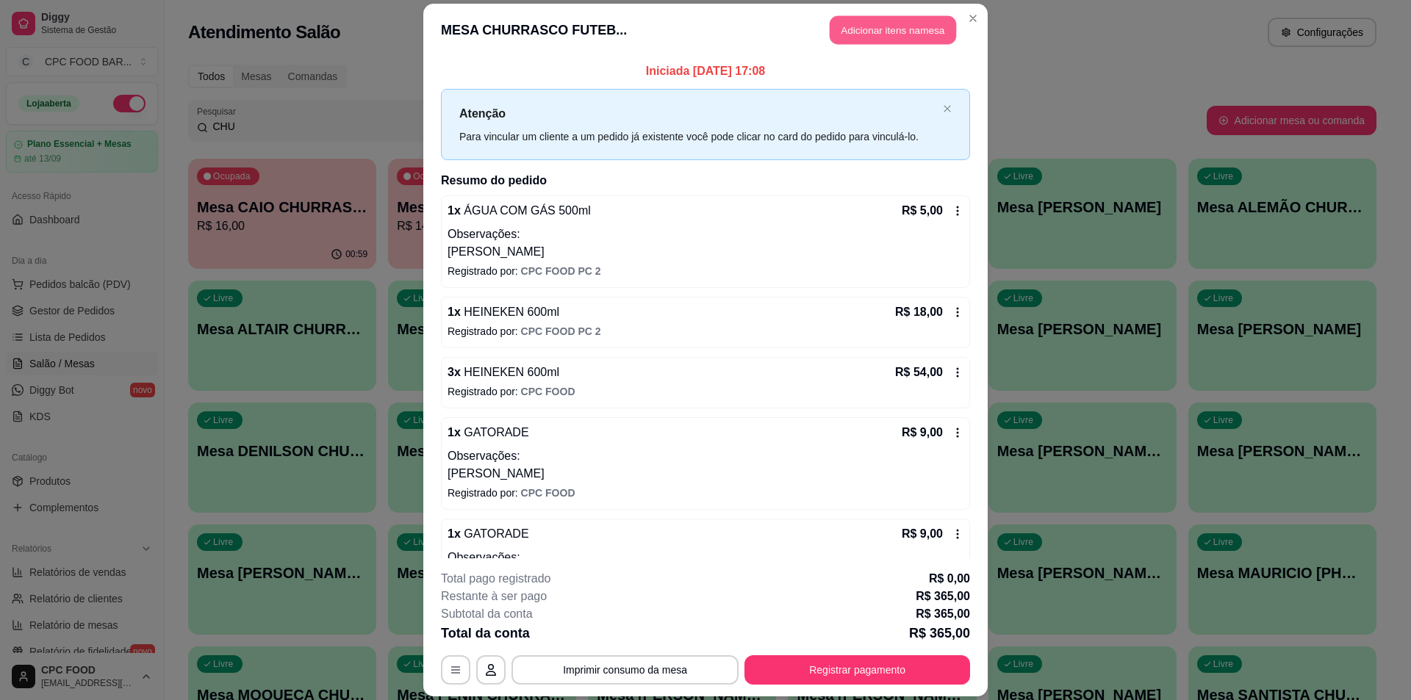
click at [917, 37] on button "Adicionar itens na mesa" at bounding box center [893, 29] width 126 height 29
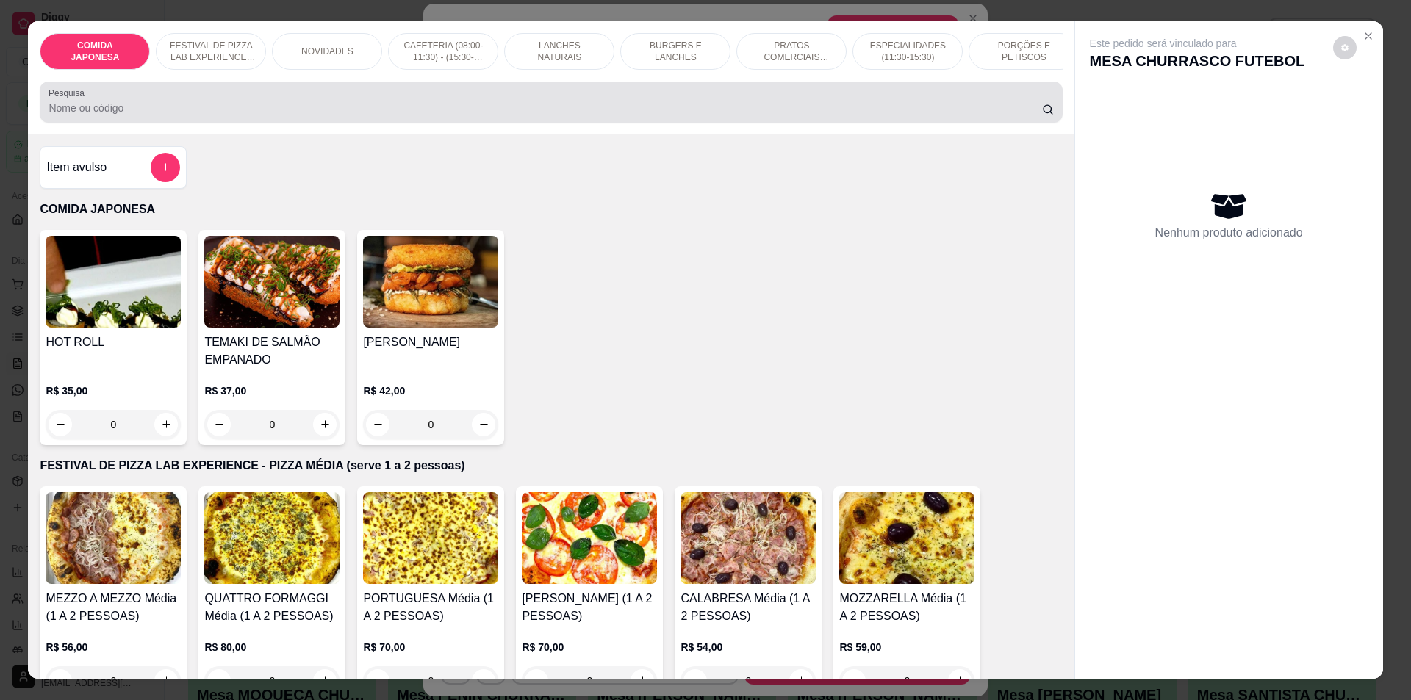
click at [465, 115] on input "Pesquisa" at bounding box center [544, 108] width 993 height 15
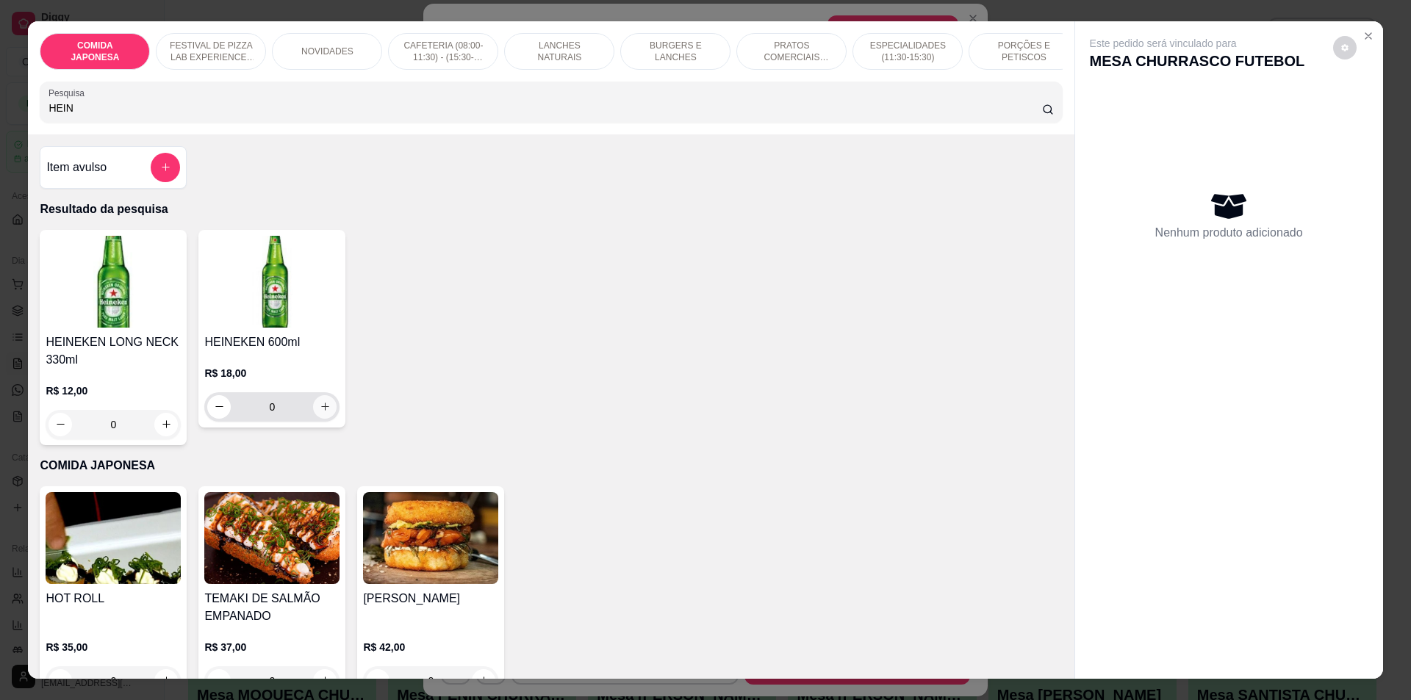
type input "HEIN"
click at [323, 411] on icon "increase-product-quantity" at bounding box center [325, 407] width 8 height 8
click at [323, 412] on icon "increase-product-quantity" at bounding box center [325, 406] width 11 height 11
type input "3"
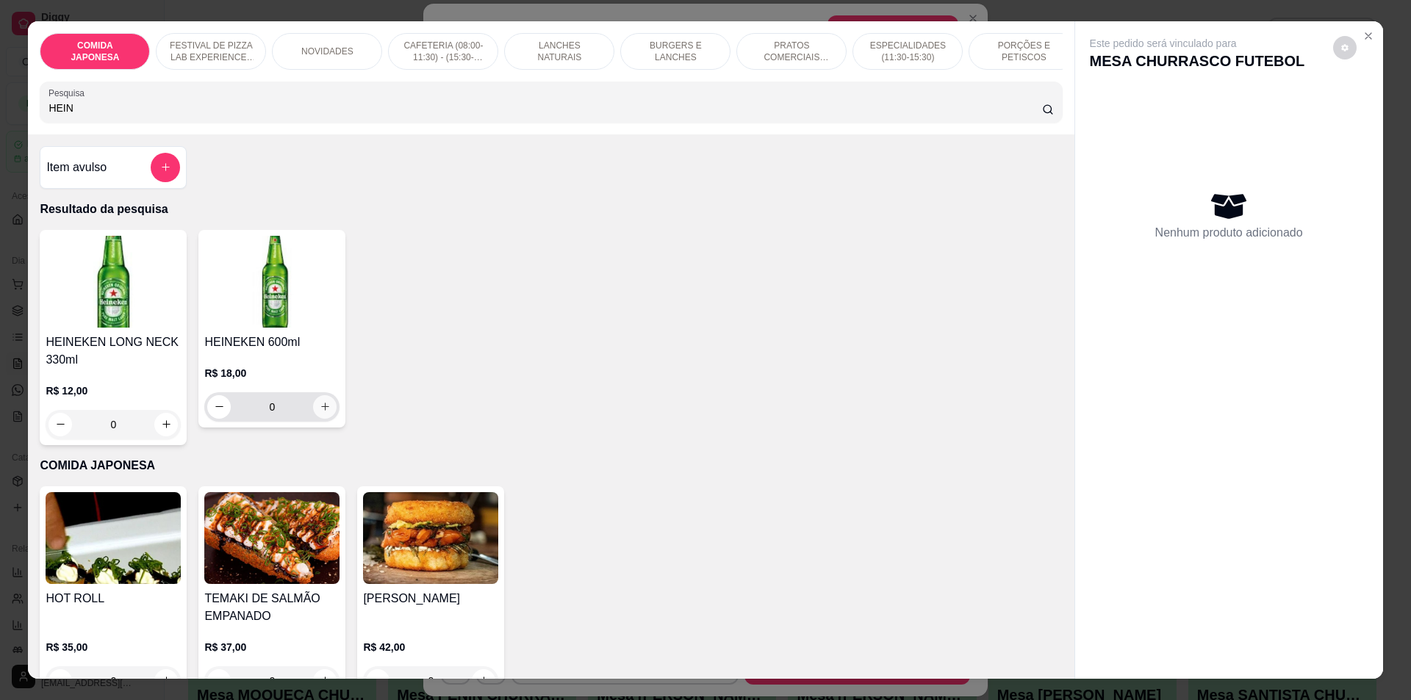
type input "3"
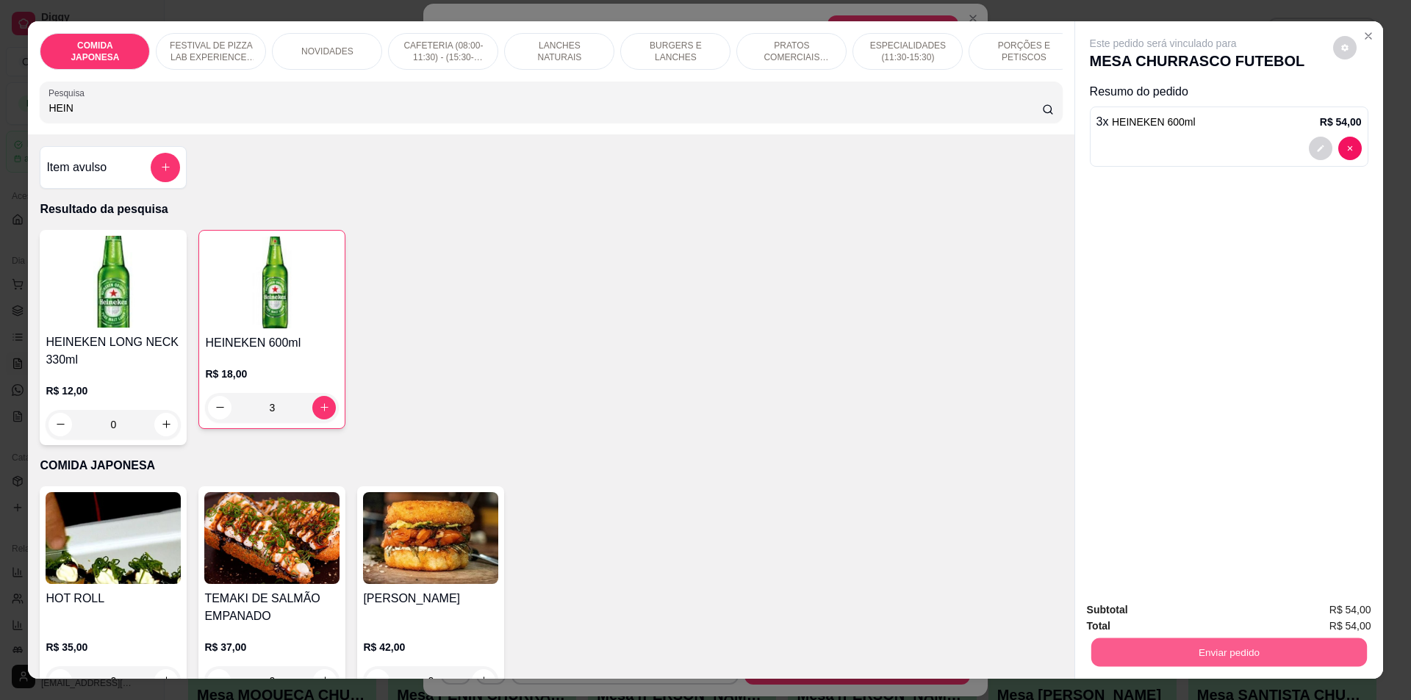
click at [1225, 651] on button "Enviar pedido" at bounding box center [1228, 653] width 276 height 29
click at [1194, 624] on button "Não registrar e enviar pedido" at bounding box center [1180, 616] width 148 height 27
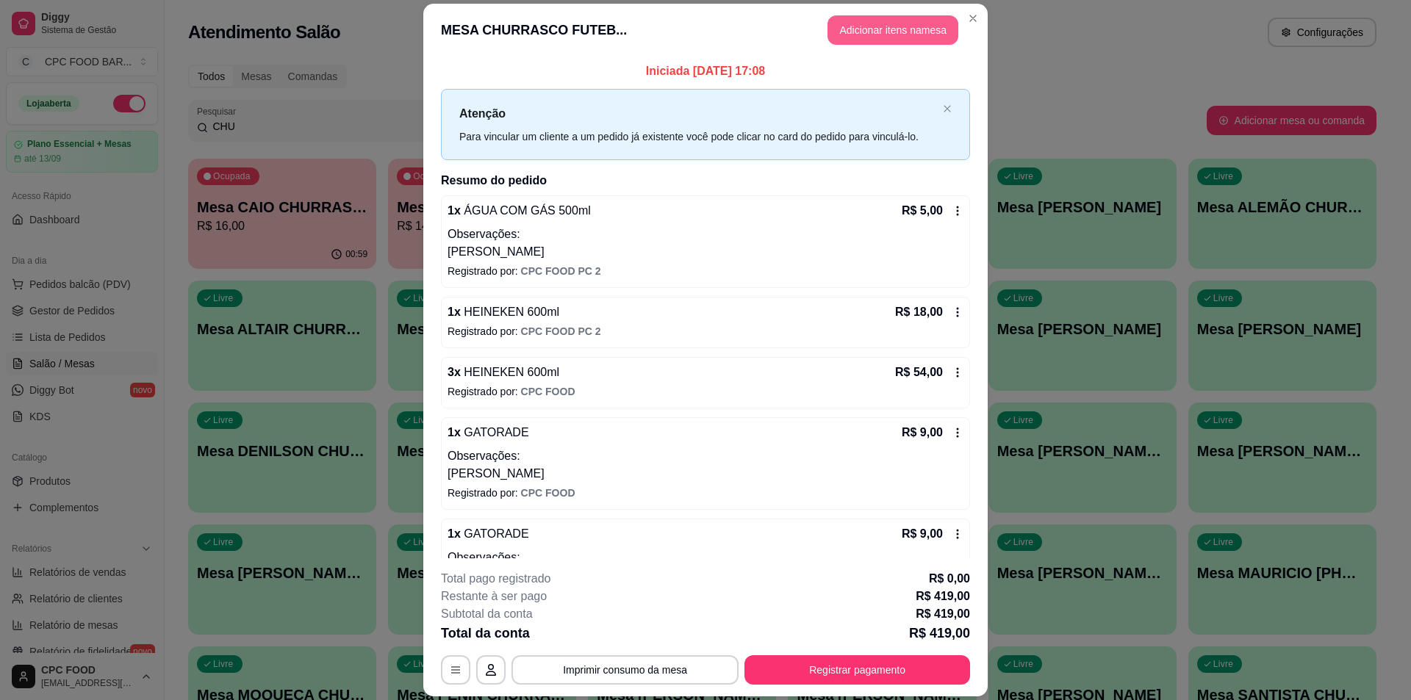
click at [920, 42] on button "Adicionar itens na mesa" at bounding box center [892, 29] width 131 height 29
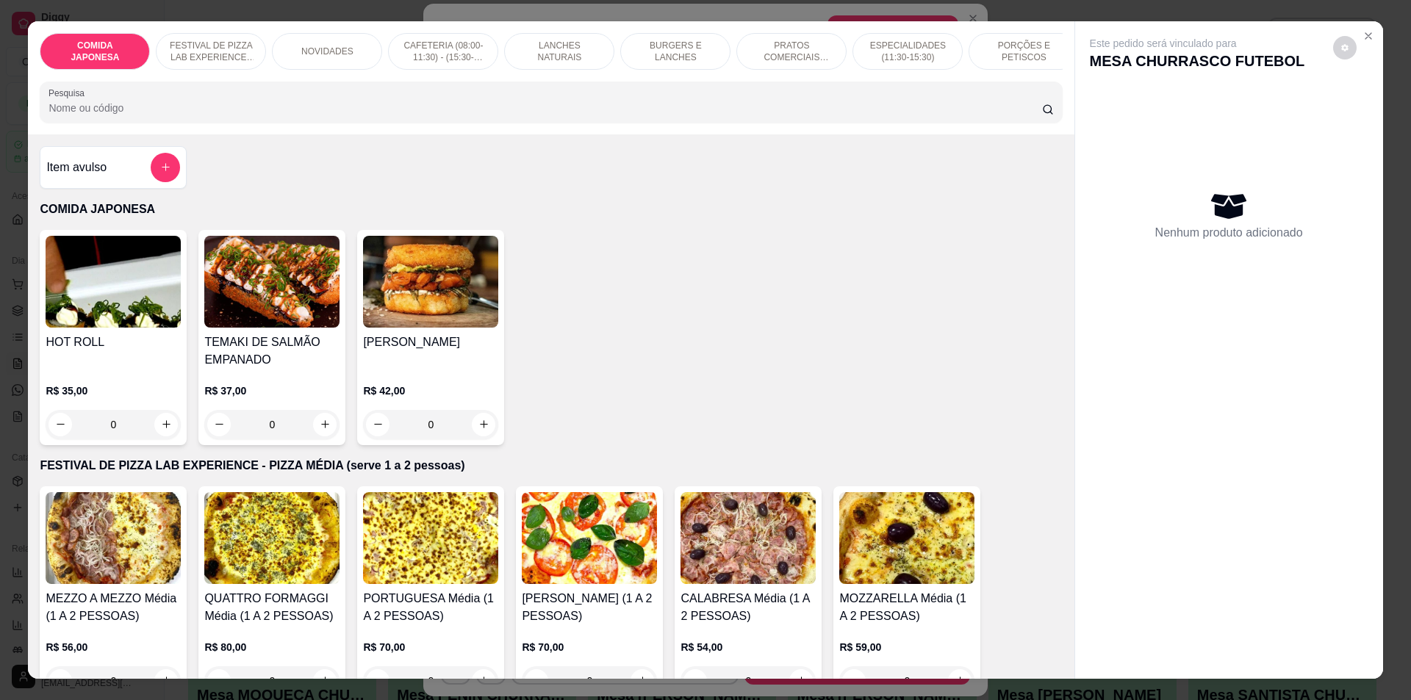
click at [509, 115] on input "Pesquisa" at bounding box center [544, 108] width 993 height 15
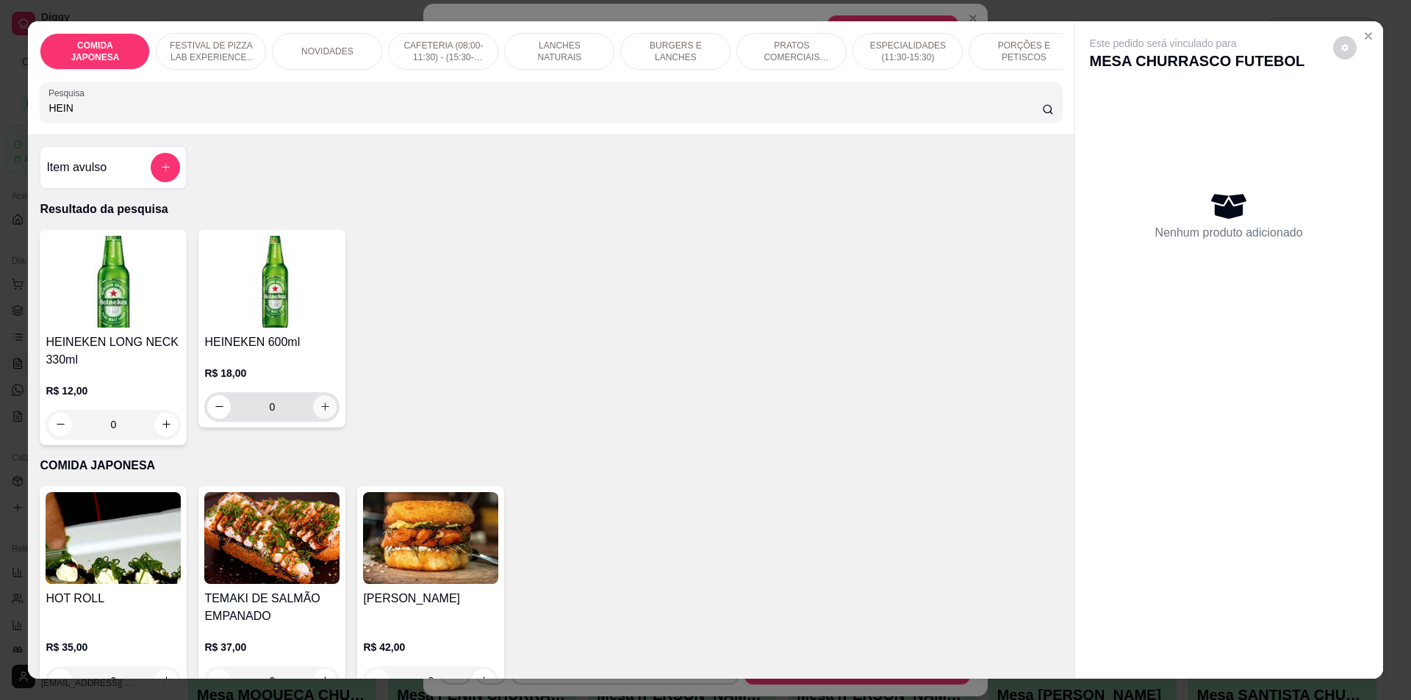
type input "HEIN"
click at [330, 422] on div "0" at bounding box center [271, 406] width 129 height 29
click at [320, 412] on icon "increase-product-quantity" at bounding box center [325, 406] width 11 height 11
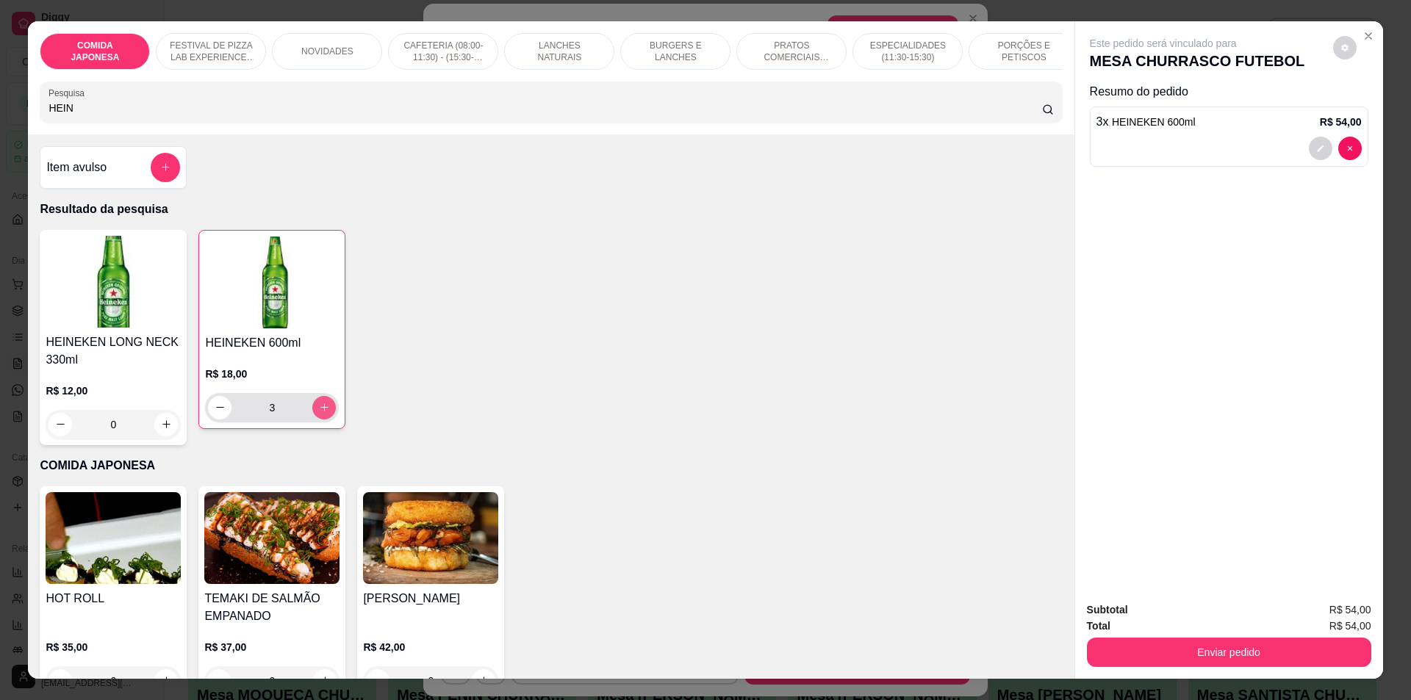
type input "3"
click at [1233, 633] on div "Total R$ 54,00" at bounding box center [1229, 626] width 284 height 16
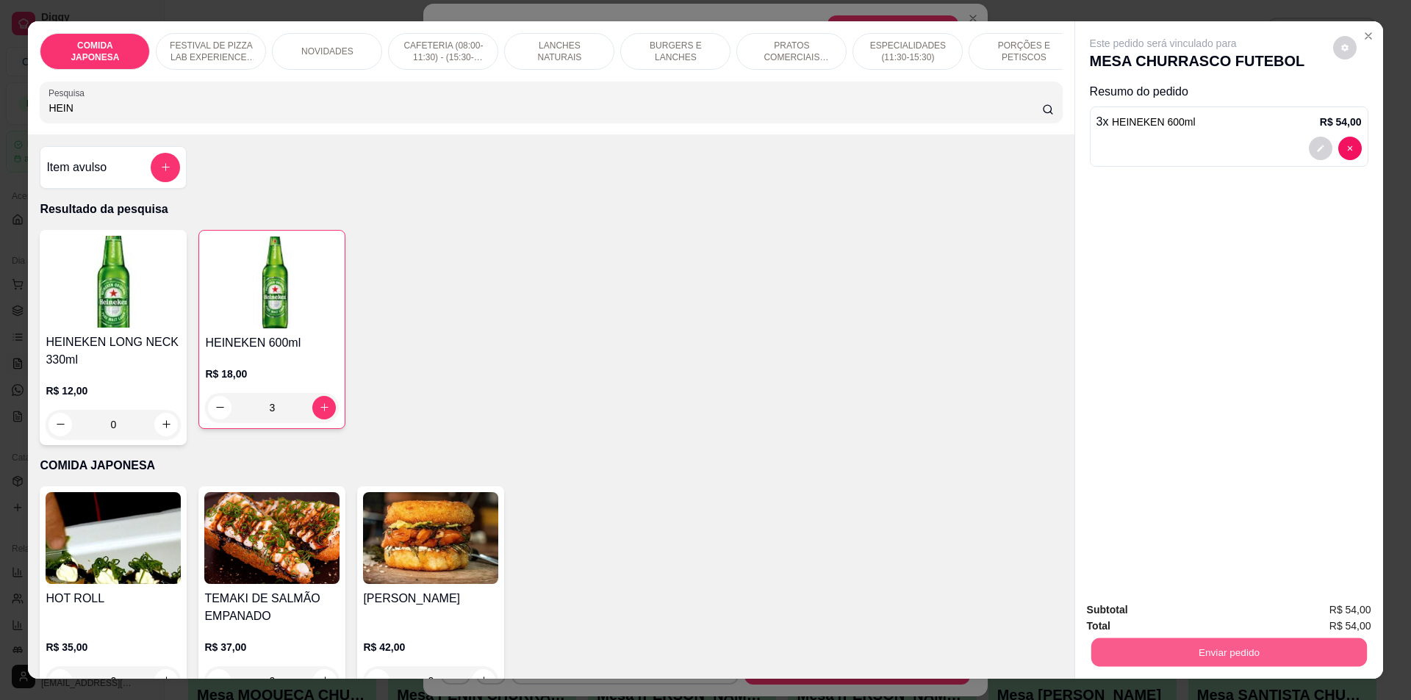
click at [1231, 643] on button "Enviar pedido" at bounding box center [1228, 653] width 276 height 29
click at [1226, 614] on button "Não registrar e enviar pedido" at bounding box center [1180, 617] width 153 height 28
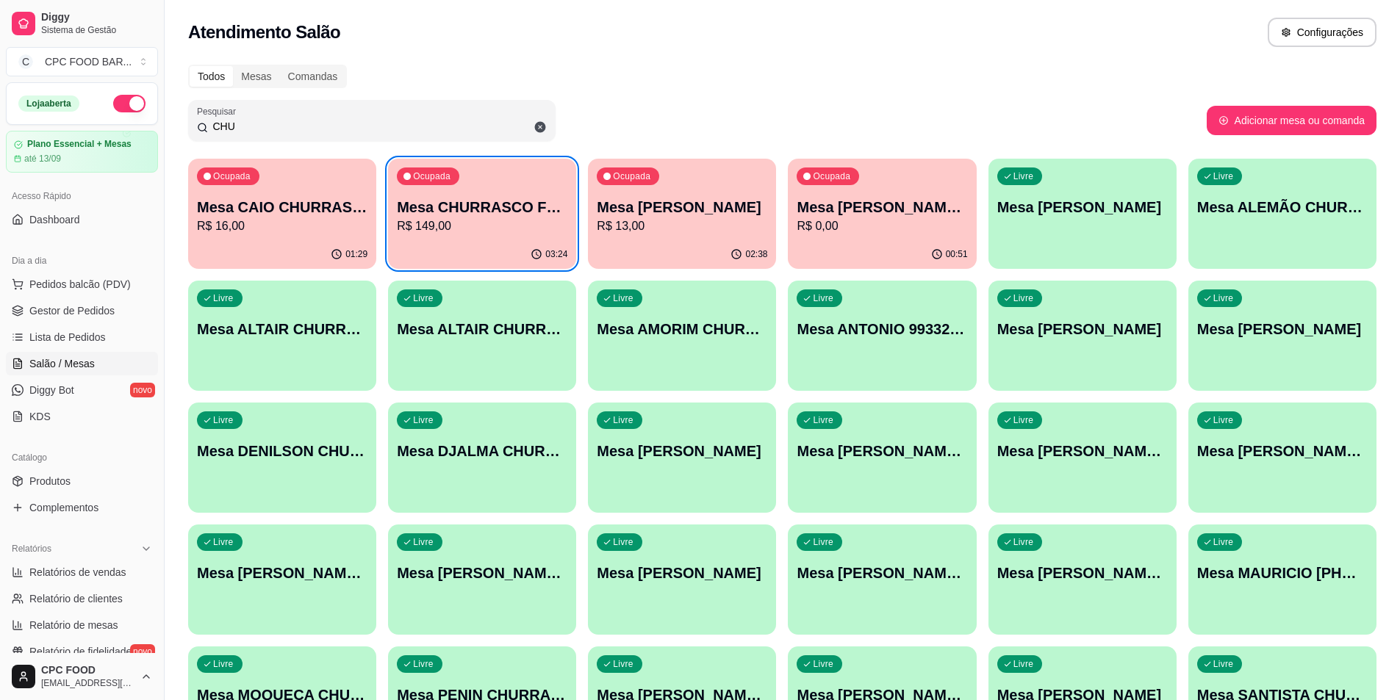
click at [251, 481] on div "Livre Mesa DENILSON CHURRASCO" at bounding box center [282, 449] width 188 height 93
drag, startPoint x: 251, startPoint y: 481, endPoint x: 769, endPoint y: 38, distance: 681.1
click at [783, 32] on div "Atendimento Salão Configurações" at bounding box center [782, 32] width 1188 height 29
click at [486, 207] on p "Mesa CHURRASCO FUTEBOL" at bounding box center [482, 207] width 170 height 21
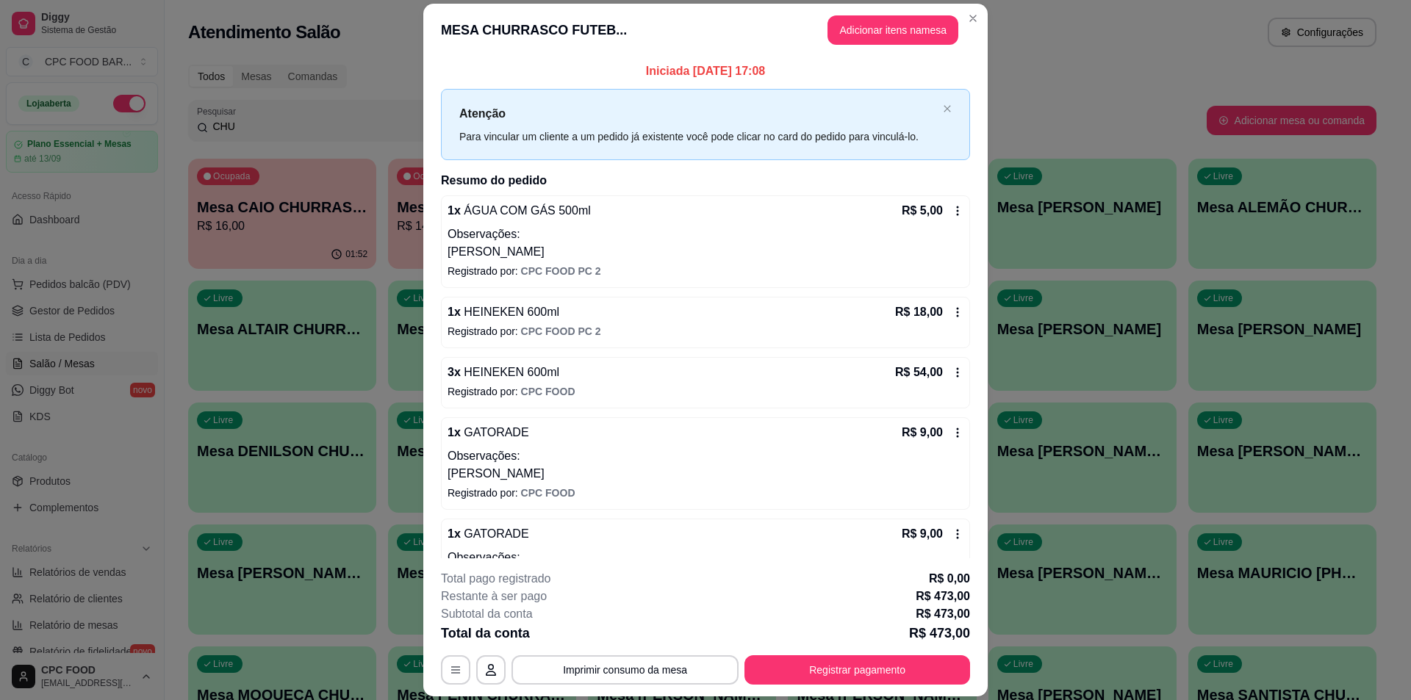
click at [952, 374] on icon at bounding box center [958, 373] width 12 height 12
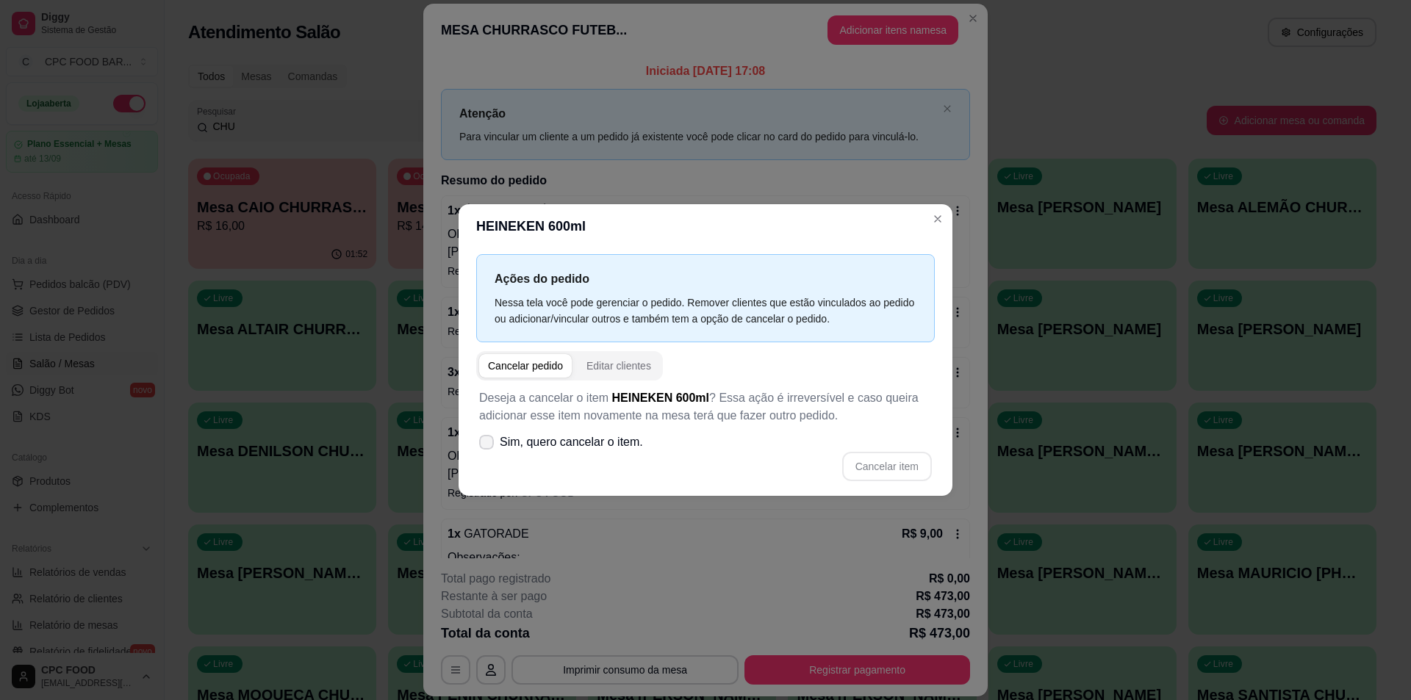
click at [484, 442] on icon at bounding box center [487, 442] width 12 height 9
click at [484, 445] on input "Sim, quero cancelar o item." at bounding box center [483, 450] width 10 height 10
checkbox input "true"
click at [899, 477] on button "Cancelar item" at bounding box center [887, 466] width 90 height 29
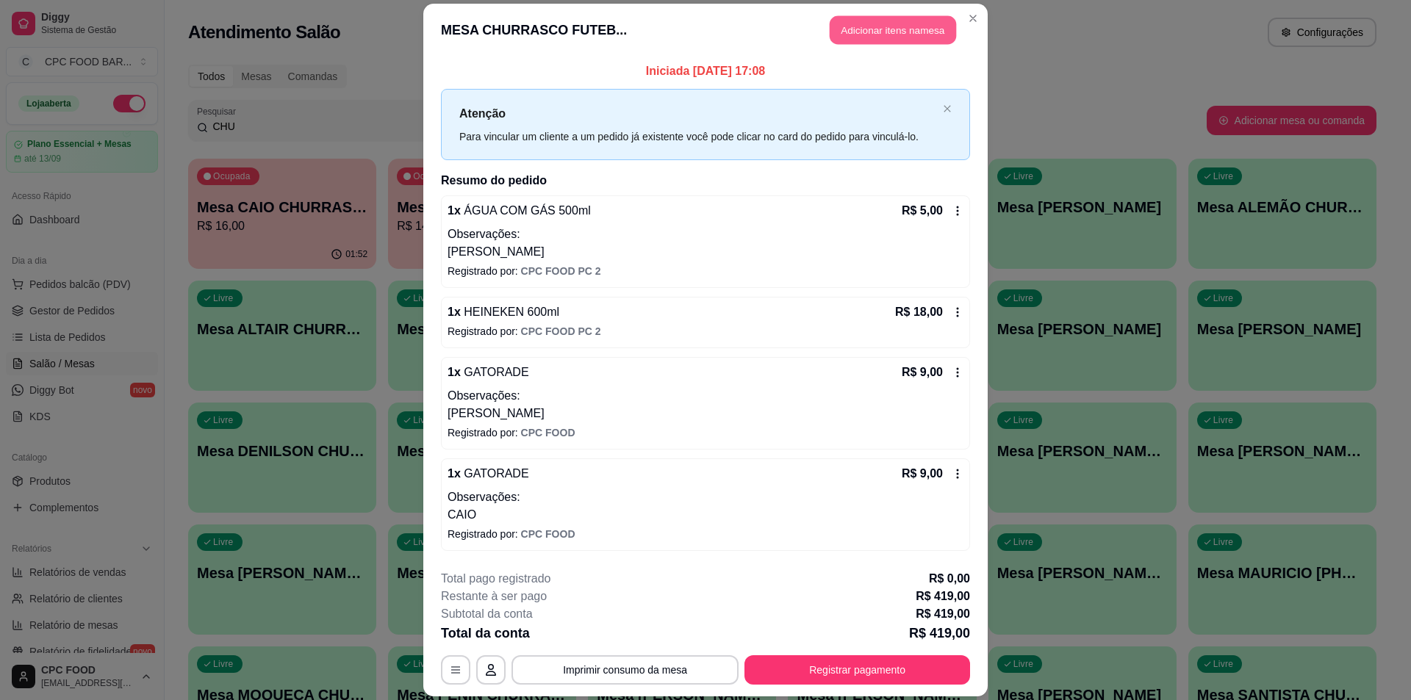
click at [881, 28] on button "Adicionar itens na mesa" at bounding box center [893, 29] width 126 height 29
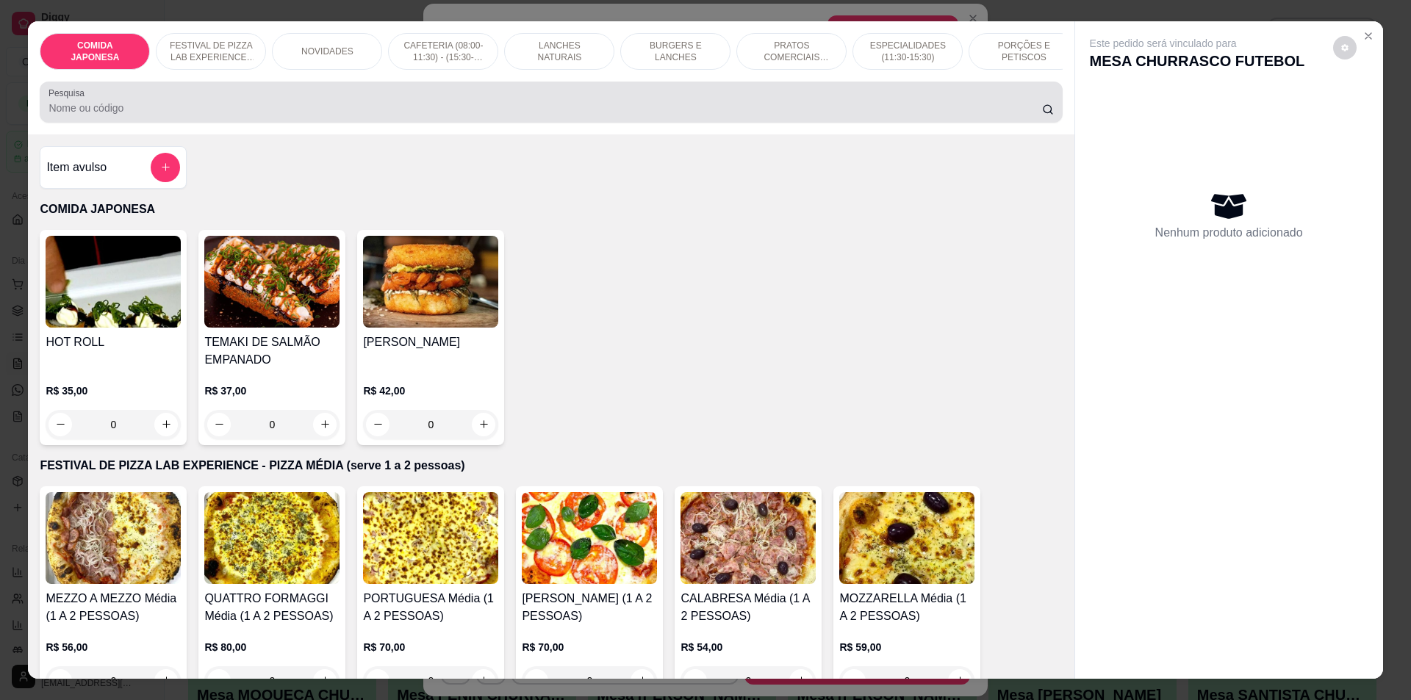
click at [437, 115] on input "Pesquisa" at bounding box center [544, 108] width 993 height 15
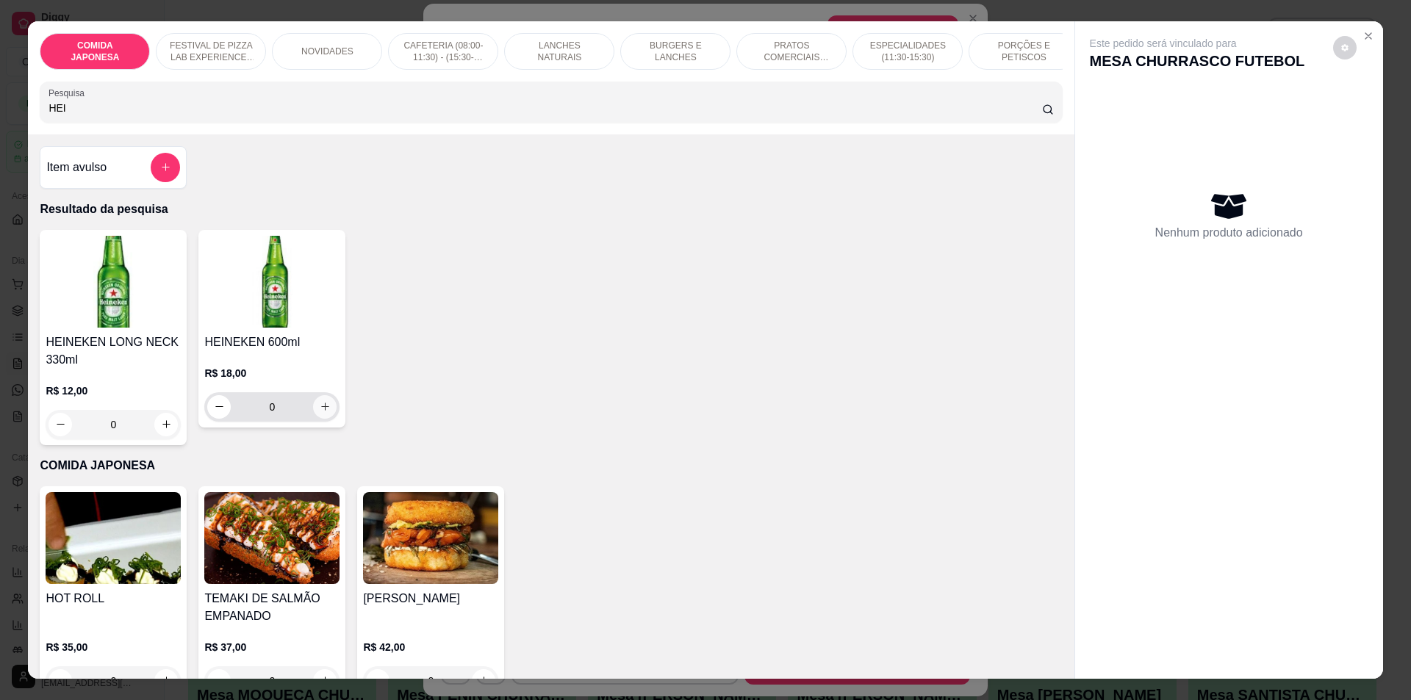
type input "HEI"
click at [323, 412] on icon "increase-product-quantity" at bounding box center [325, 406] width 11 height 11
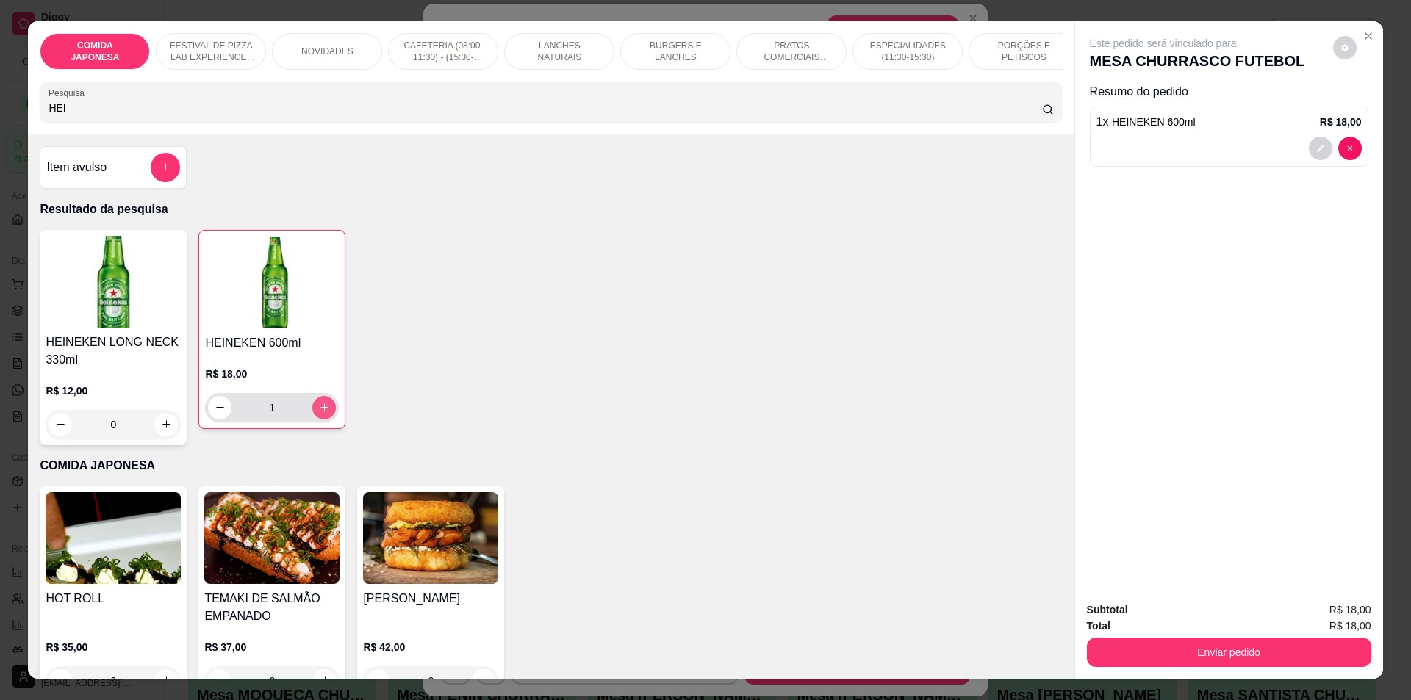
type input "1"
click at [323, 413] on icon "increase-product-quantity" at bounding box center [324, 407] width 11 height 11
type input "2"
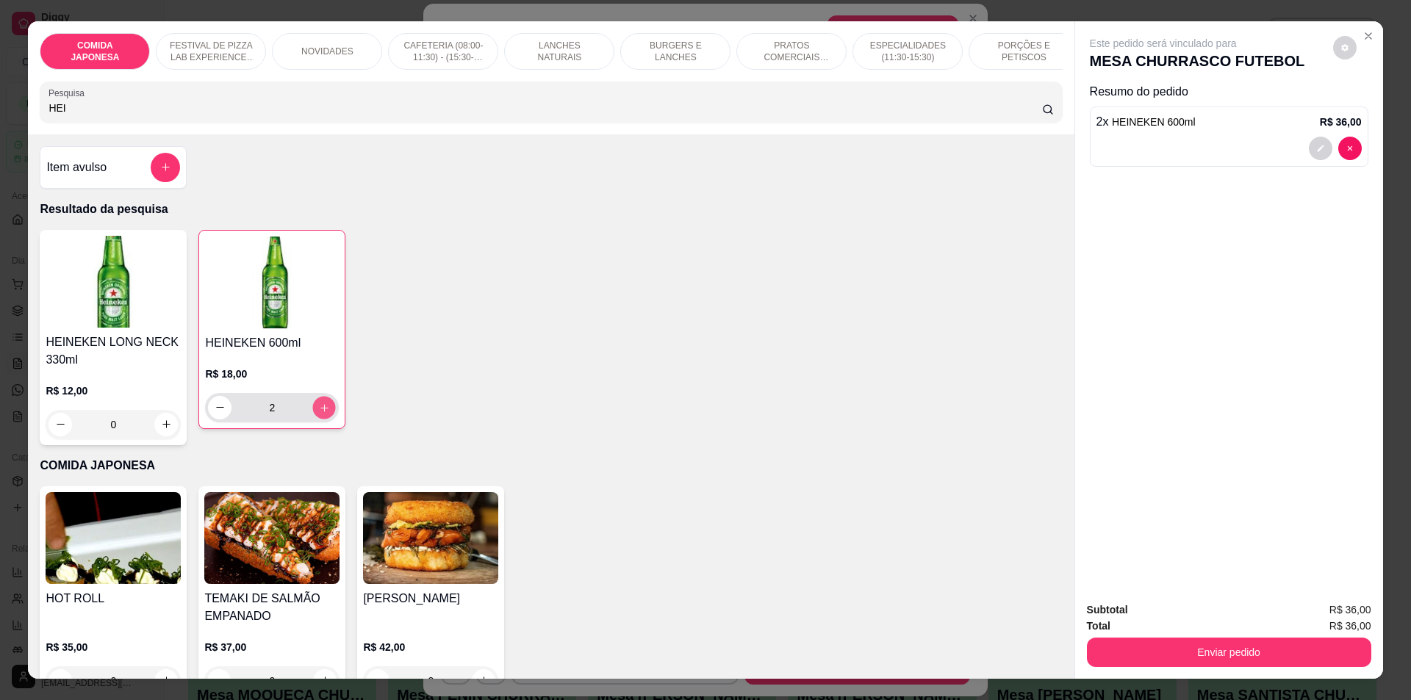
click at [320, 413] on icon "increase-product-quantity" at bounding box center [324, 407] width 11 height 11
type input "3"
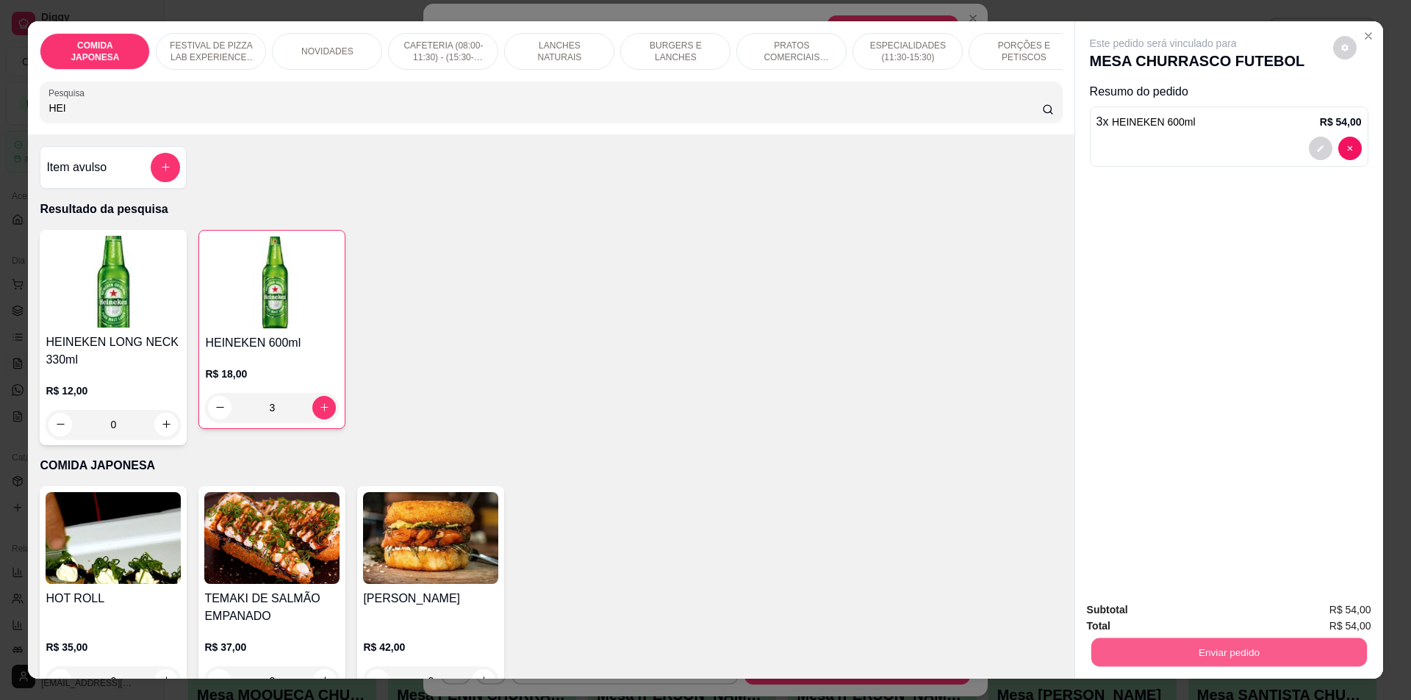
click at [1203, 650] on button "Enviar pedido" at bounding box center [1228, 653] width 276 height 29
click at [1186, 614] on button "Não registrar e enviar pedido" at bounding box center [1180, 616] width 148 height 27
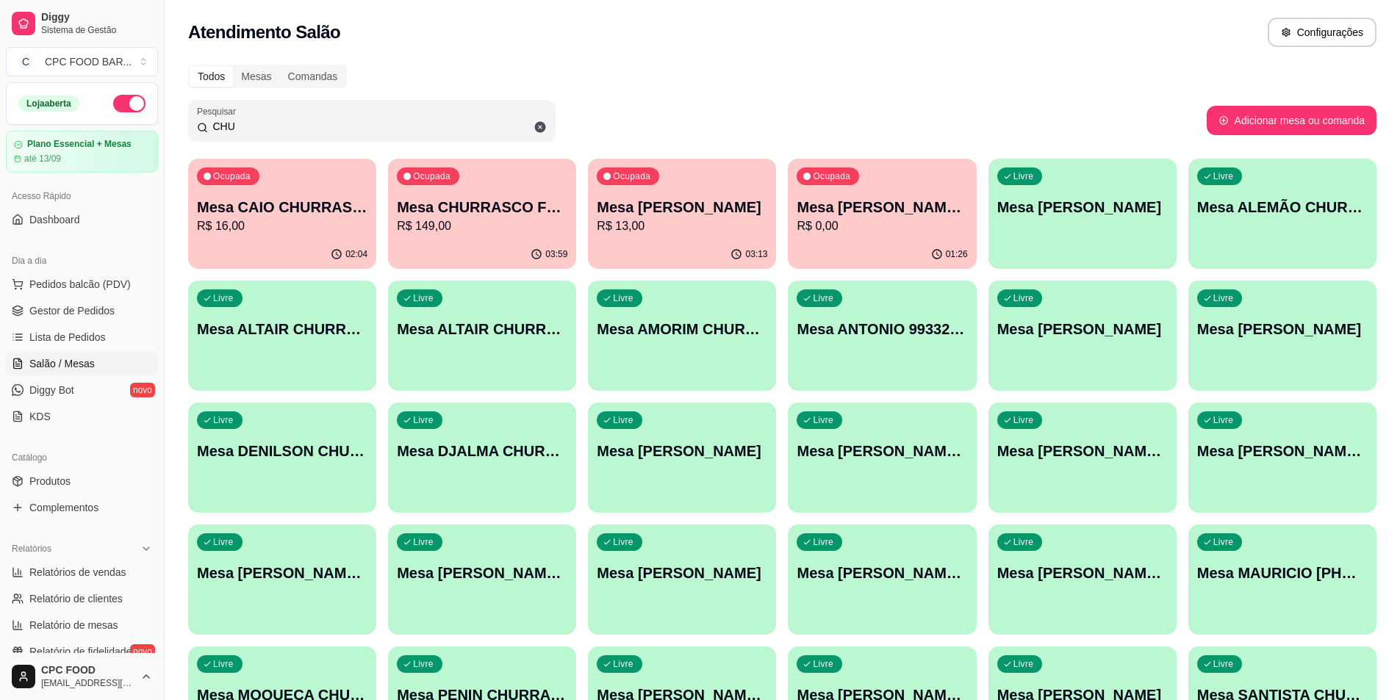
click at [460, 226] on p "R$ 149,00" at bounding box center [482, 227] width 170 height 18
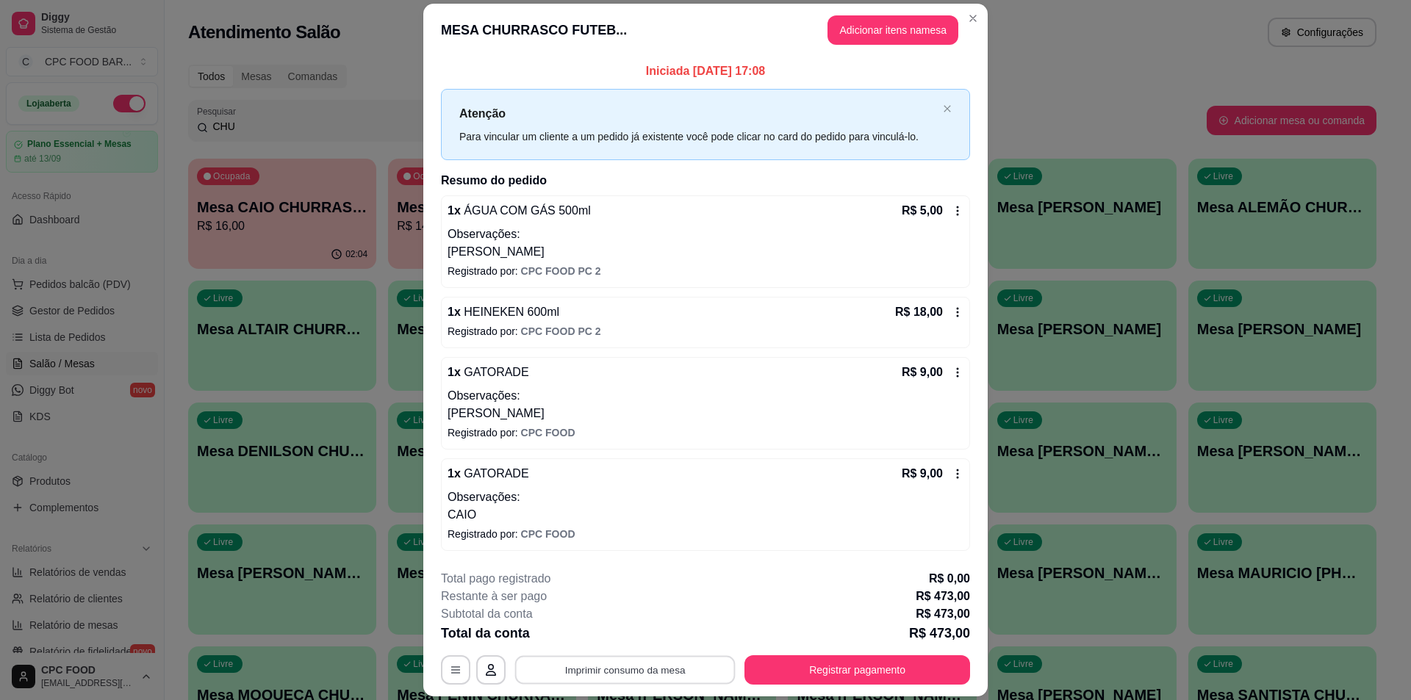
click at [609, 664] on button "Imprimir consumo da mesa" at bounding box center [625, 670] width 220 height 29
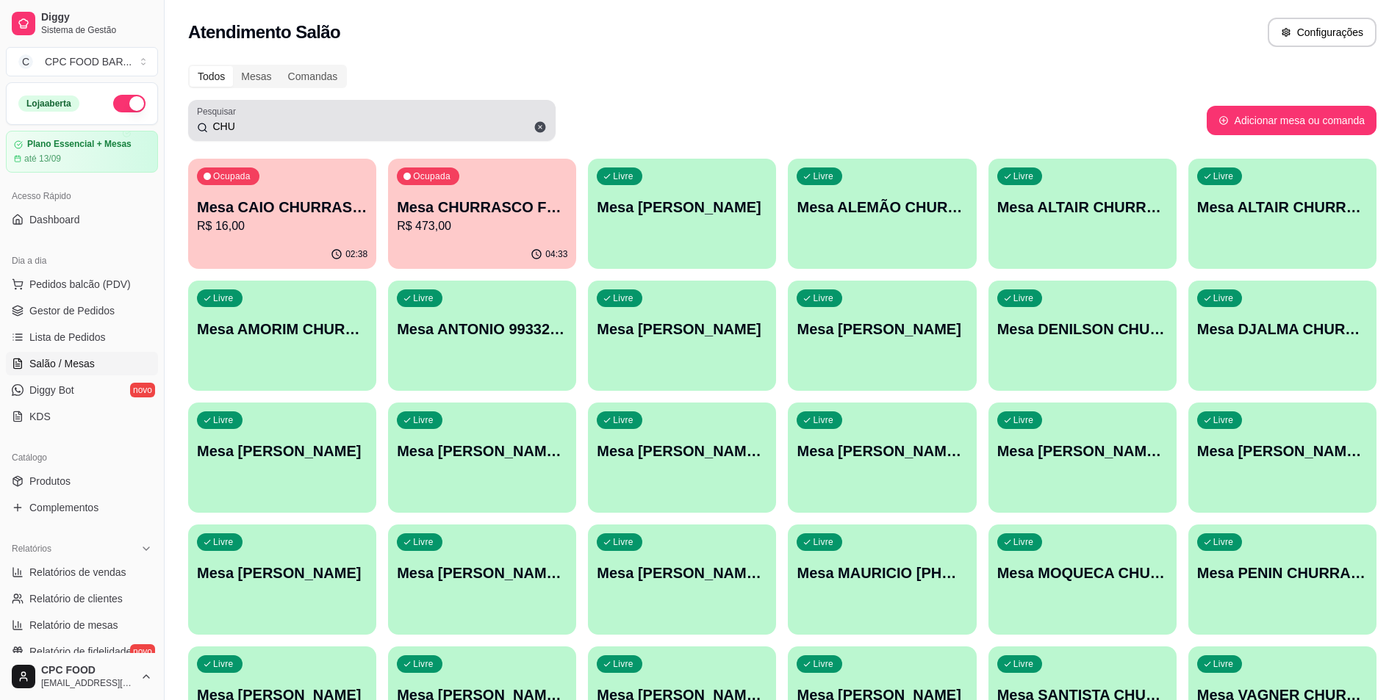
click at [244, 132] on input "CHU" at bounding box center [377, 126] width 339 height 15
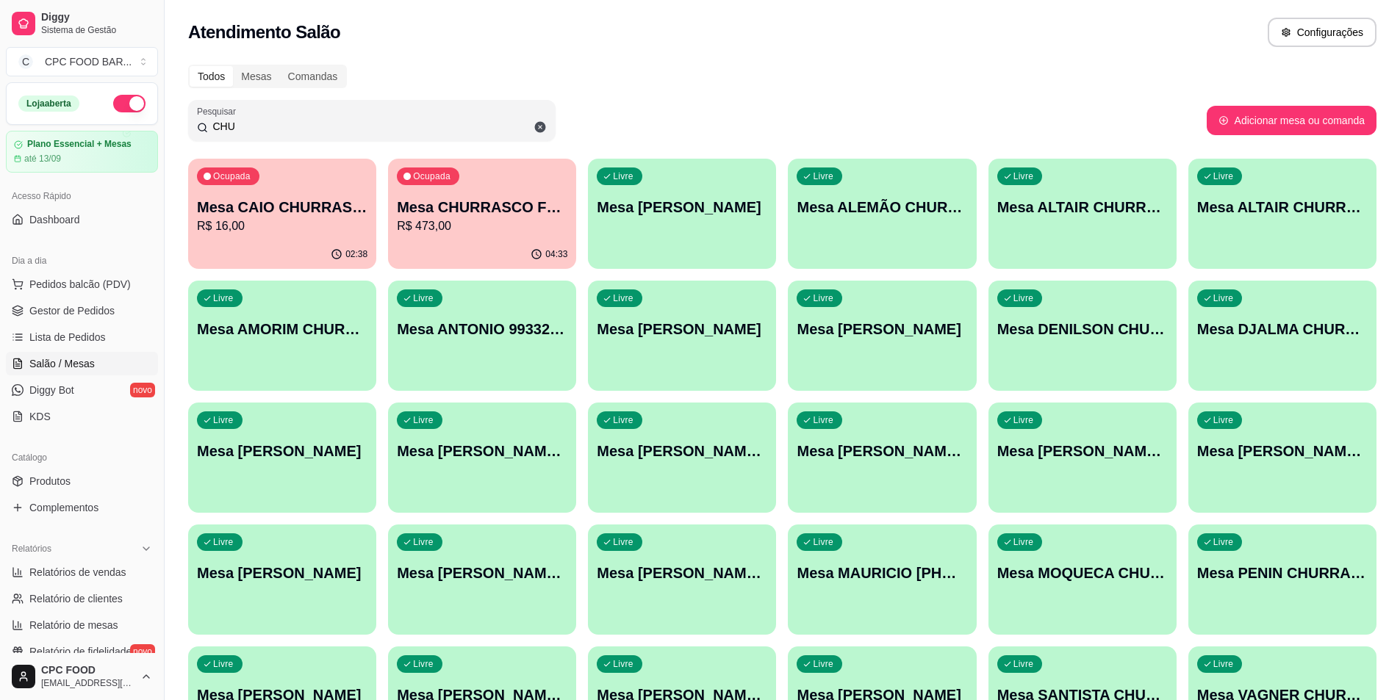
click at [244, 132] on input "CHU" at bounding box center [377, 126] width 339 height 15
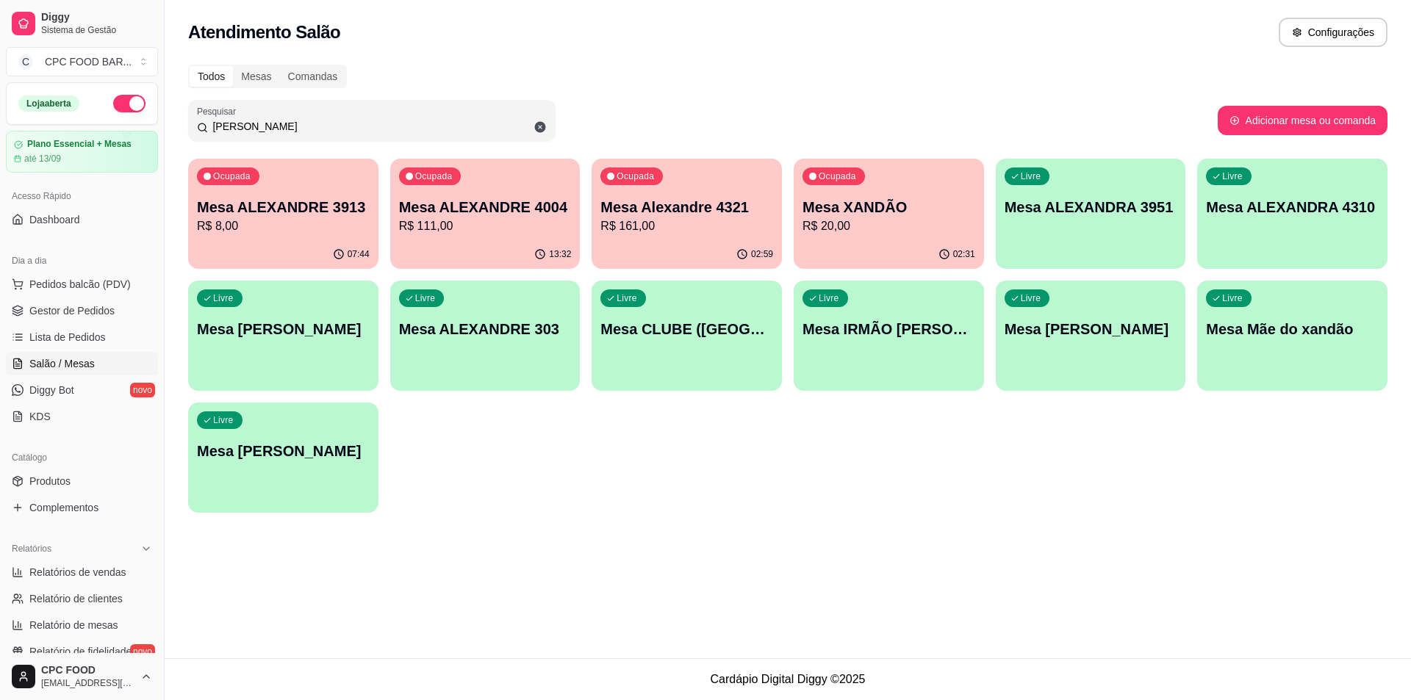
type input "[PERSON_NAME]"
click at [845, 235] on div "Ocupada Mesa XANDÃO R$ 20,00" at bounding box center [889, 200] width 190 height 82
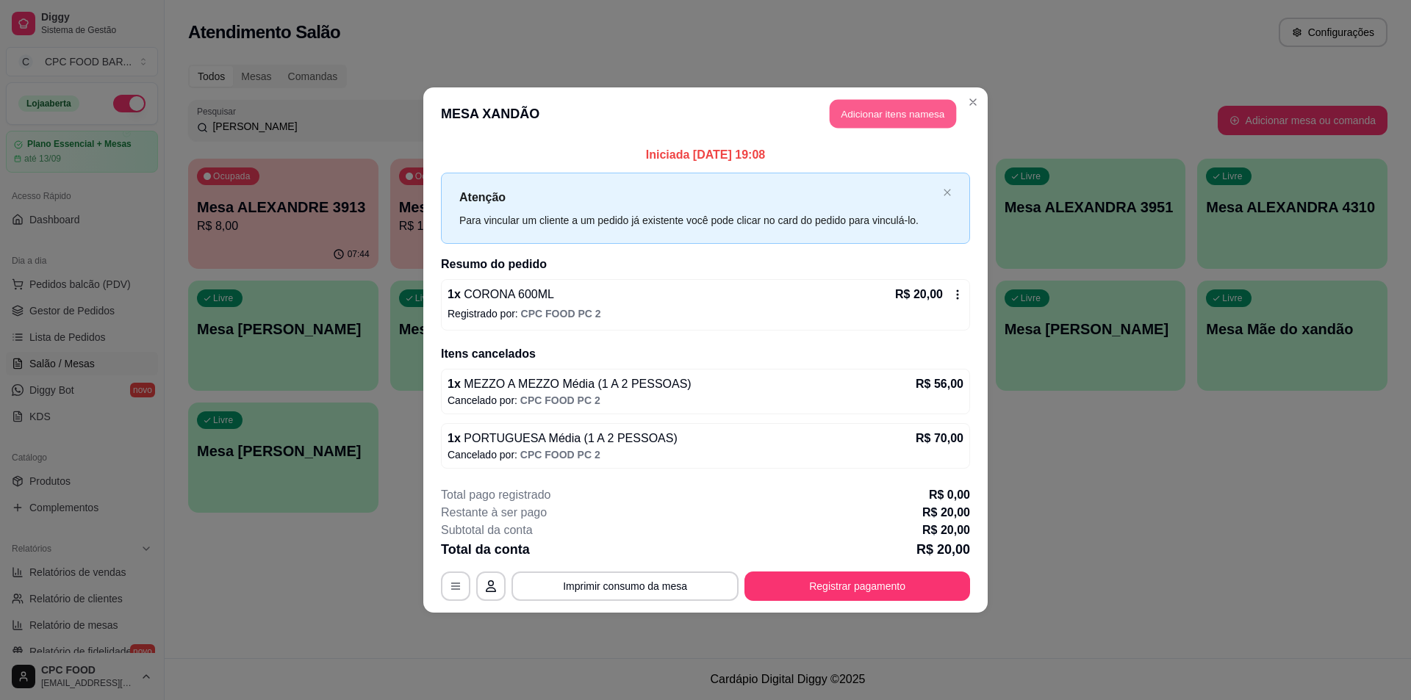
click at [902, 108] on button "Adicionar itens na mesa" at bounding box center [893, 114] width 126 height 29
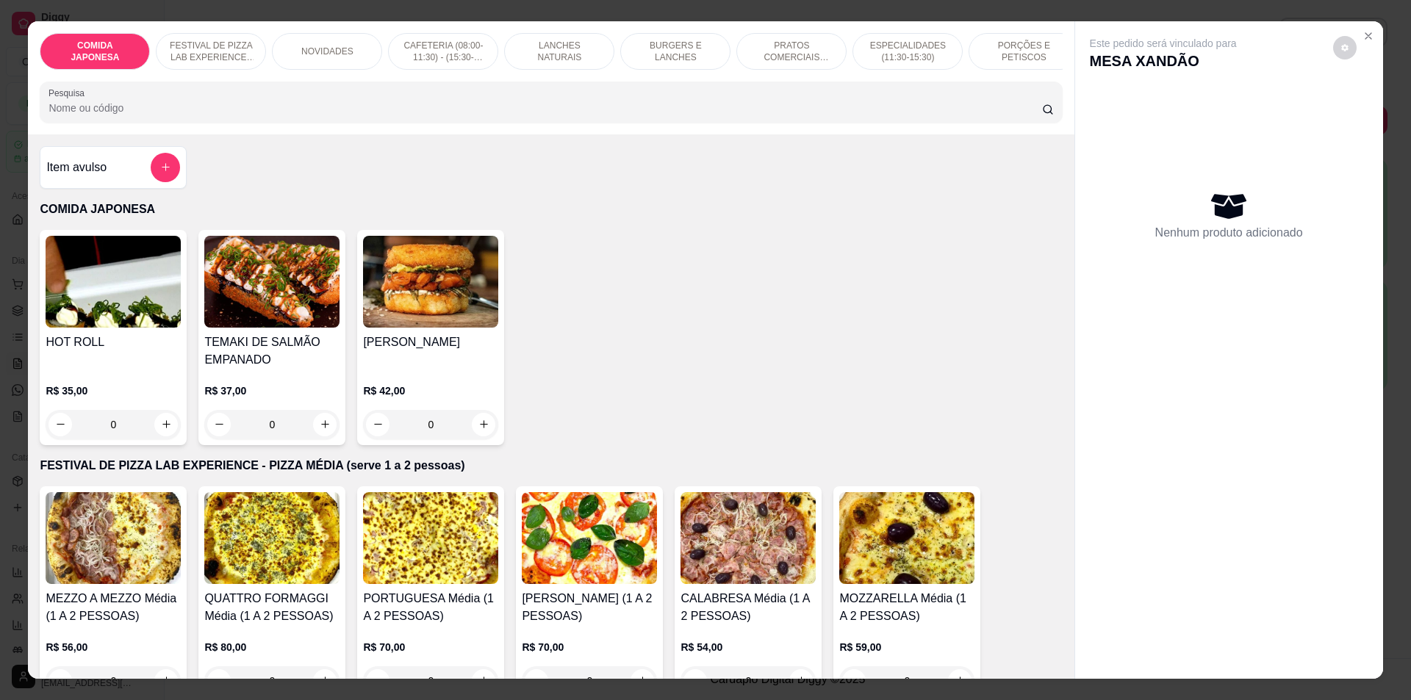
click at [426, 123] on div "Pesquisa" at bounding box center [551, 102] width 1022 height 41
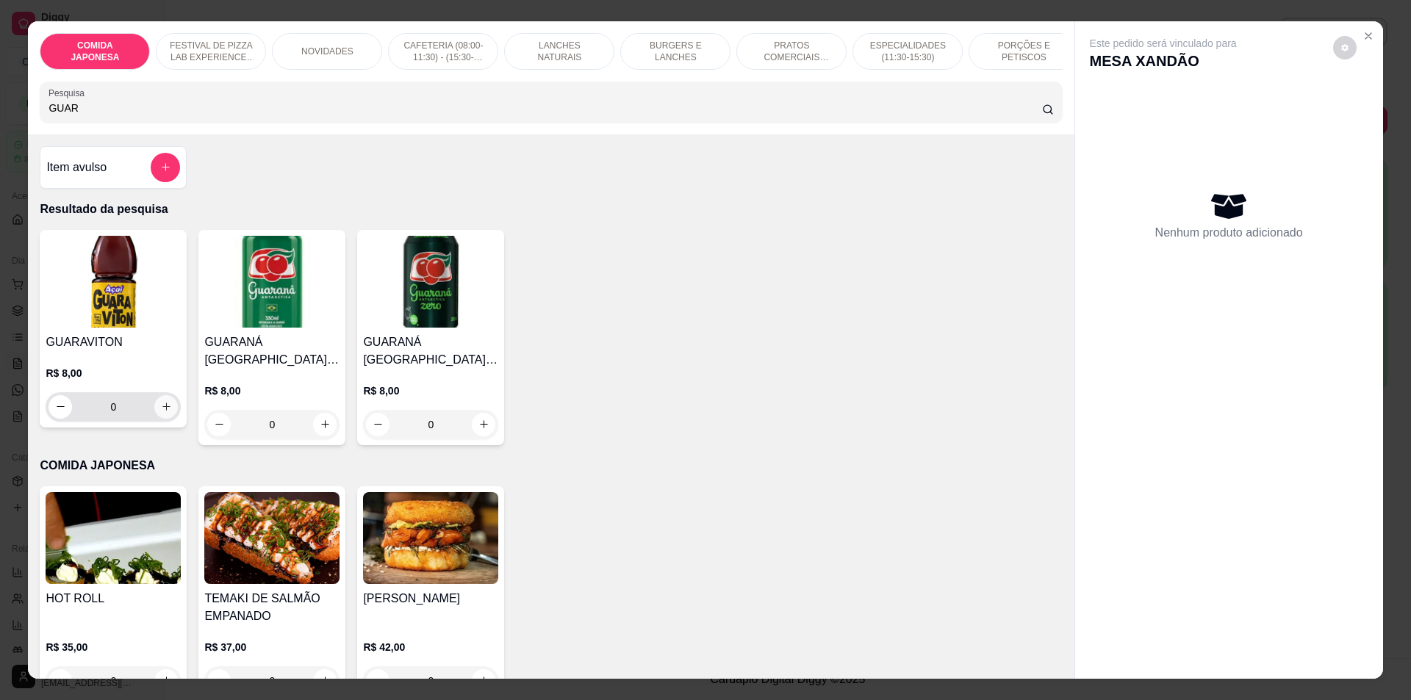
type input "GUAR"
click at [161, 412] on icon "increase-product-quantity" at bounding box center [166, 406] width 11 height 11
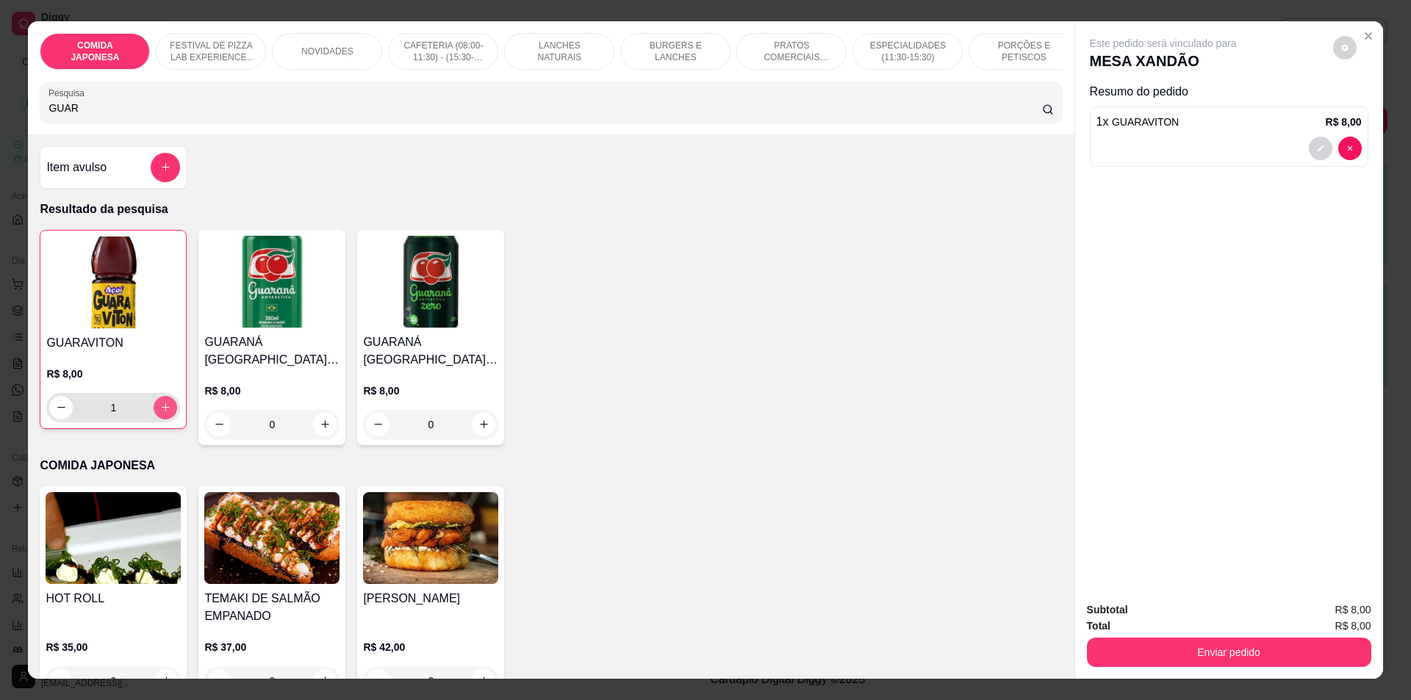
type input "1"
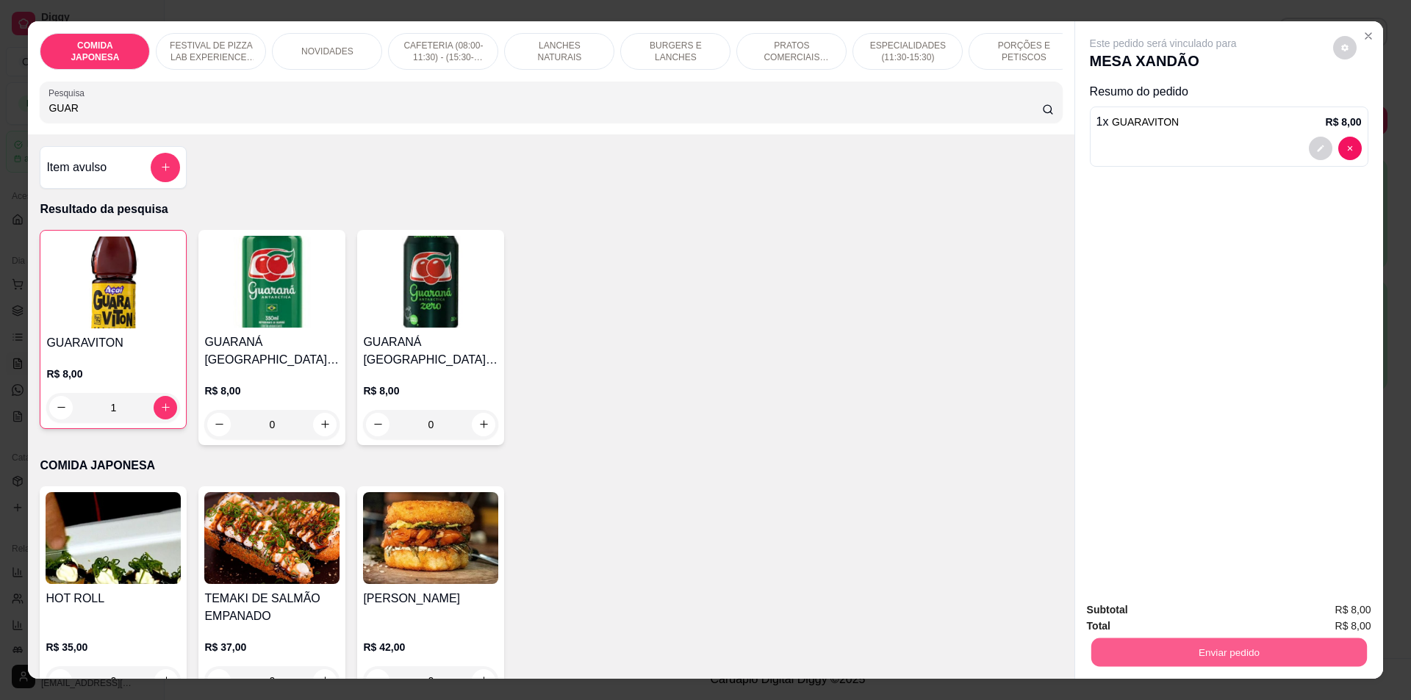
click at [1241, 647] on button "Enviar pedido" at bounding box center [1228, 653] width 276 height 29
click at [1151, 608] on button "Não registrar e enviar pedido" at bounding box center [1180, 616] width 148 height 27
